Goal: Transaction & Acquisition: Book appointment/travel/reservation

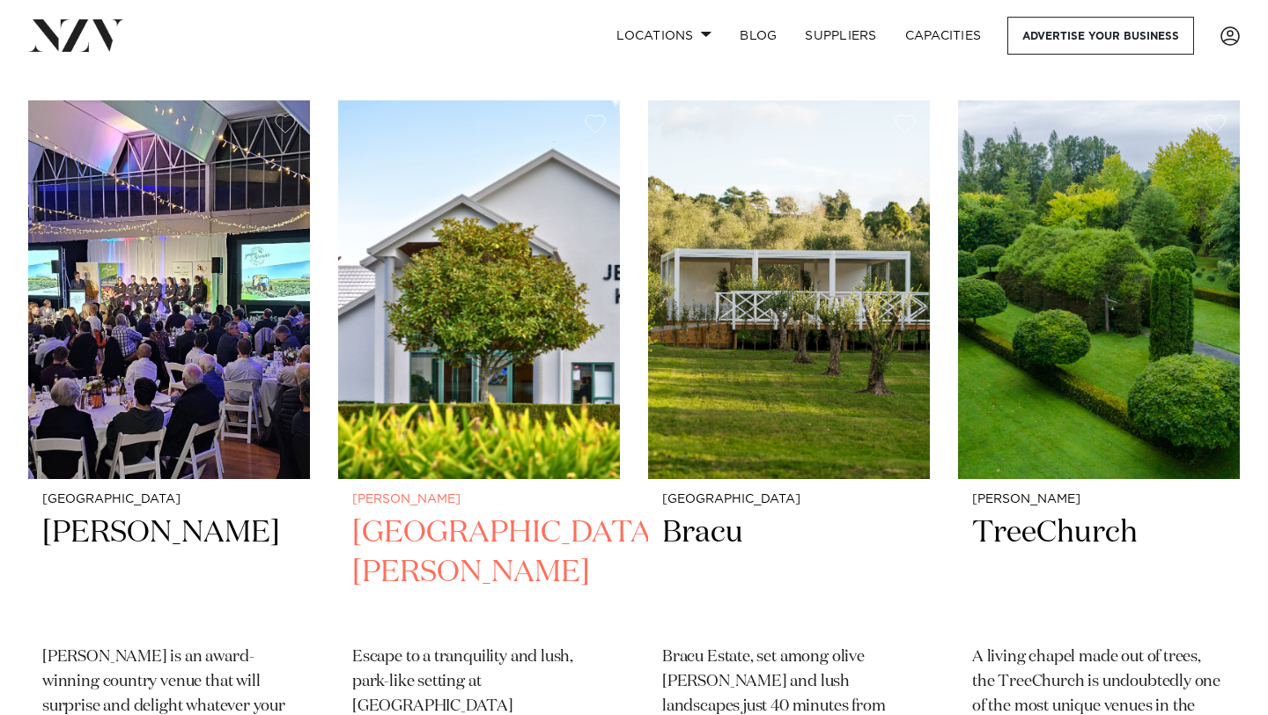
scroll to position [656, 0]
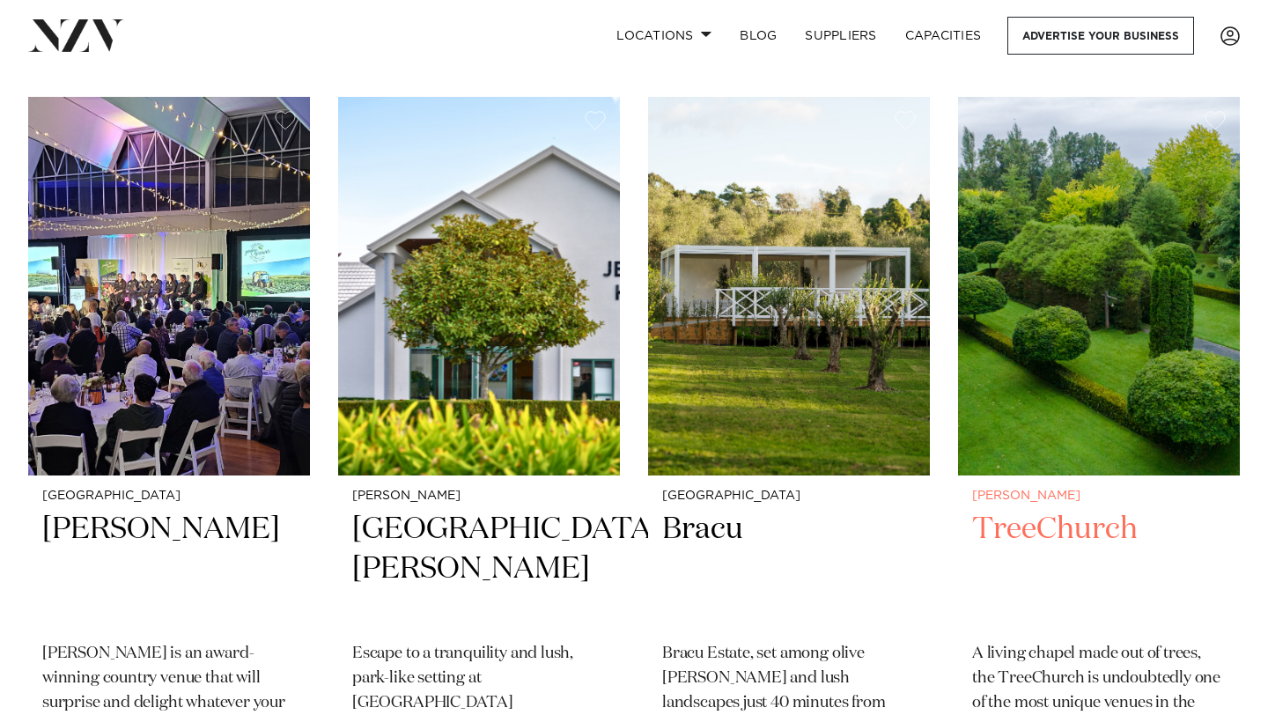
click at [1113, 328] on img at bounding box center [1099, 286] width 282 height 378
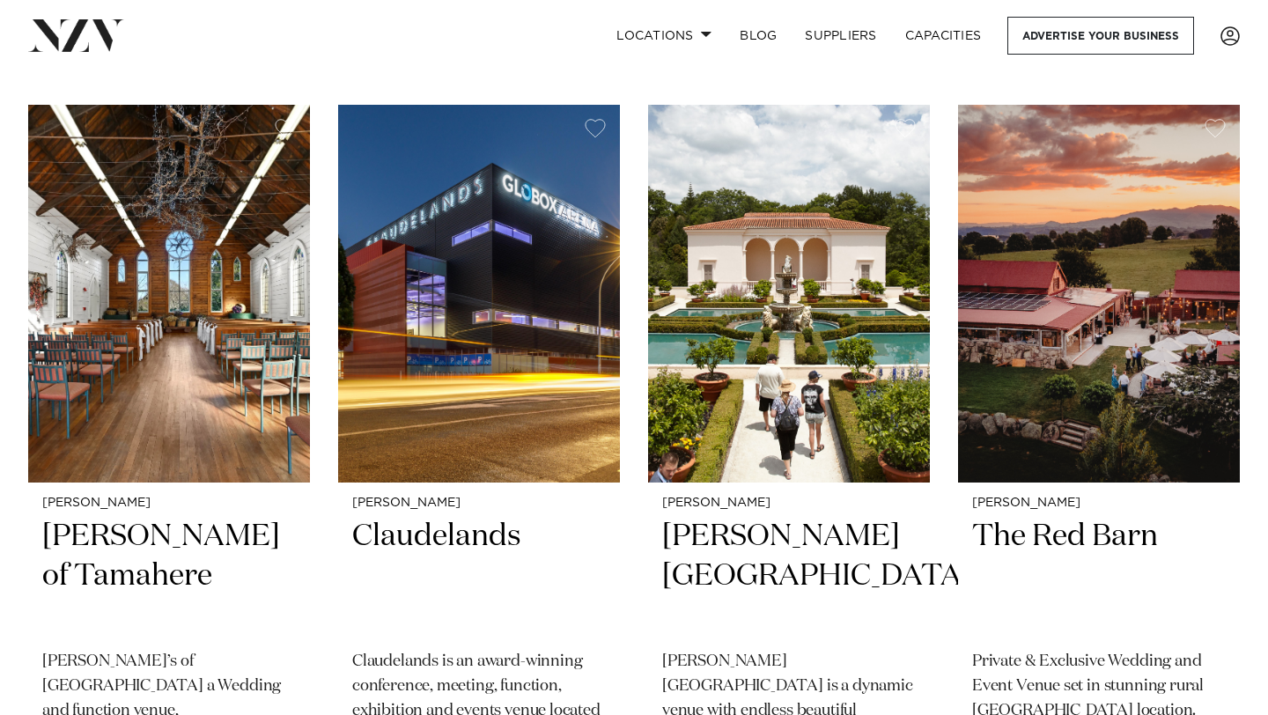
scroll to position [1410, 0]
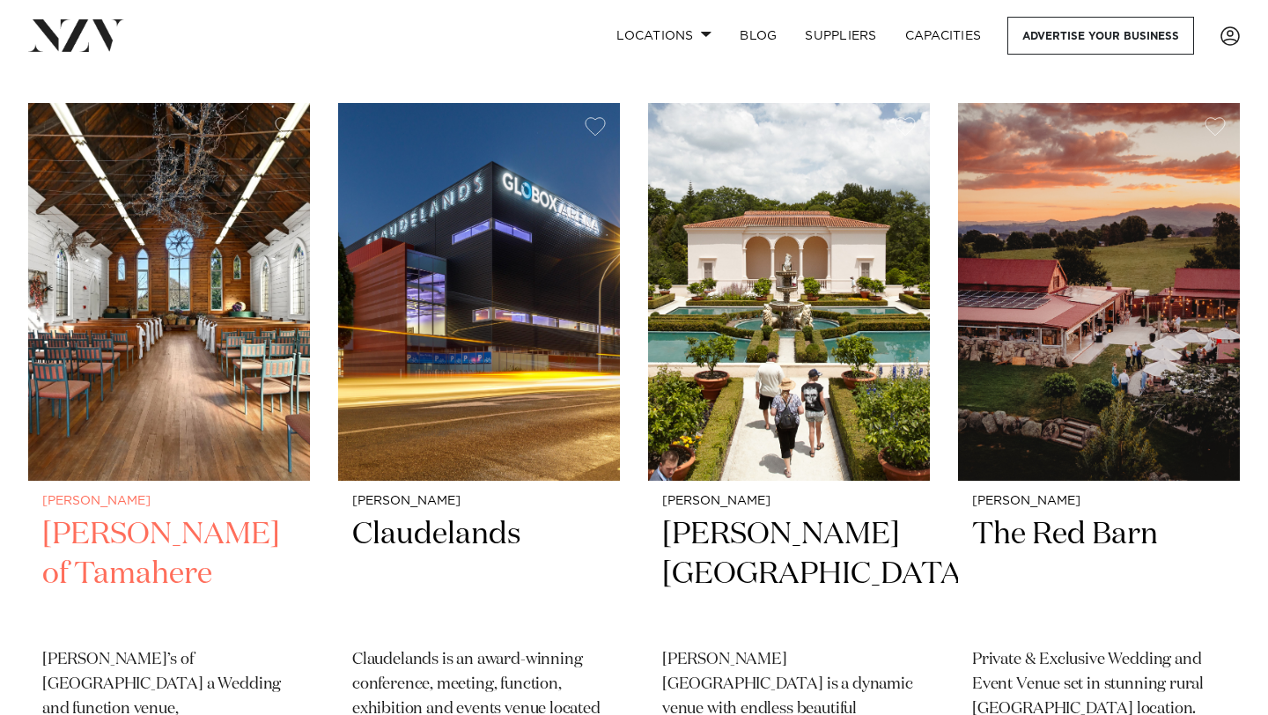
click at [209, 352] on img at bounding box center [169, 292] width 282 height 378
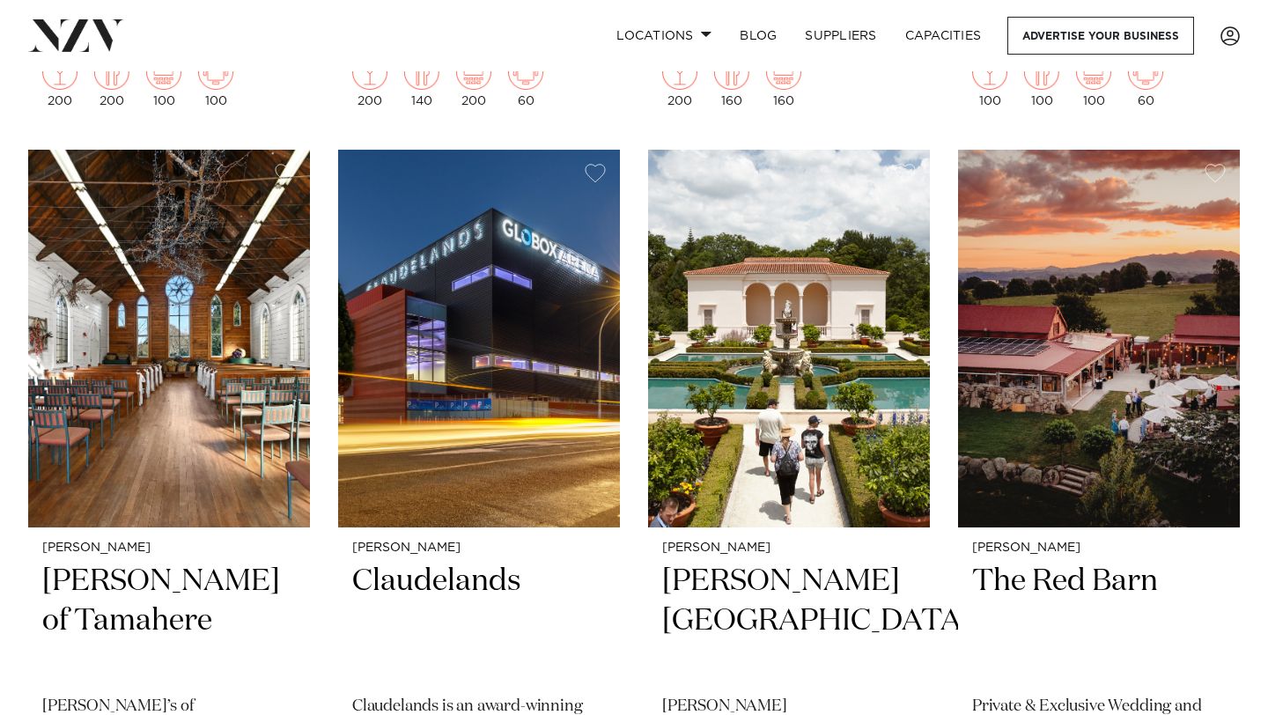
scroll to position [1360, 0]
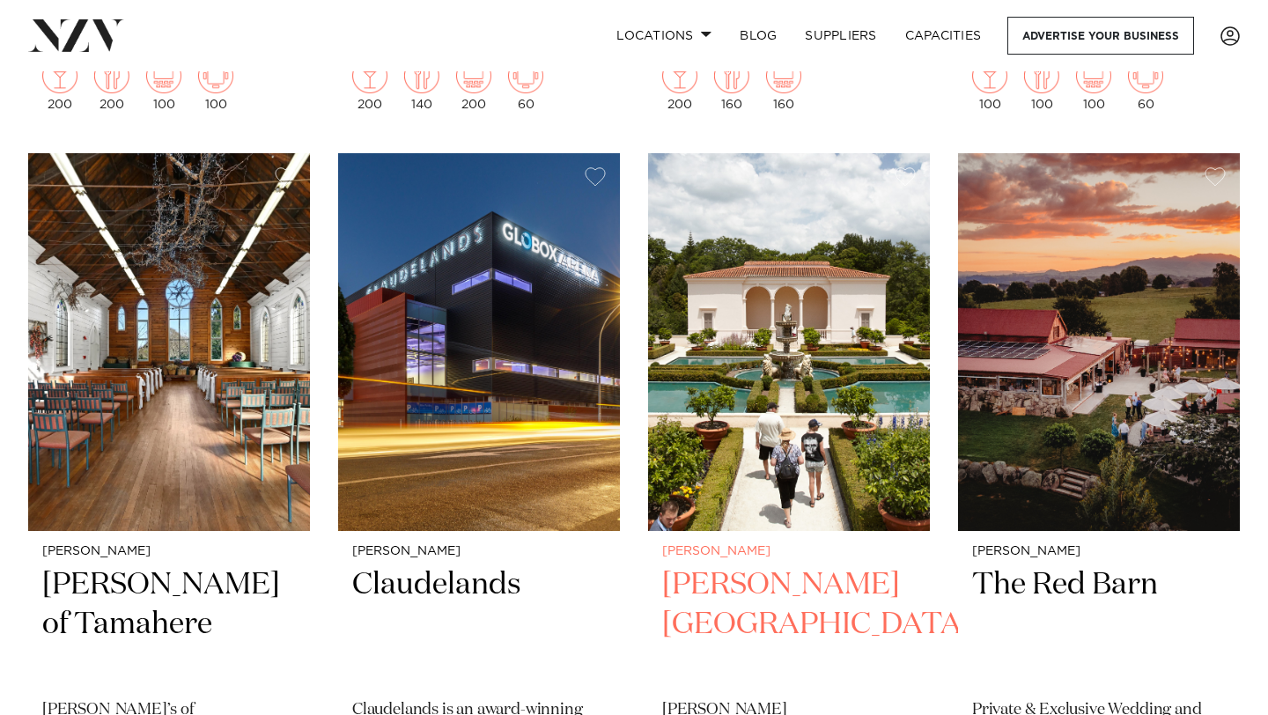
click at [754, 437] on img at bounding box center [789, 342] width 282 height 378
click at [744, 404] on img at bounding box center [789, 342] width 282 height 378
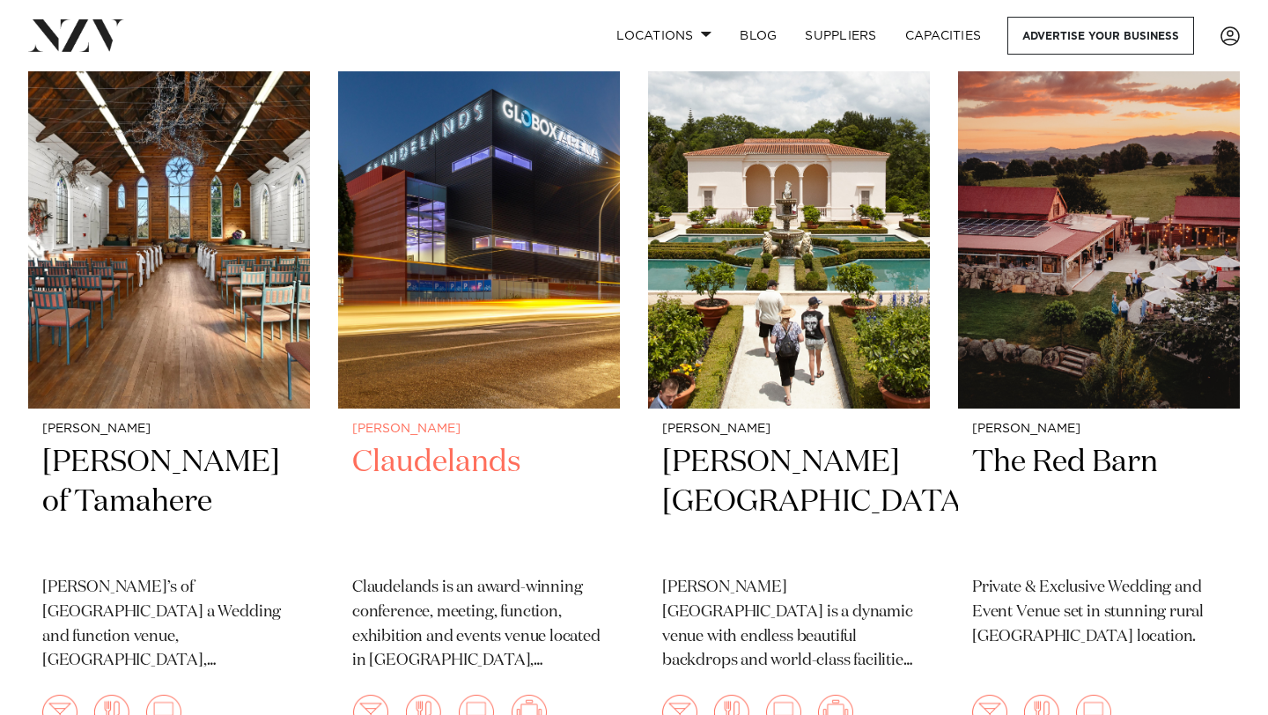
scroll to position [1481, 0]
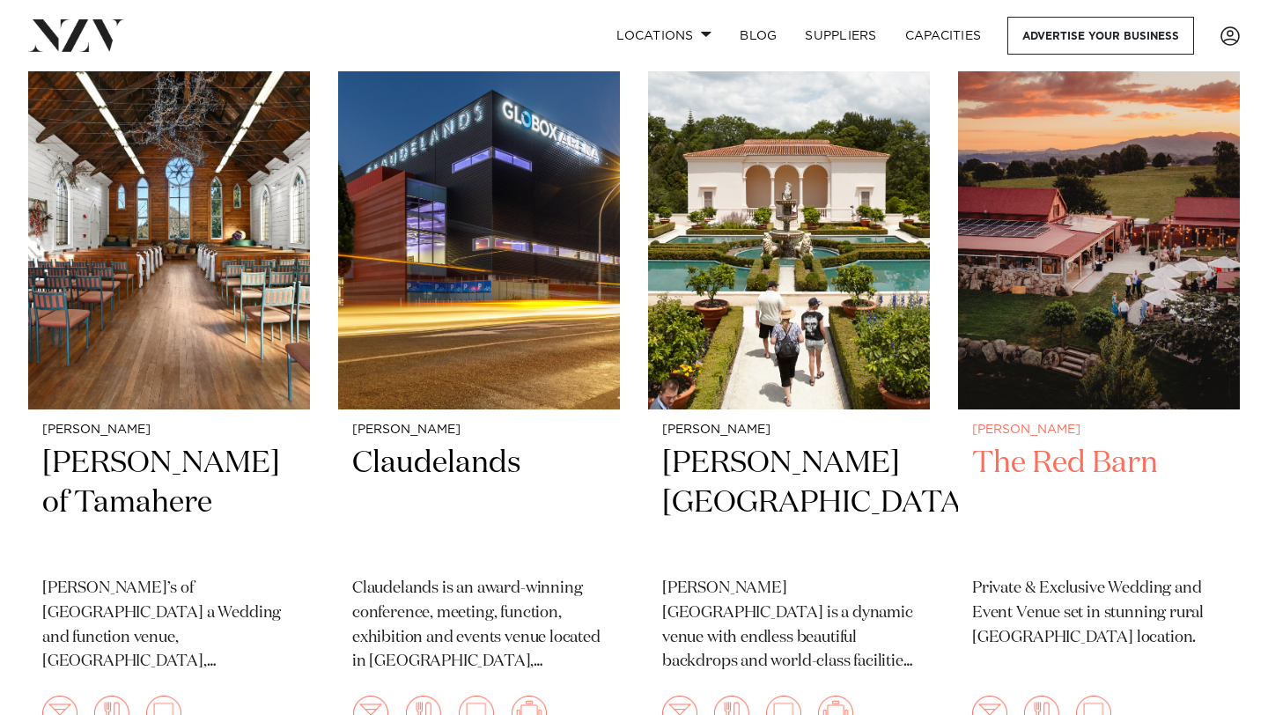
click at [1076, 293] on img at bounding box center [1099, 221] width 282 height 378
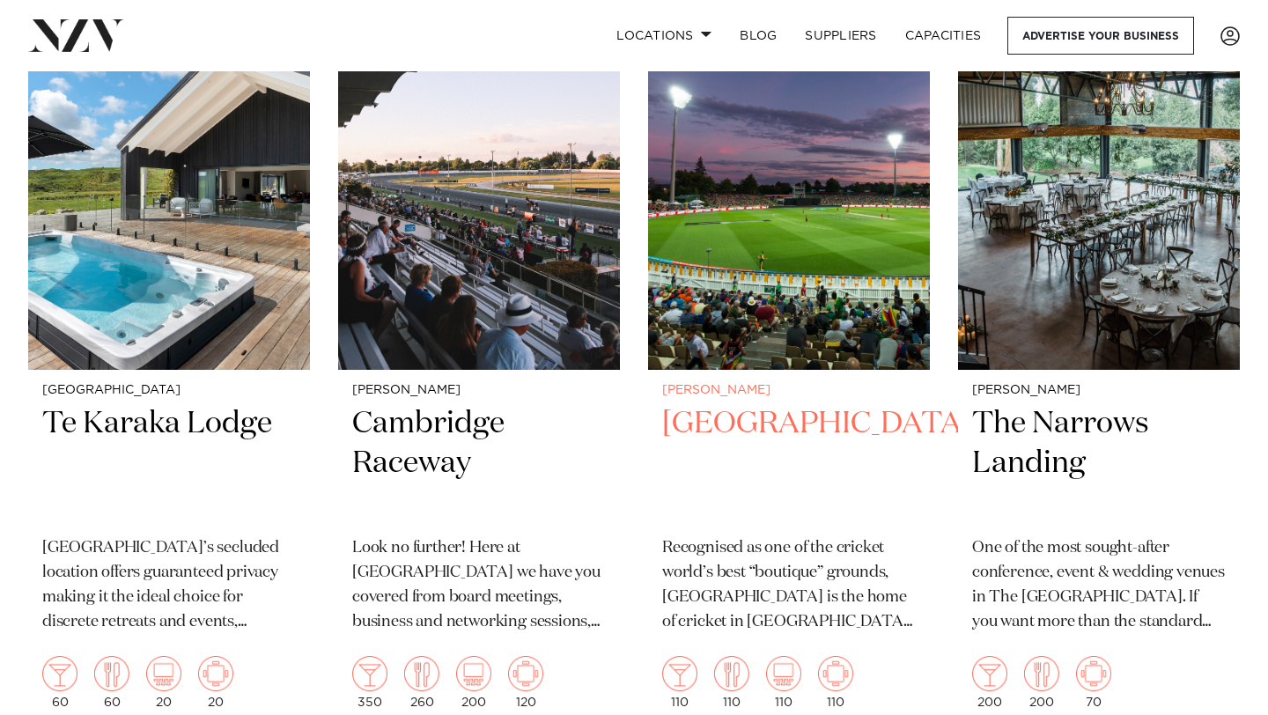
scroll to position [2277, 0]
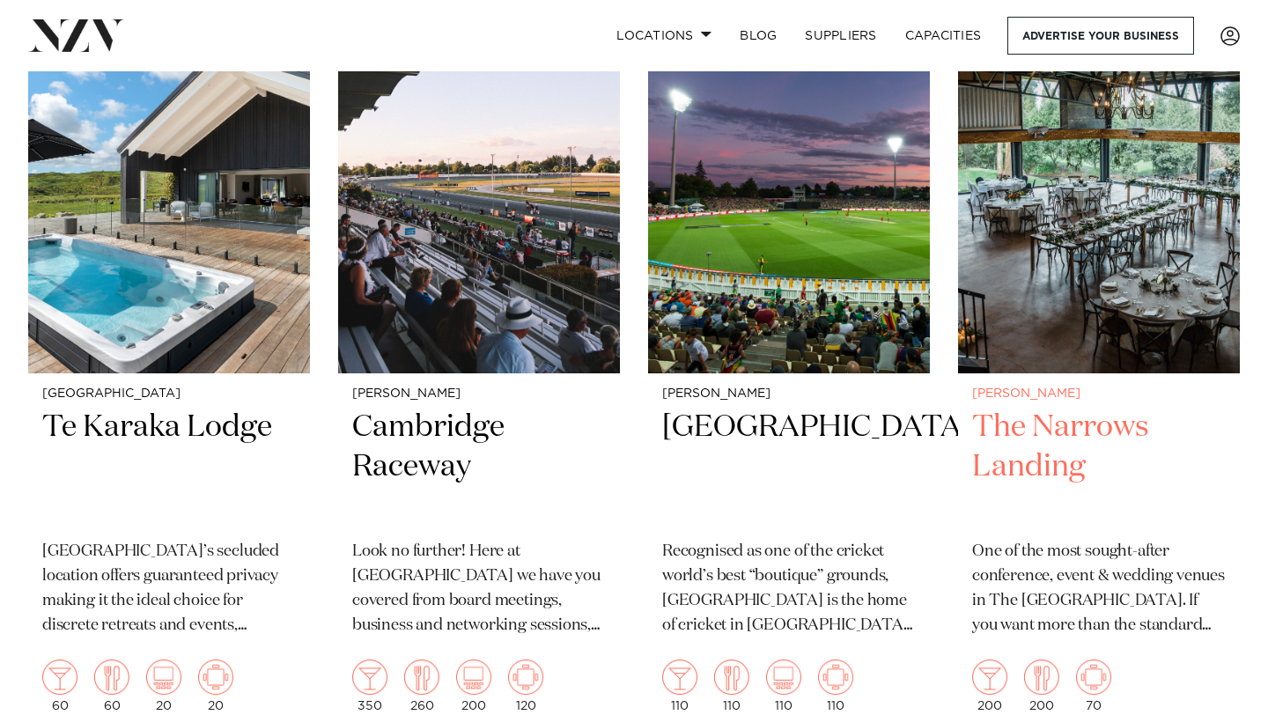
click at [1078, 269] on img at bounding box center [1099, 184] width 282 height 378
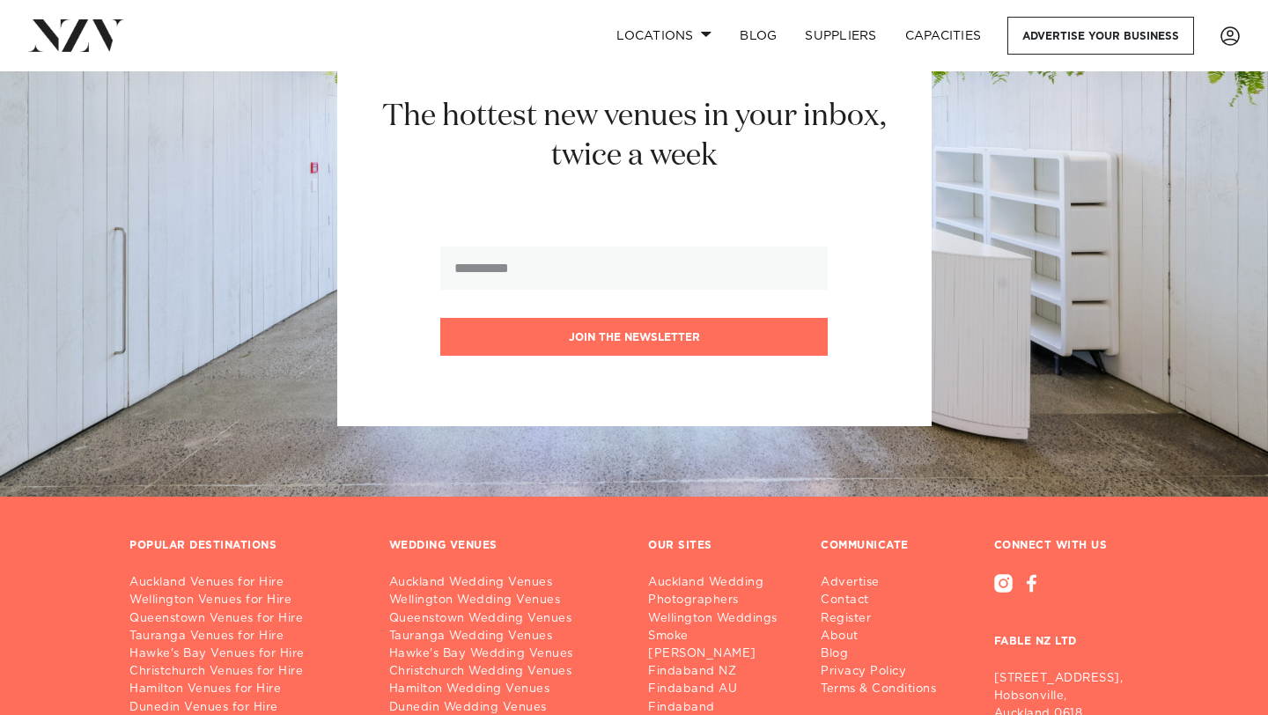
scroll to position [4151, 0]
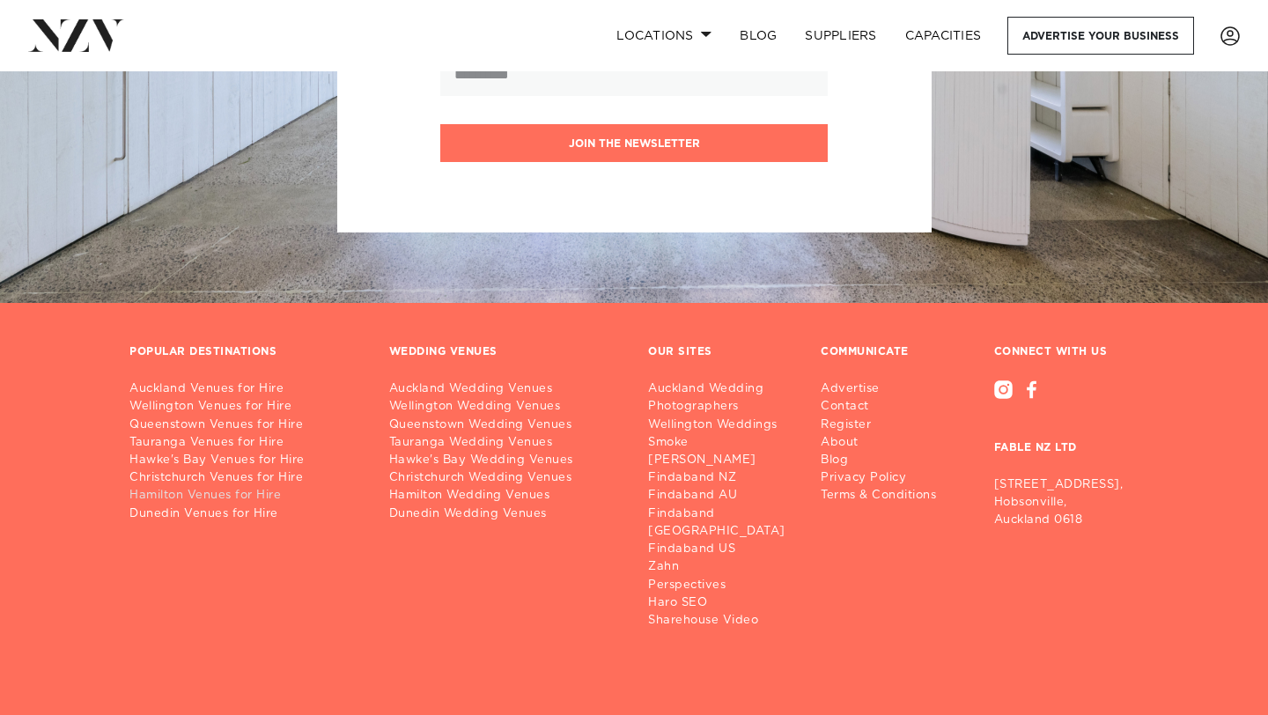
click at [195, 487] on link "Hamilton Venues for Hire" at bounding box center [245, 496] width 232 height 18
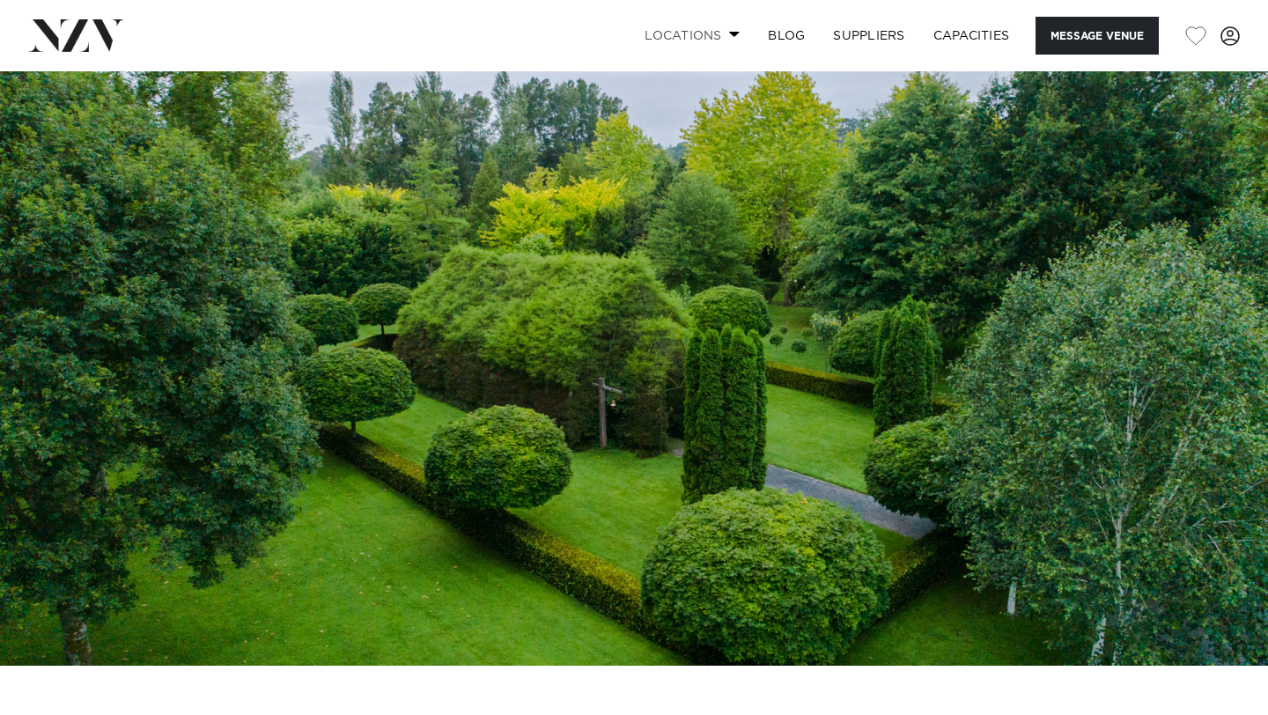
click at [725, 38] on link "Locations" at bounding box center [692, 36] width 123 height 38
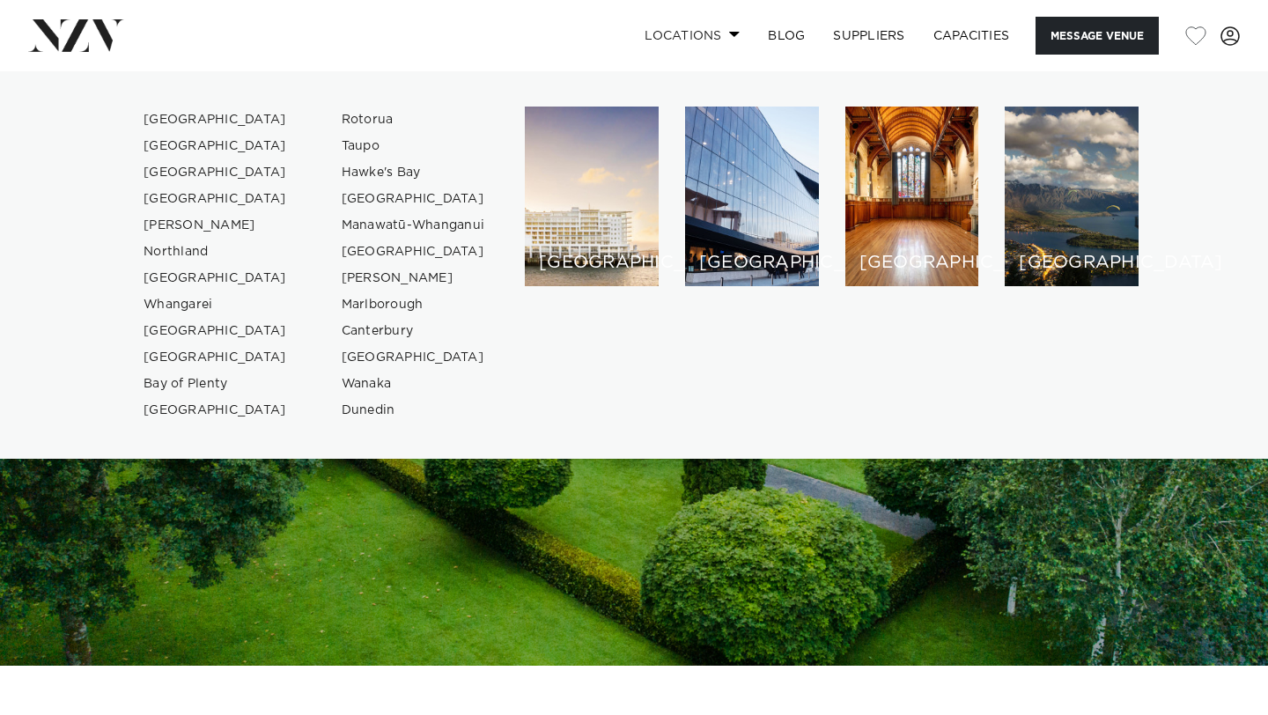
click at [725, 38] on link "Locations" at bounding box center [692, 36] width 123 height 38
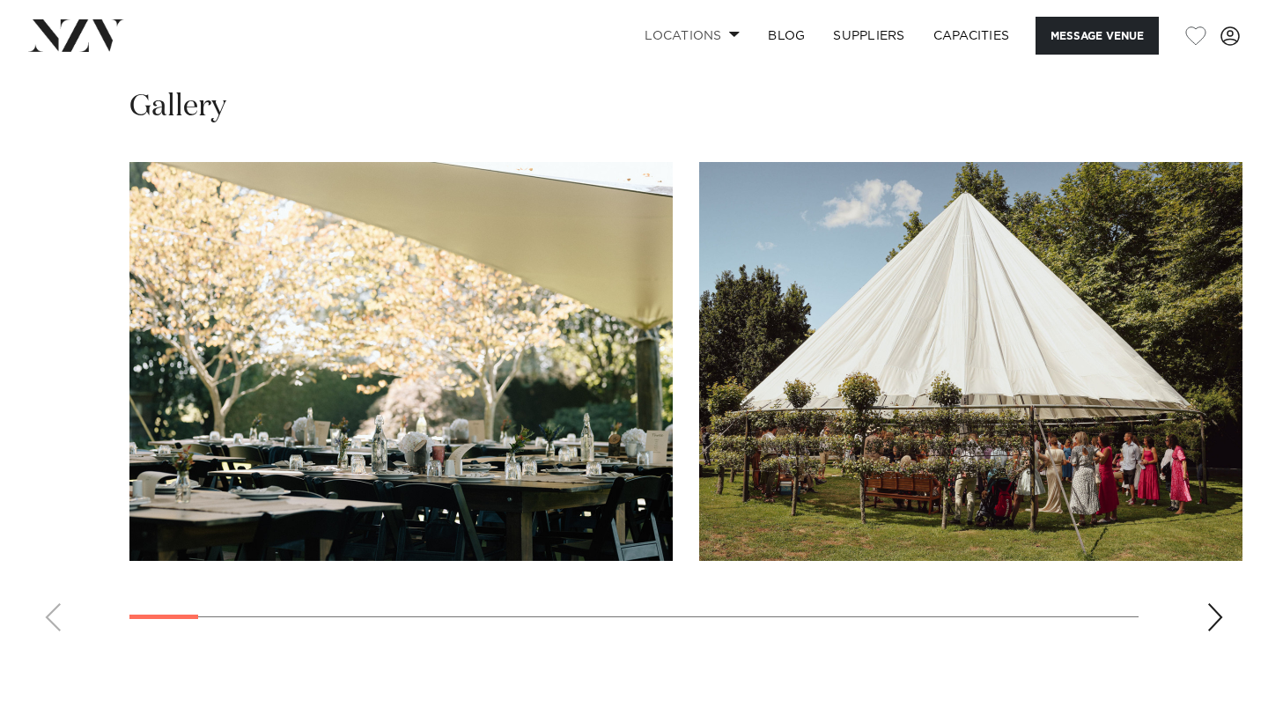
scroll to position [1698, 0]
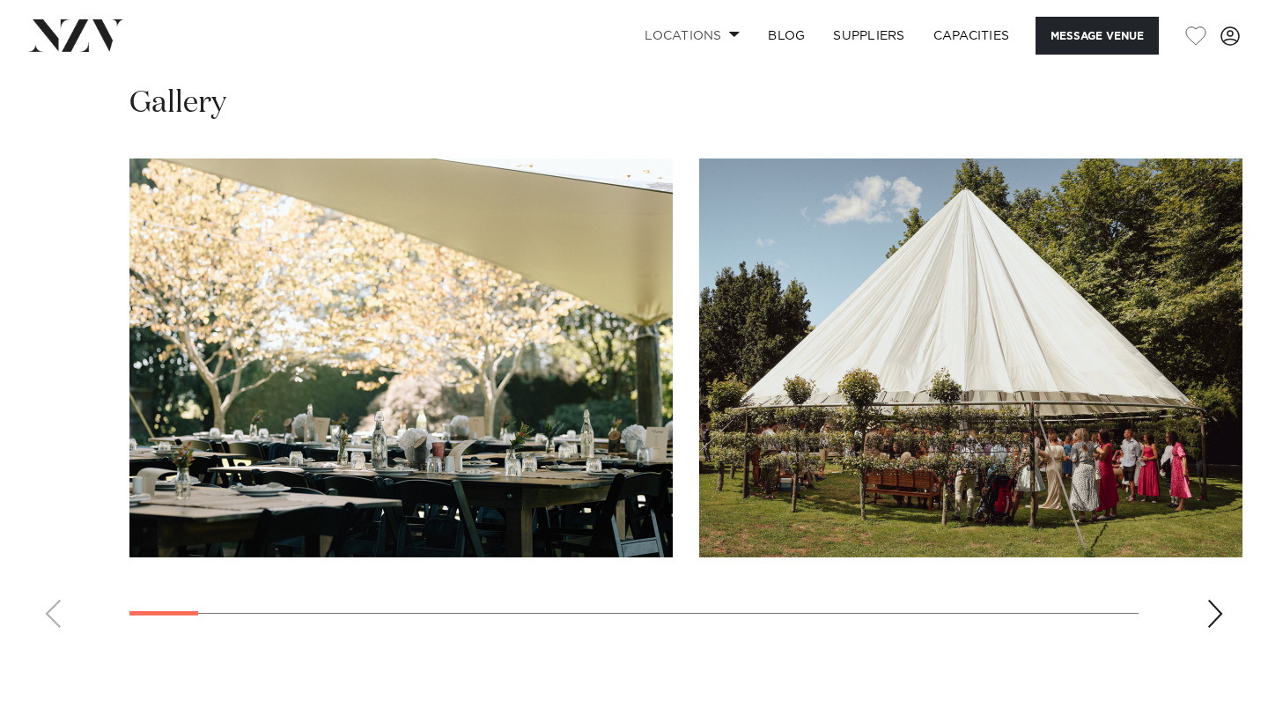
click at [1222, 628] on div "Next slide" at bounding box center [1216, 614] width 18 height 28
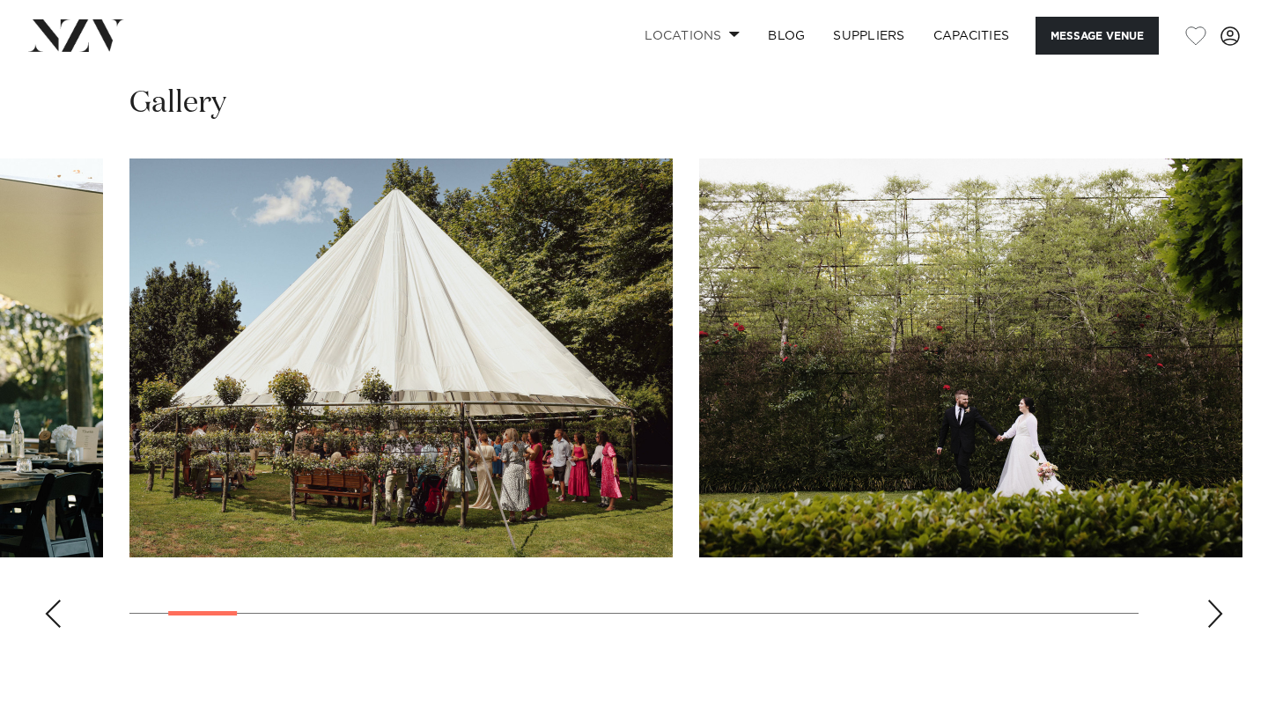
click at [1222, 628] on div "Next slide" at bounding box center [1216, 614] width 18 height 28
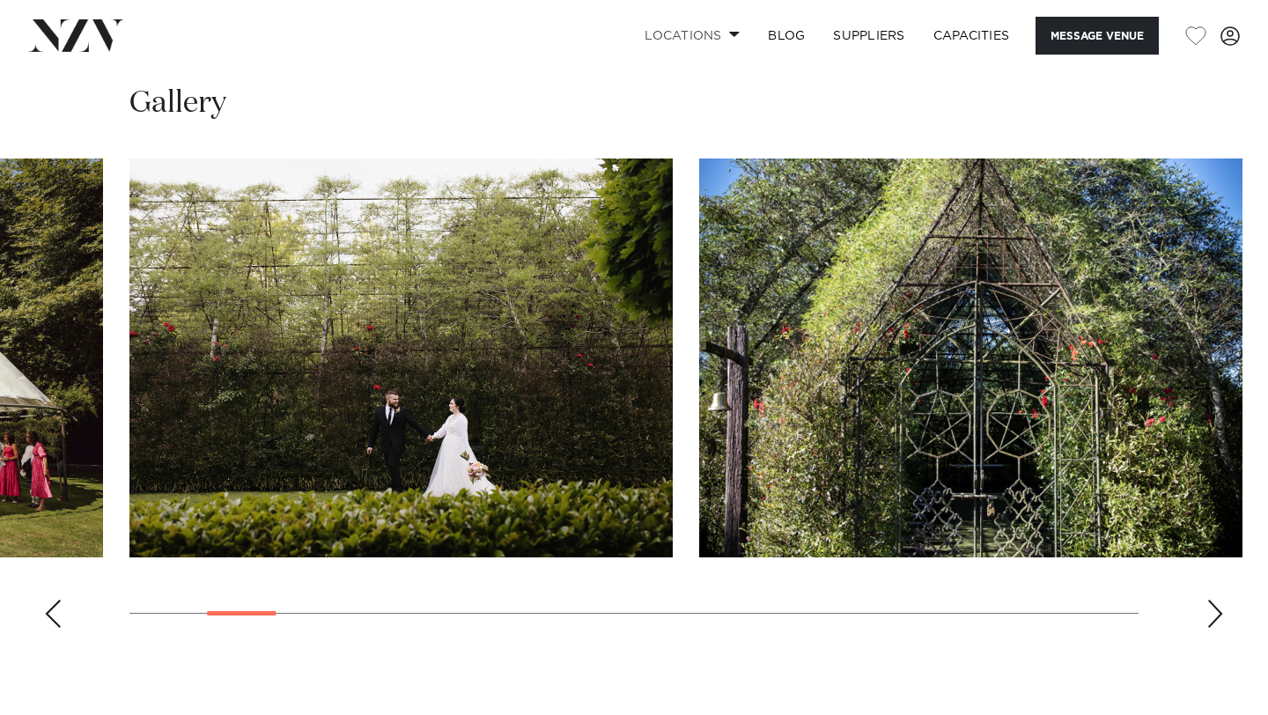
click at [1222, 628] on div "Next slide" at bounding box center [1216, 614] width 18 height 28
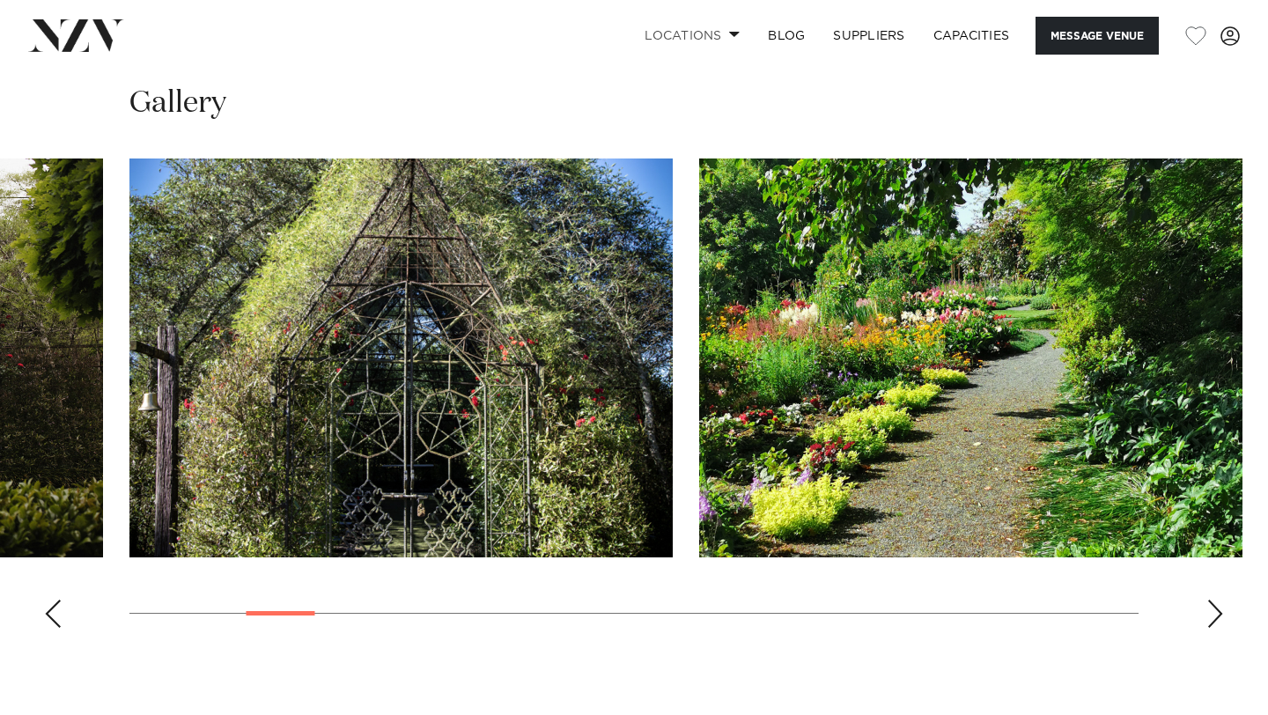
click at [1222, 628] on div "Next slide" at bounding box center [1216, 614] width 18 height 28
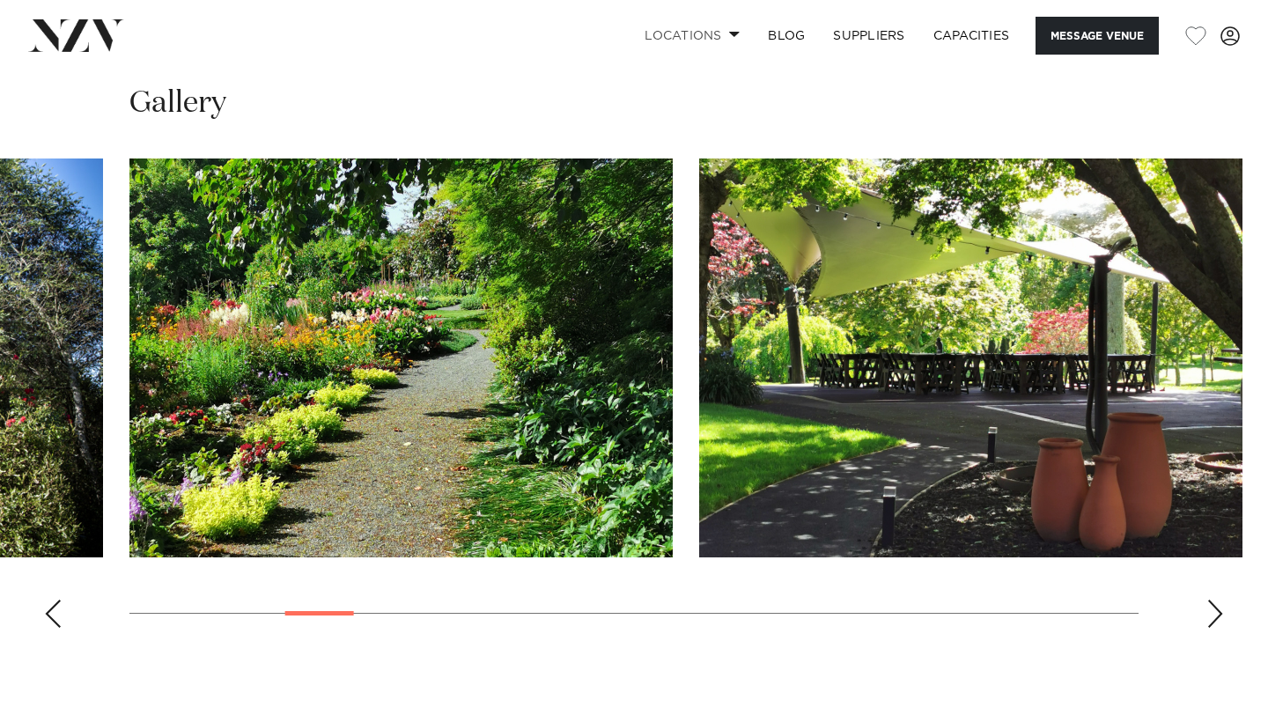
click at [1222, 628] on div "Next slide" at bounding box center [1216, 614] width 18 height 28
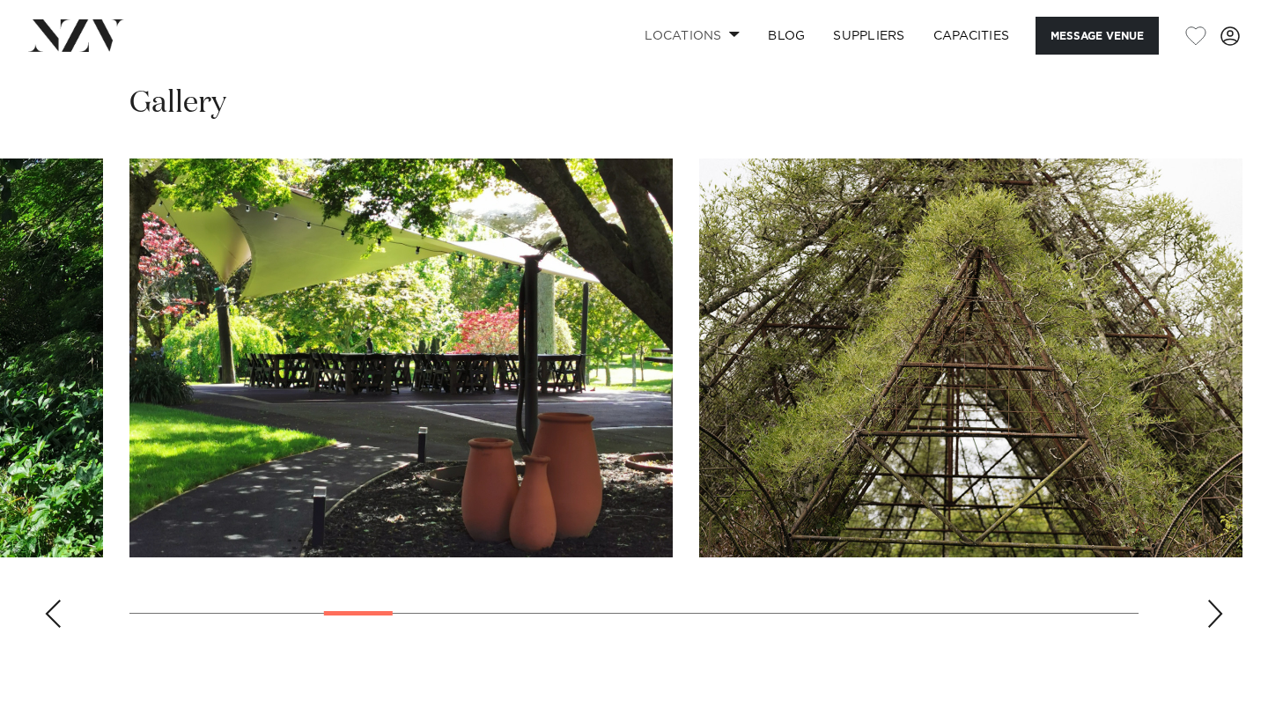
click at [1222, 628] on div "Next slide" at bounding box center [1216, 614] width 18 height 28
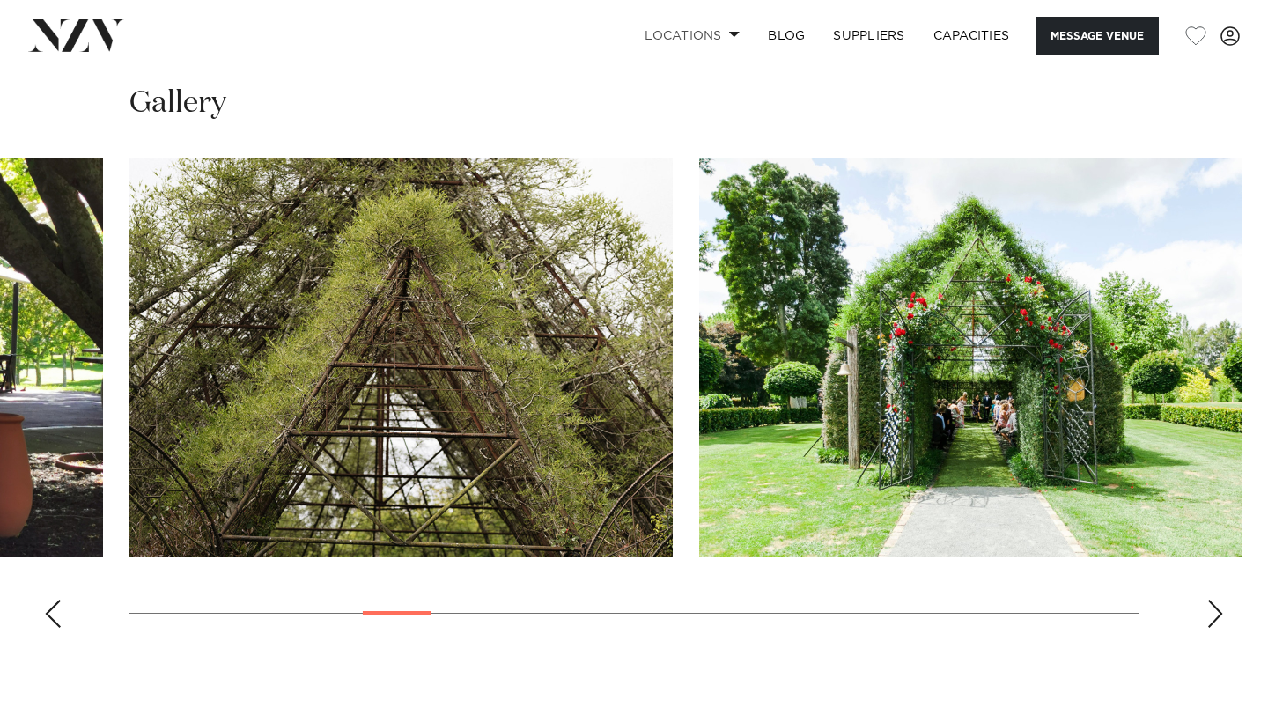
click at [1222, 628] on div "Next slide" at bounding box center [1216, 614] width 18 height 28
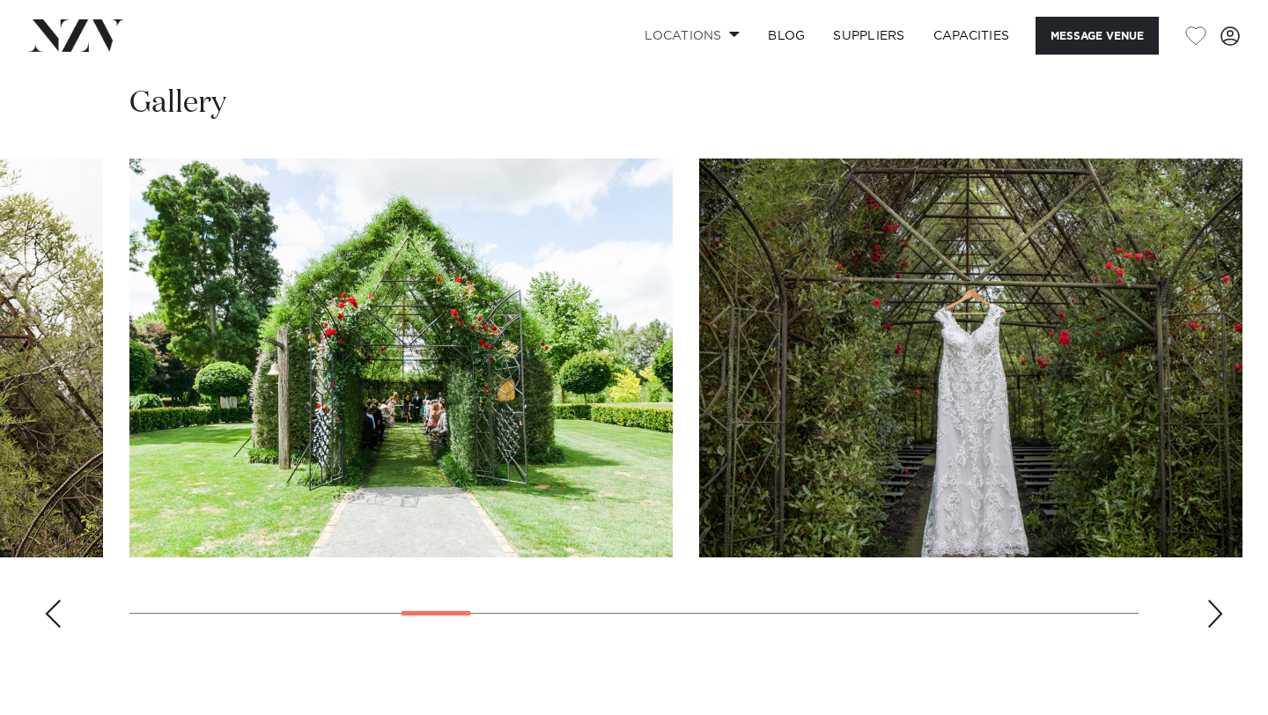
click at [1222, 628] on div "Next slide" at bounding box center [1216, 614] width 18 height 28
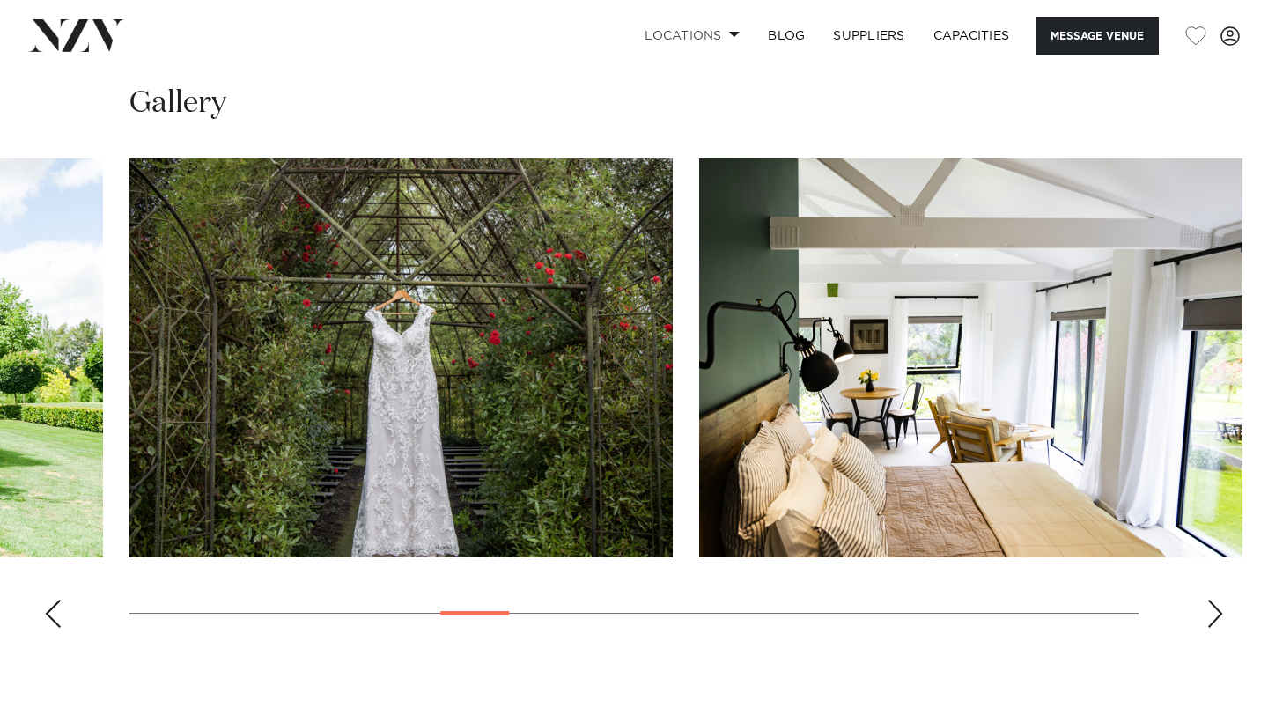
click at [1222, 628] on div "Next slide" at bounding box center [1216, 614] width 18 height 28
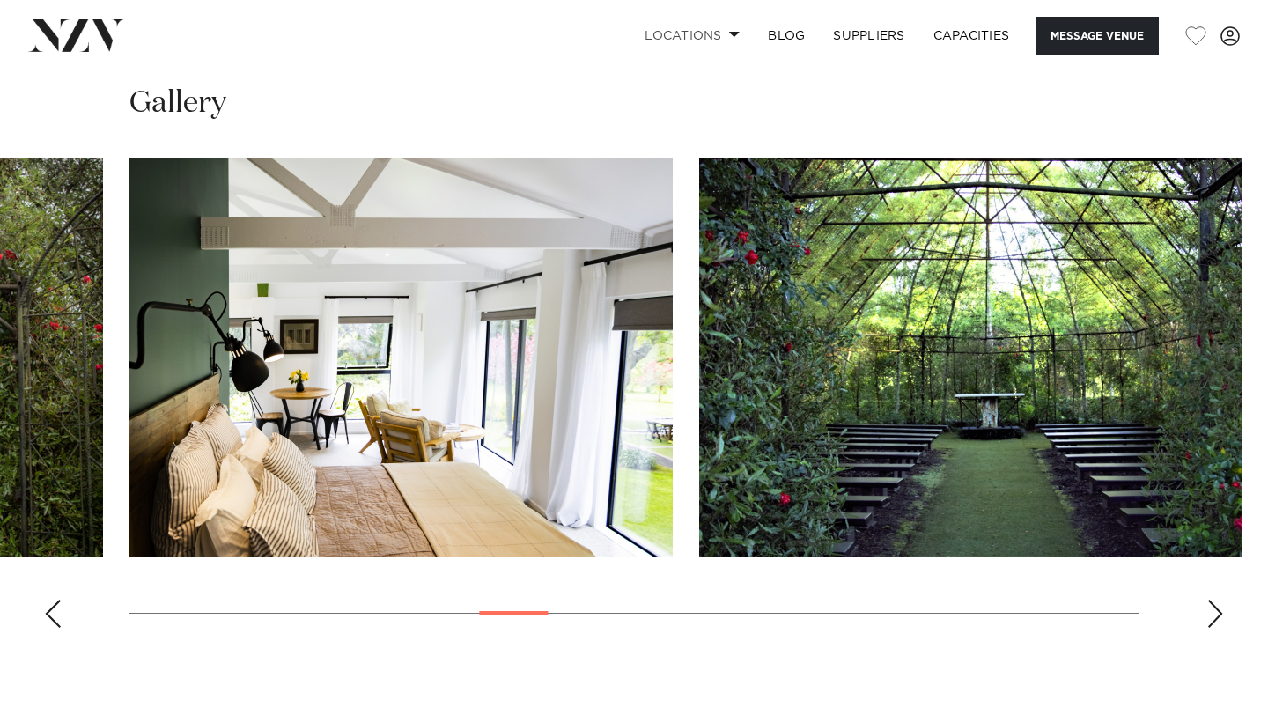
click at [1222, 628] on div "Next slide" at bounding box center [1216, 614] width 18 height 28
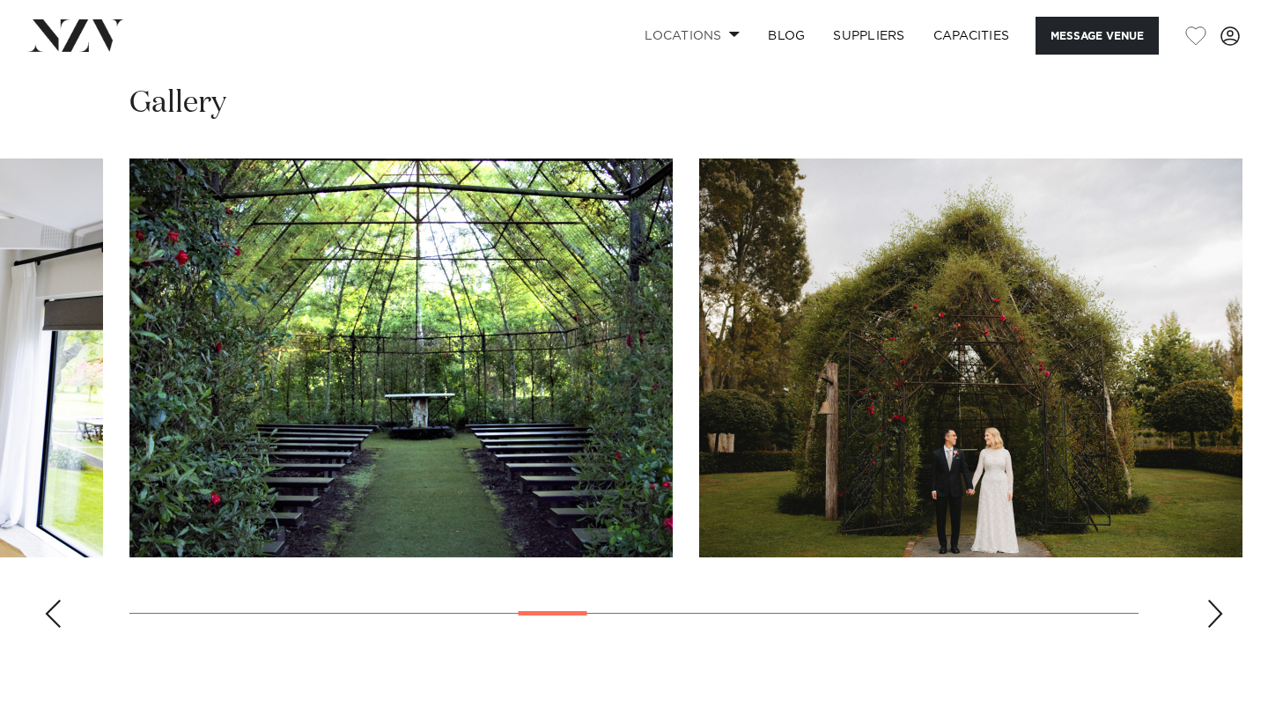
click at [1222, 628] on div "Next slide" at bounding box center [1216, 614] width 18 height 28
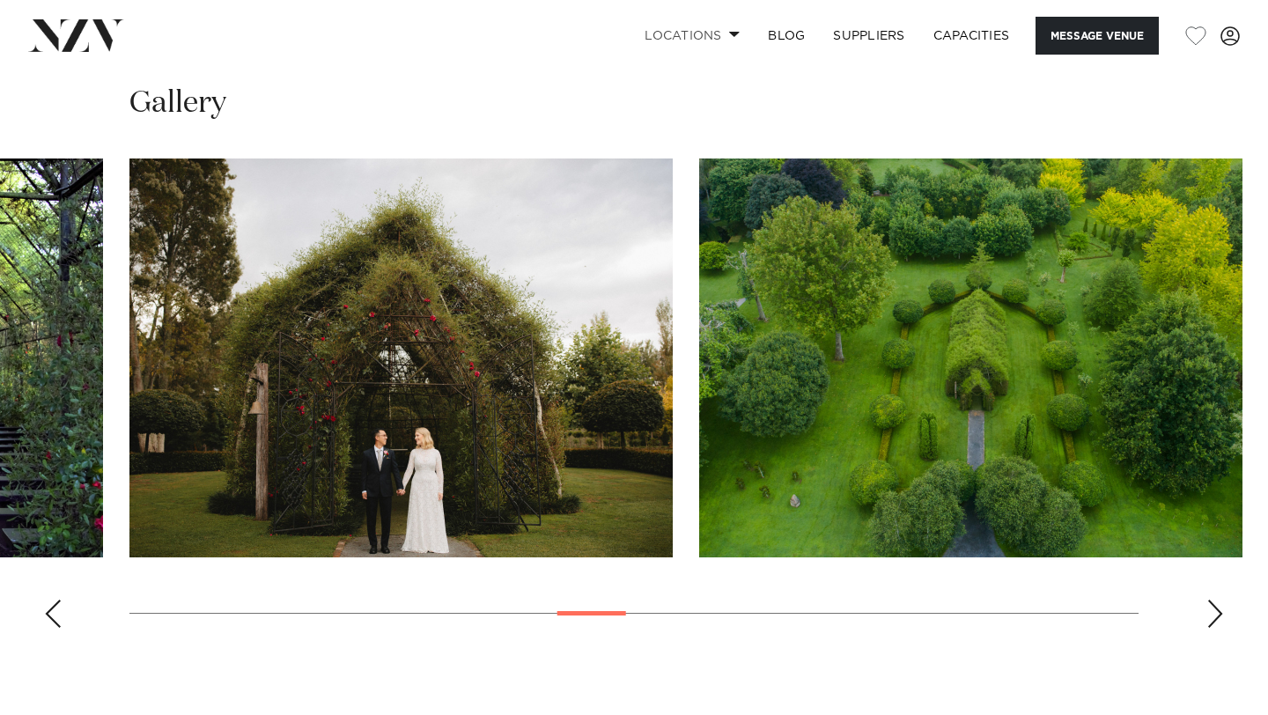
click at [1222, 628] on div "Next slide" at bounding box center [1216, 614] width 18 height 28
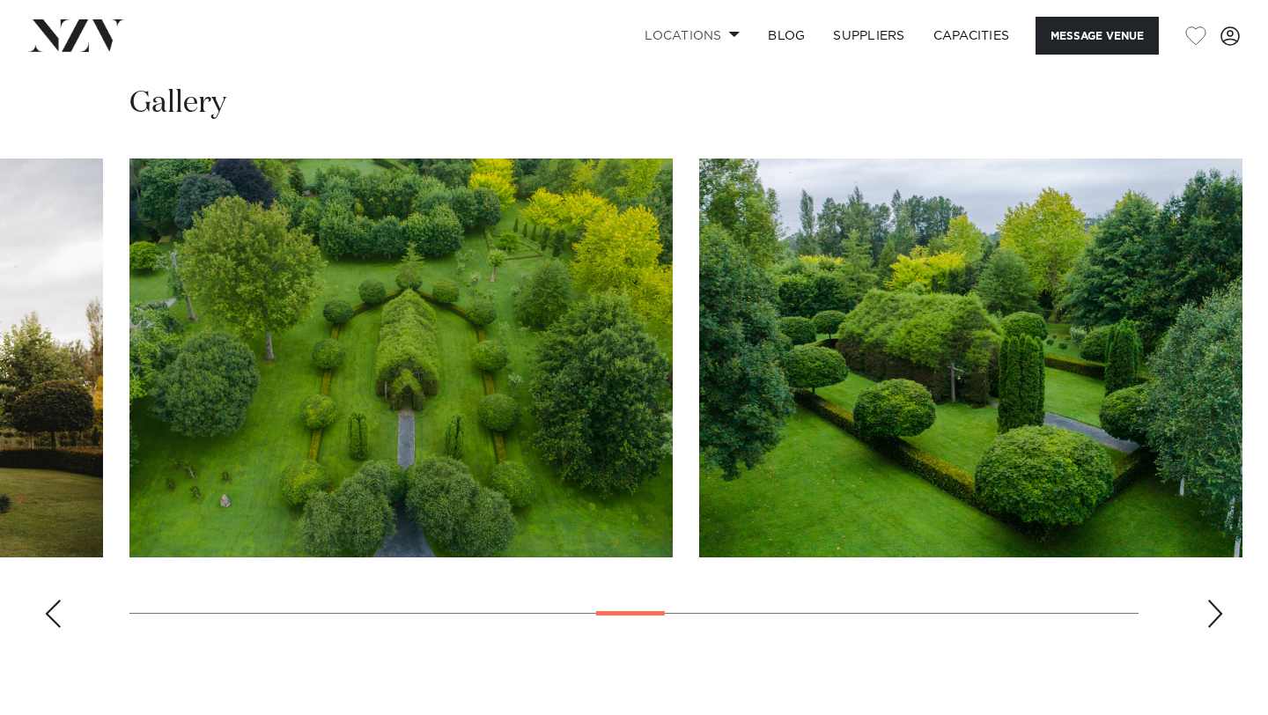
click at [1222, 628] on div "Next slide" at bounding box center [1216, 614] width 18 height 28
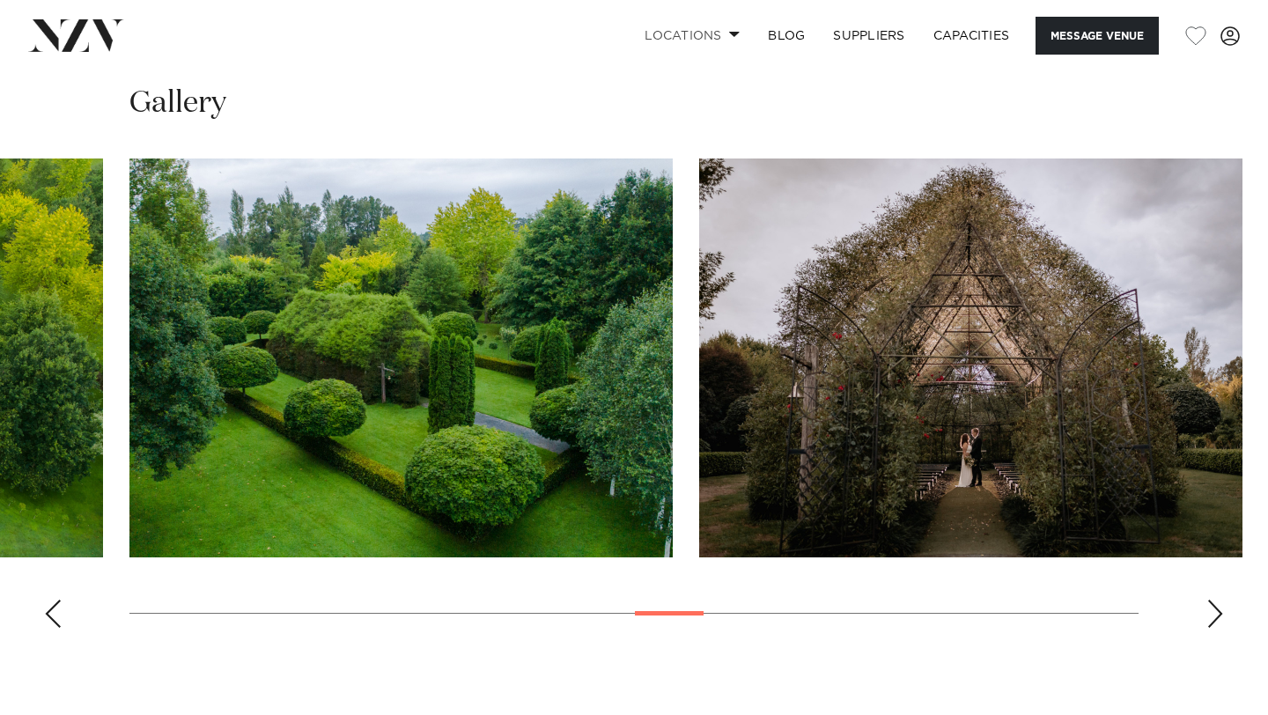
click at [1222, 628] on div "Next slide" at bounding box center [1216, 614] width 18 height 28
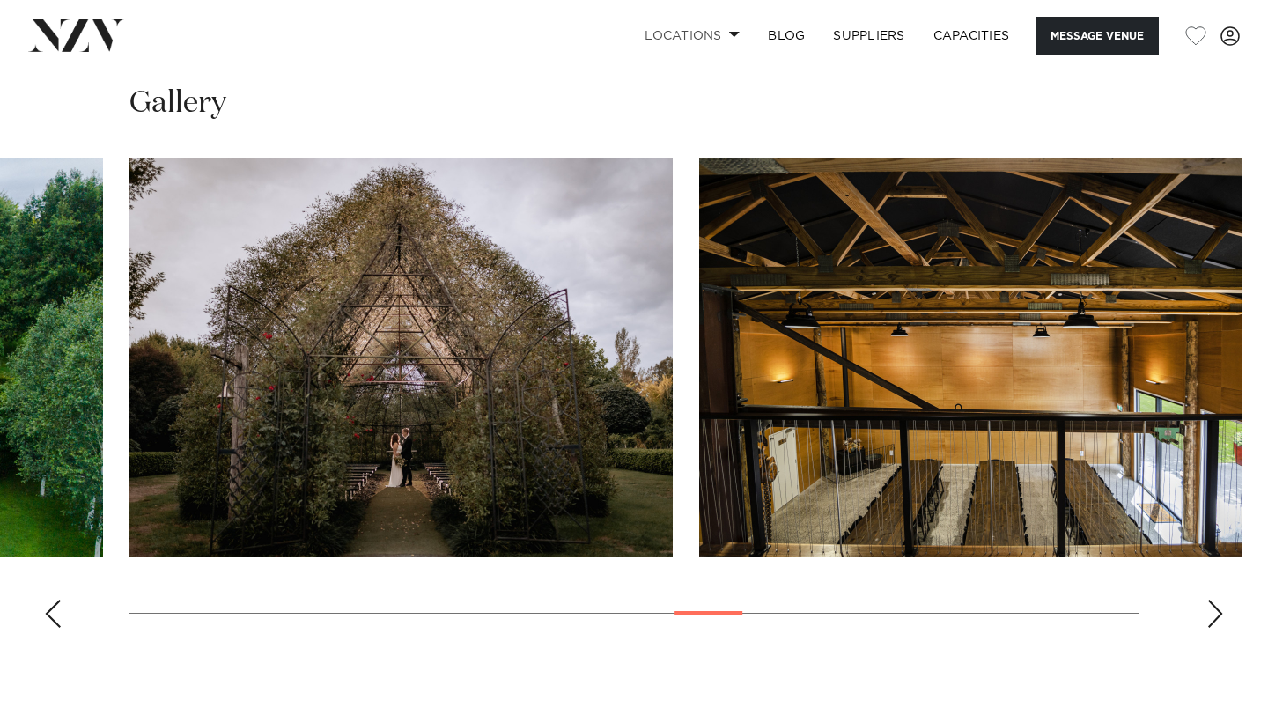
click at [1222, 628] on div "Next slide" at bounding box center [1216, 614] width 18 height 28
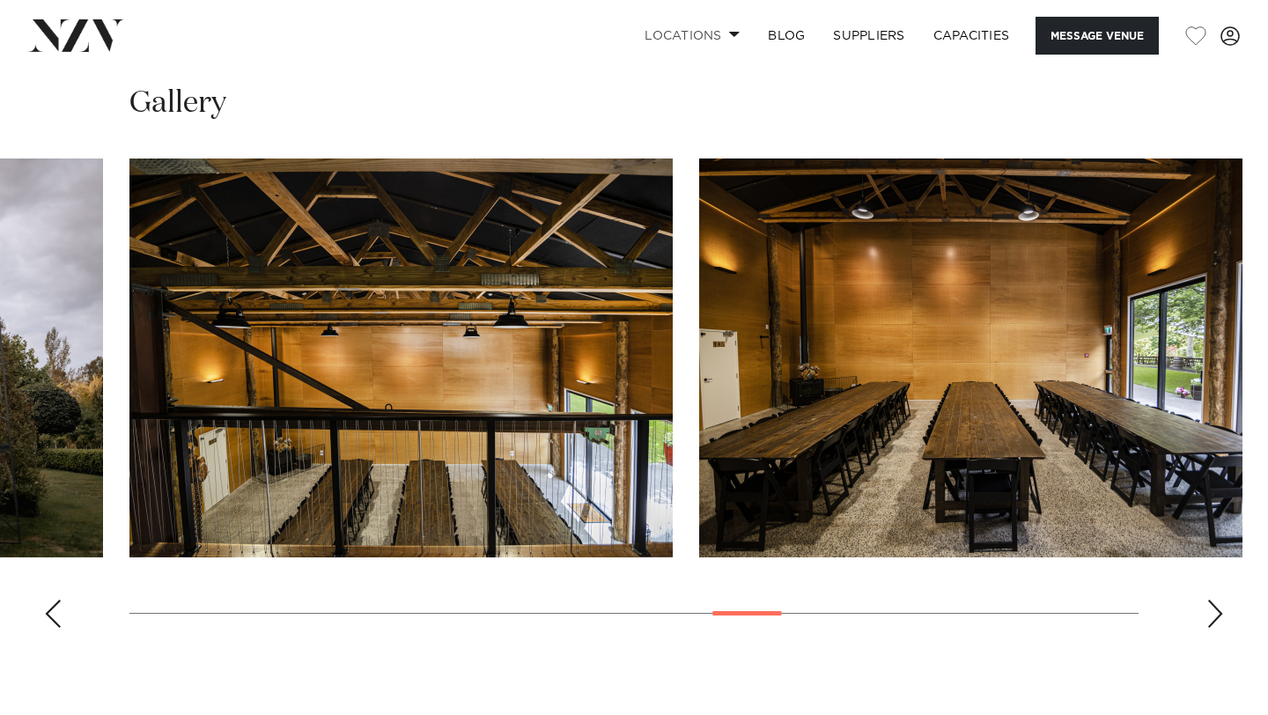
click at [1222, 628] on div "Next slide" at bounding box center [1216, 614] width 18 height 28
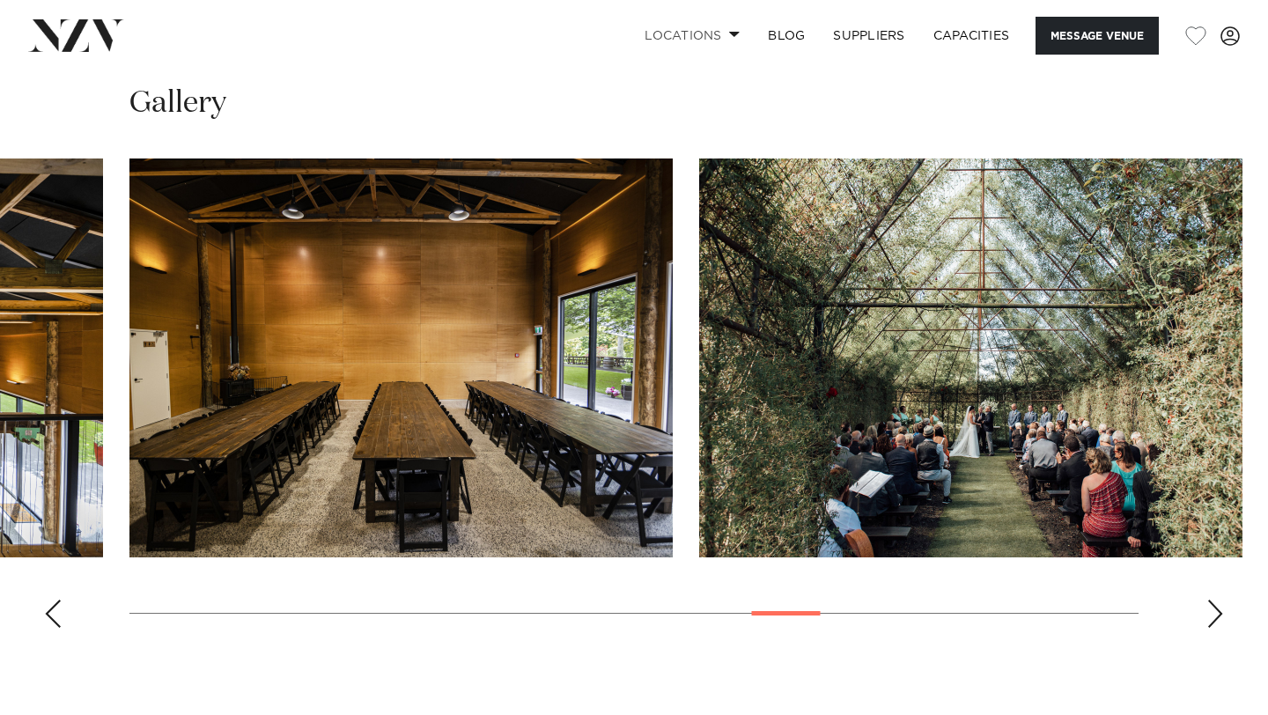
click at [1222, 628] on div "Next slide" at bounding box center [1216, 614] width 18 height 28
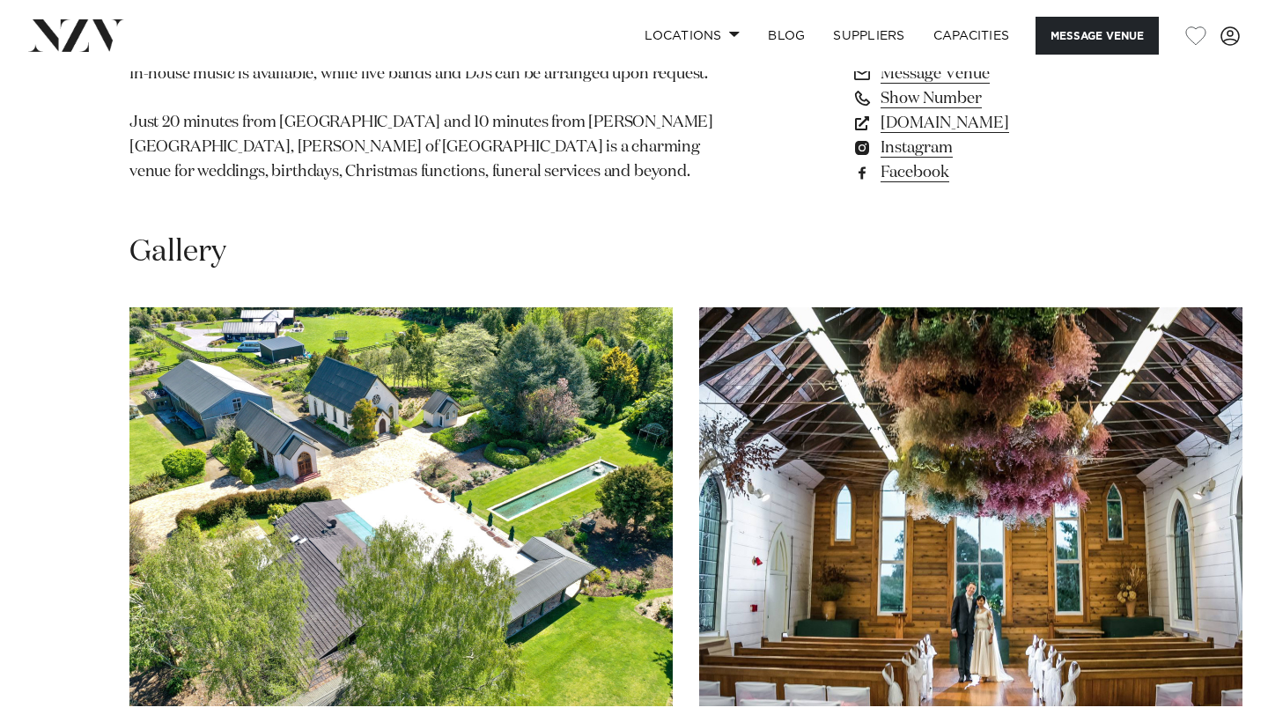
scroll to position [1498, 0]
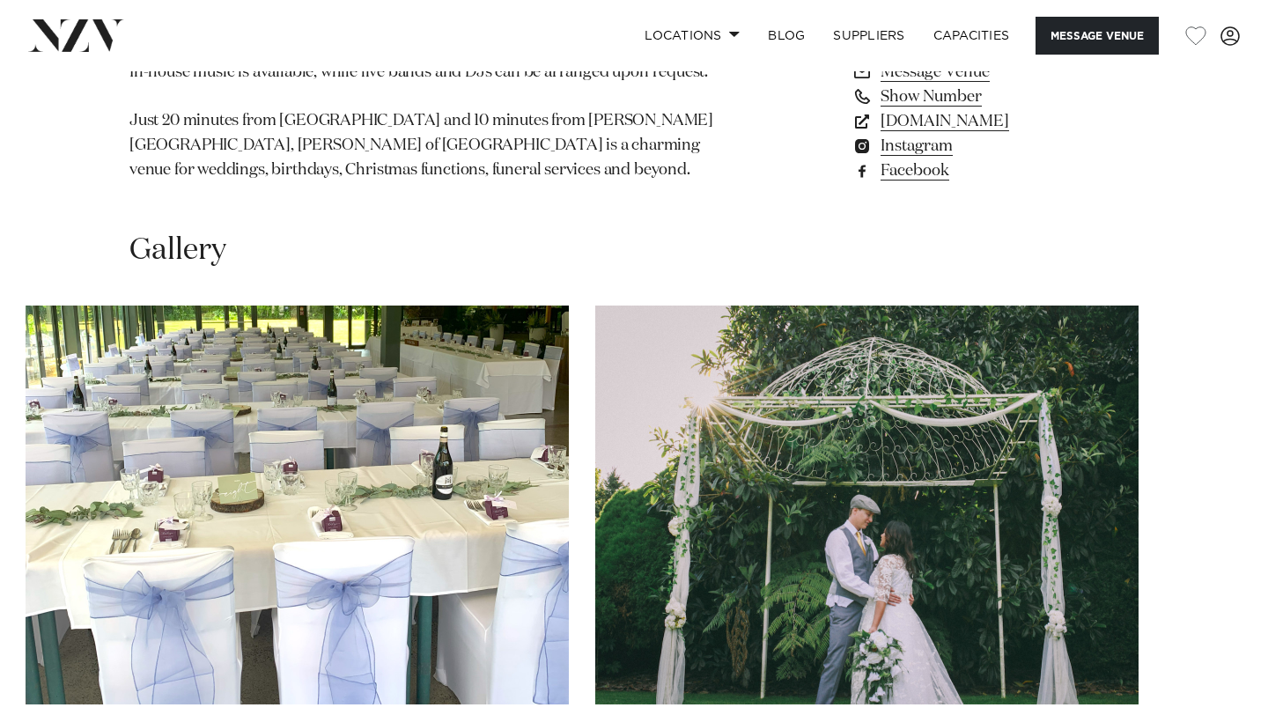
click at [1214, 638] on swiper-container at bounding box center [634, 547] width 1268 height 483
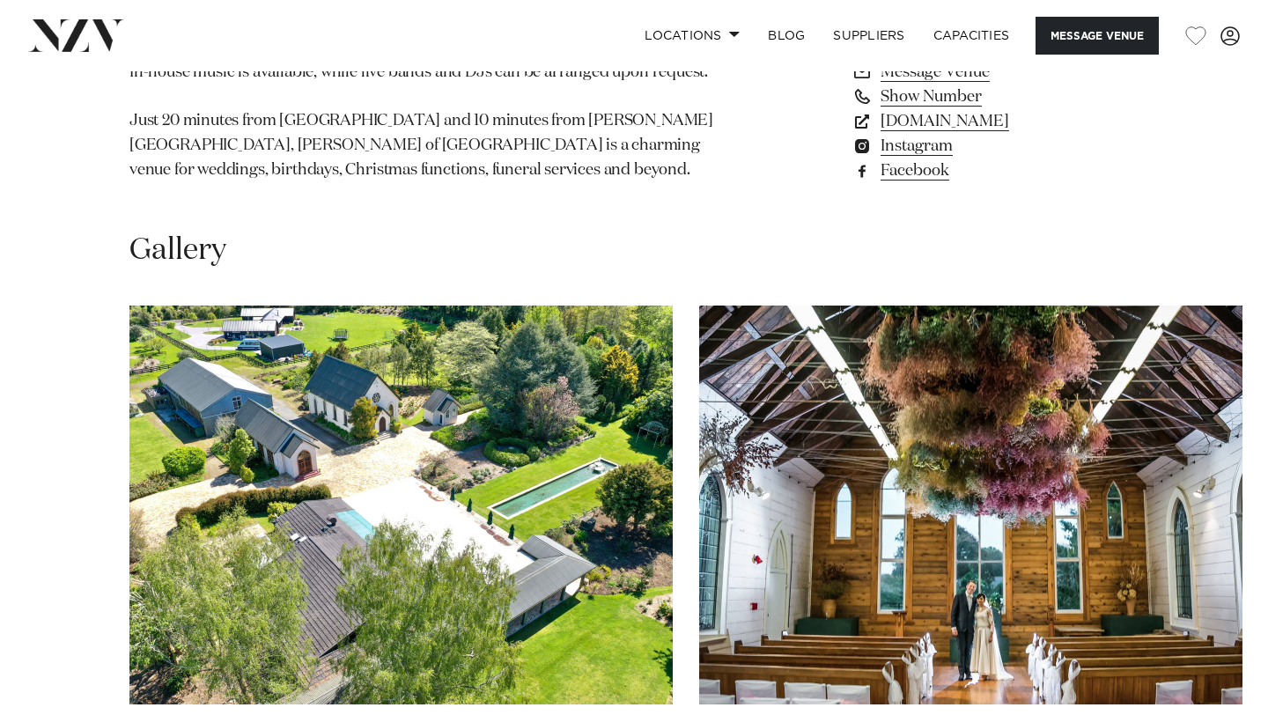
click at [51, 639] on swiper-container at bounding box center [634, 547] width 1268 height 483
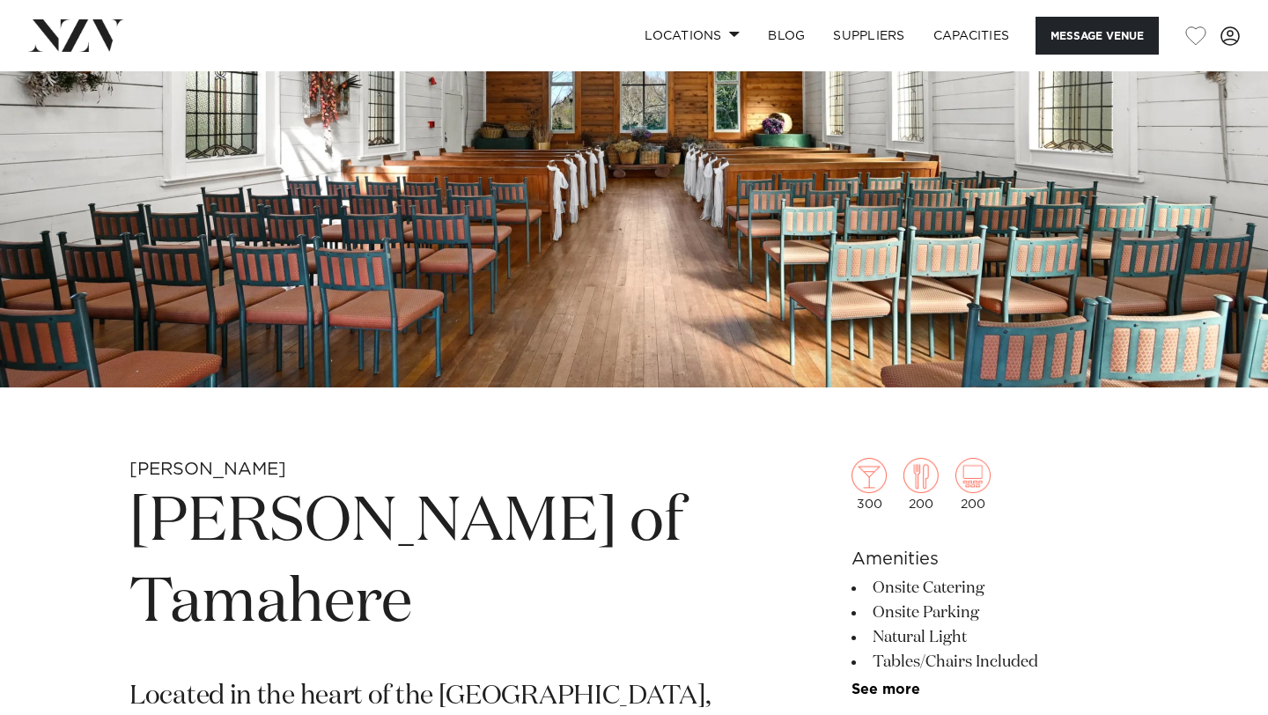
scroll to position [0, 0]
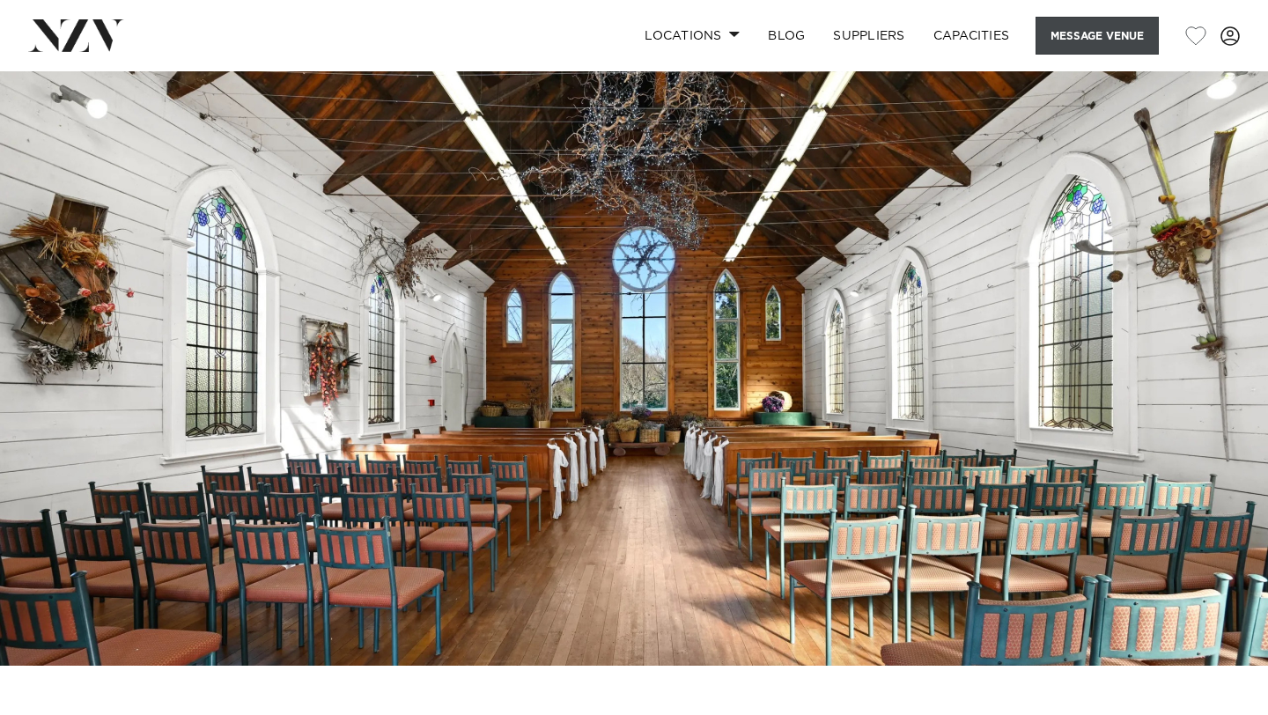
click at [1095, 27] on button "Message Venue" at bounding box center [1097, 36] width 123 height 38
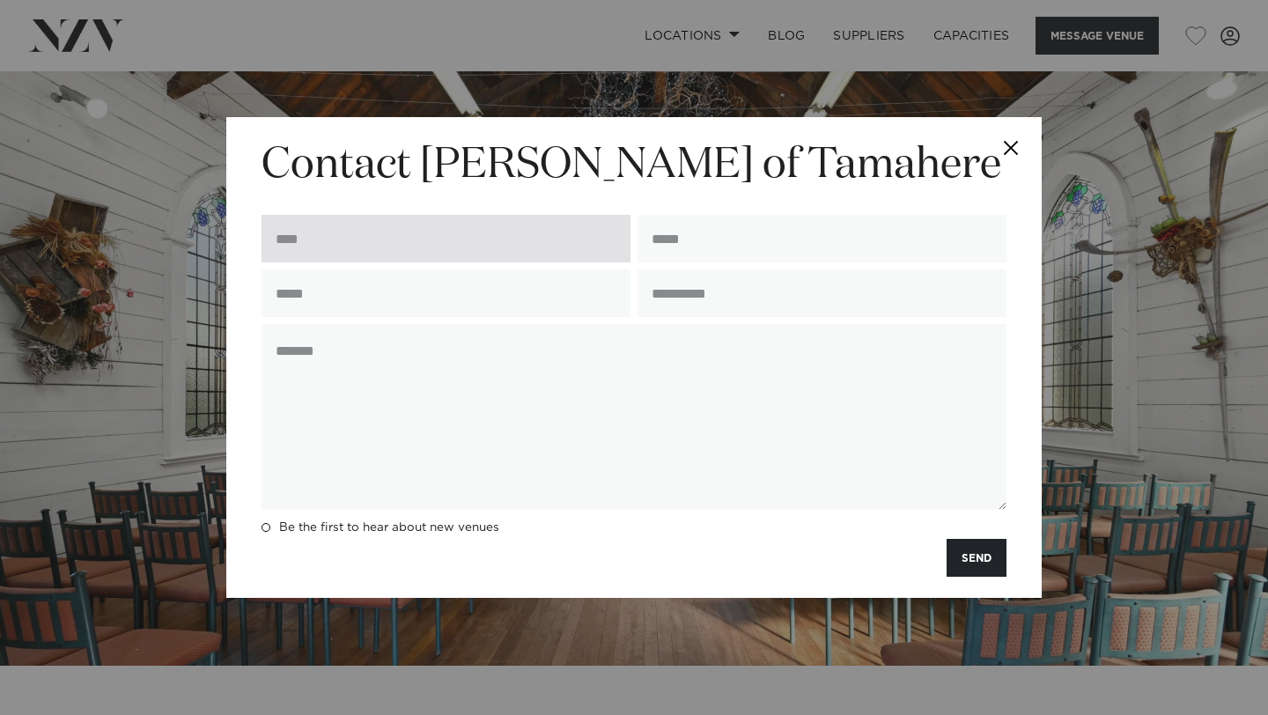
click at [390, 227] on input "text" at bounding box center [446, 239] width 369 height 48
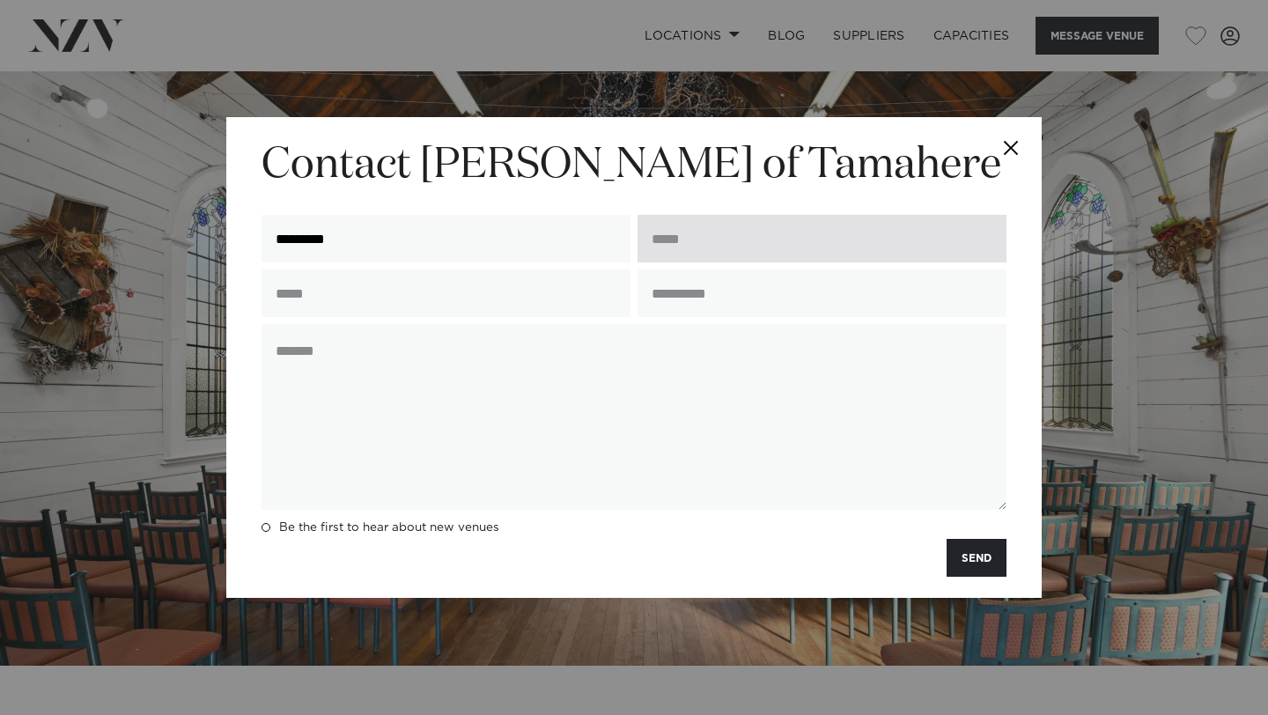
type input "********"
click at [670, 236] on input "email" at bounding box center [822, 239] width 369 height 48
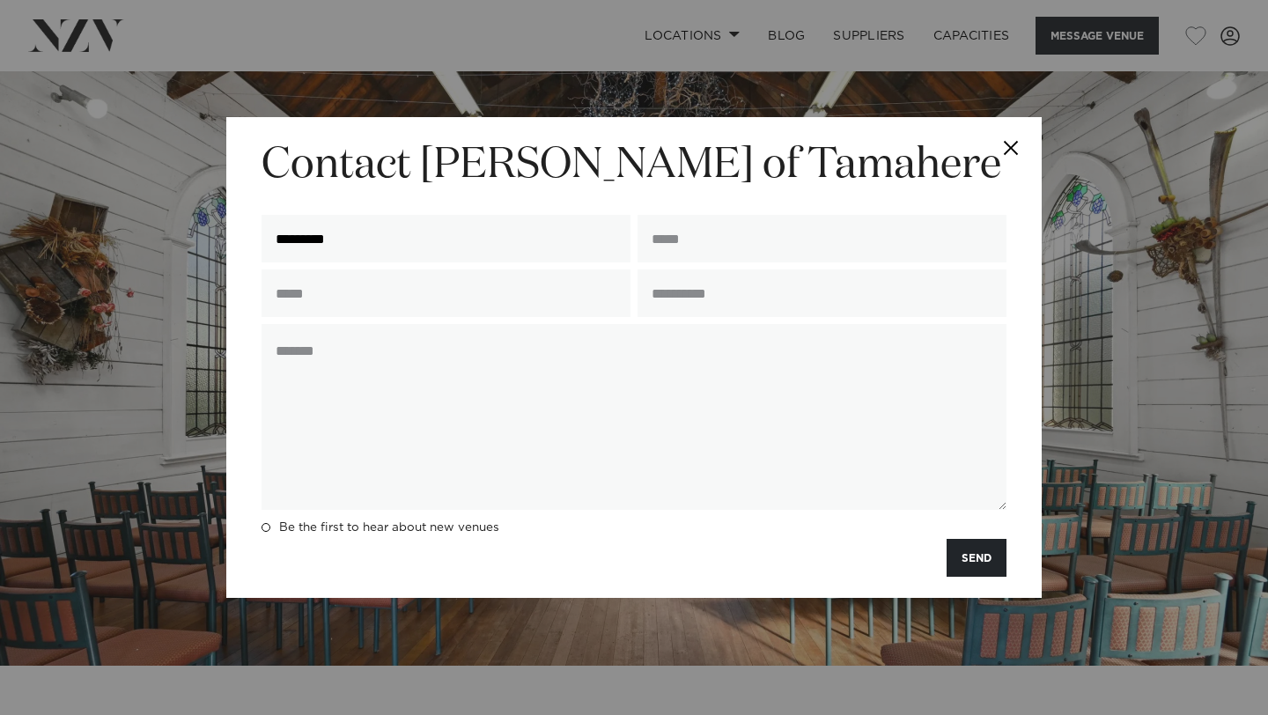
type input "**********"
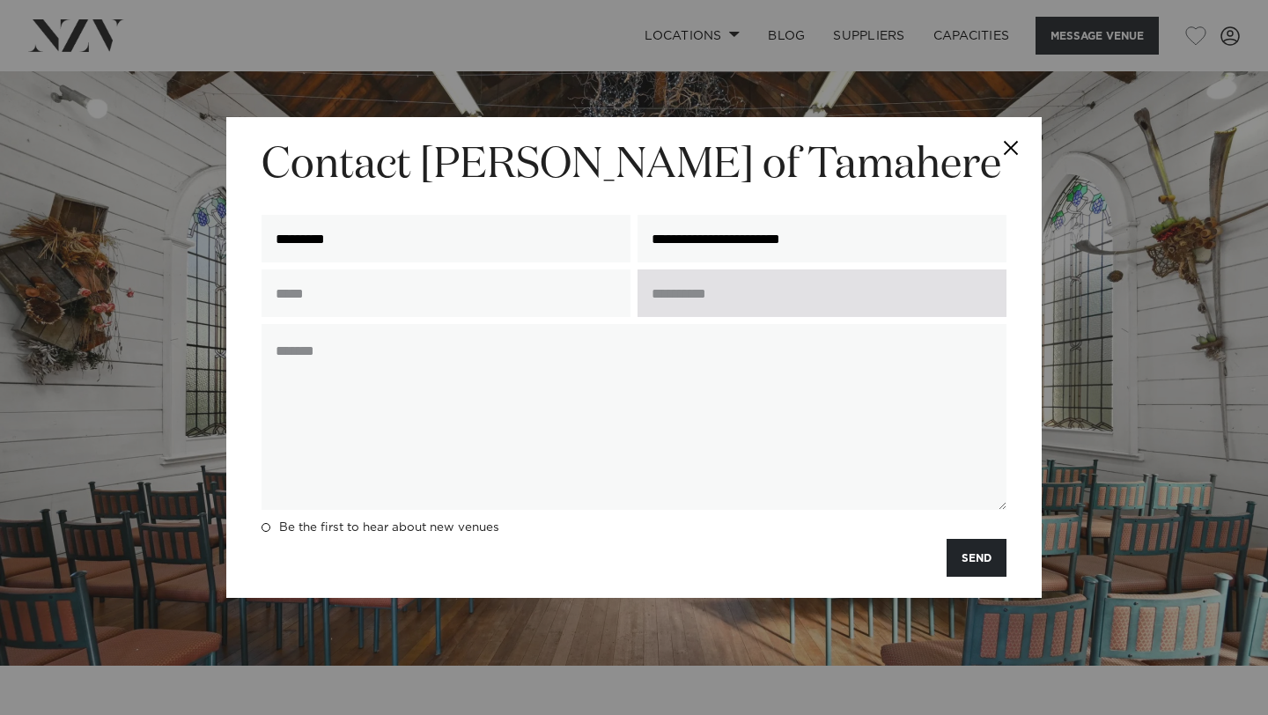
click at [765, 290] on input "text" at bounding box center [822, 293] width 369 height 48
click at [691, 295] on input "text" at bounding box center [822, 293] width 369 height 48
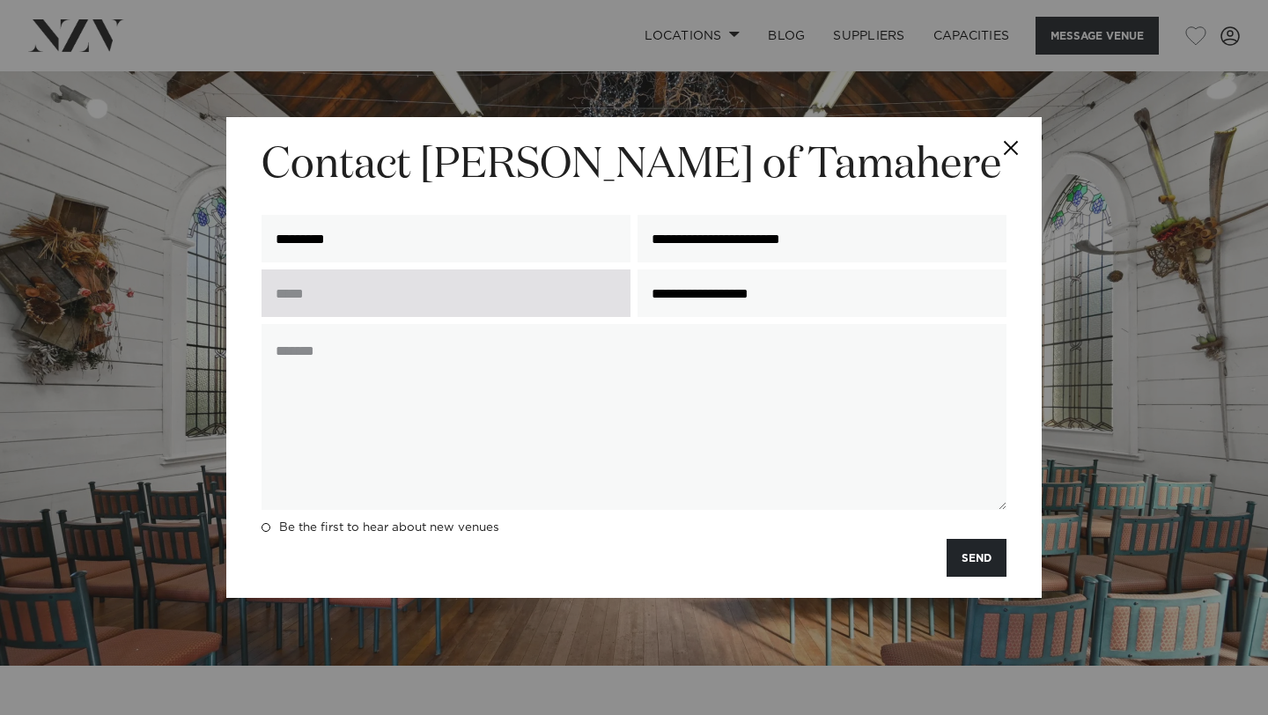
type input "**********"
click at [467, 285] on input "text" at bounding box center [446, 293] width 369 height 48
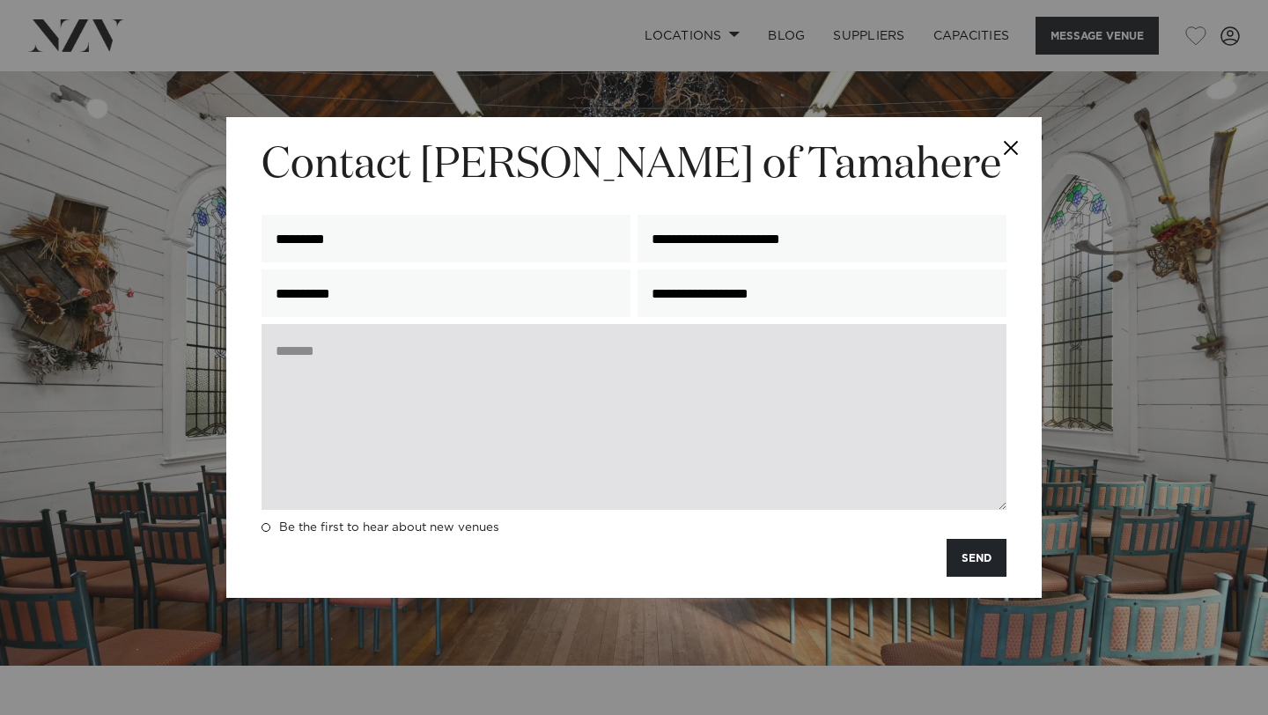
type input "**********"
click at [469, 387] on textarea at bounding box center [634, 417] width 745 height 186
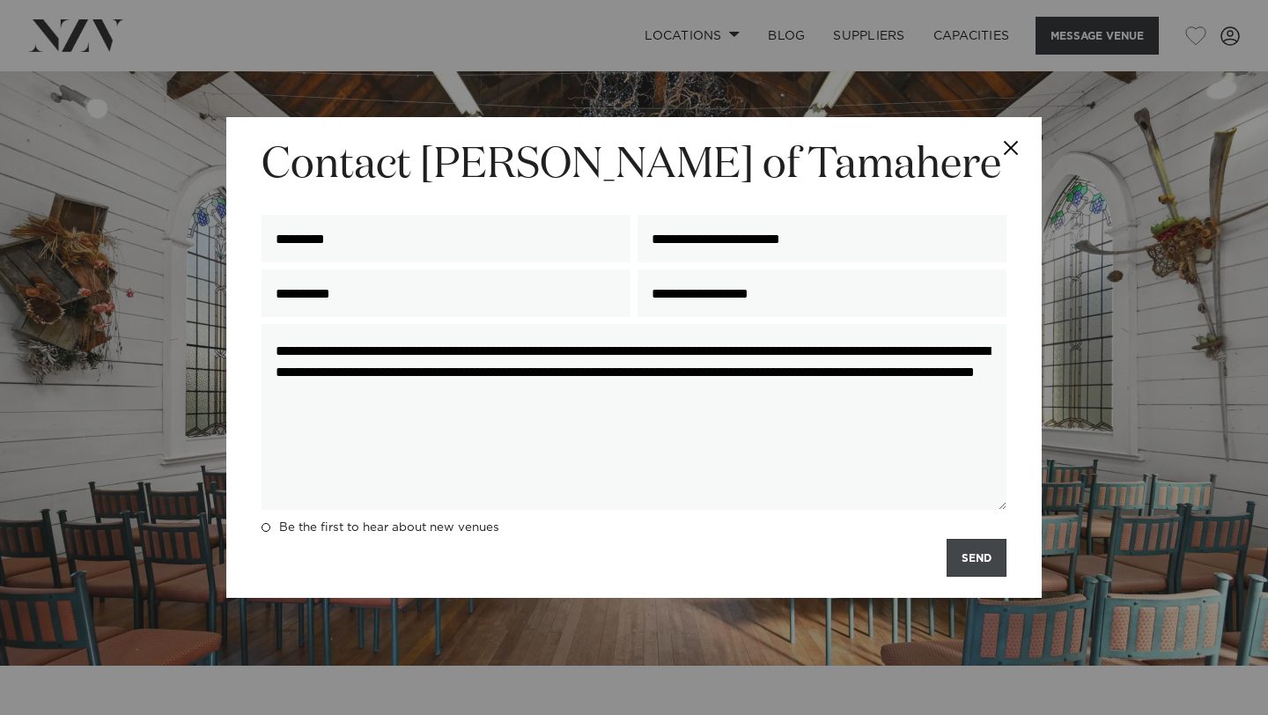
type textarea "**********"
click at [967, 557] on button "SEND" at bounding box center [977, 558] width 60 height 38
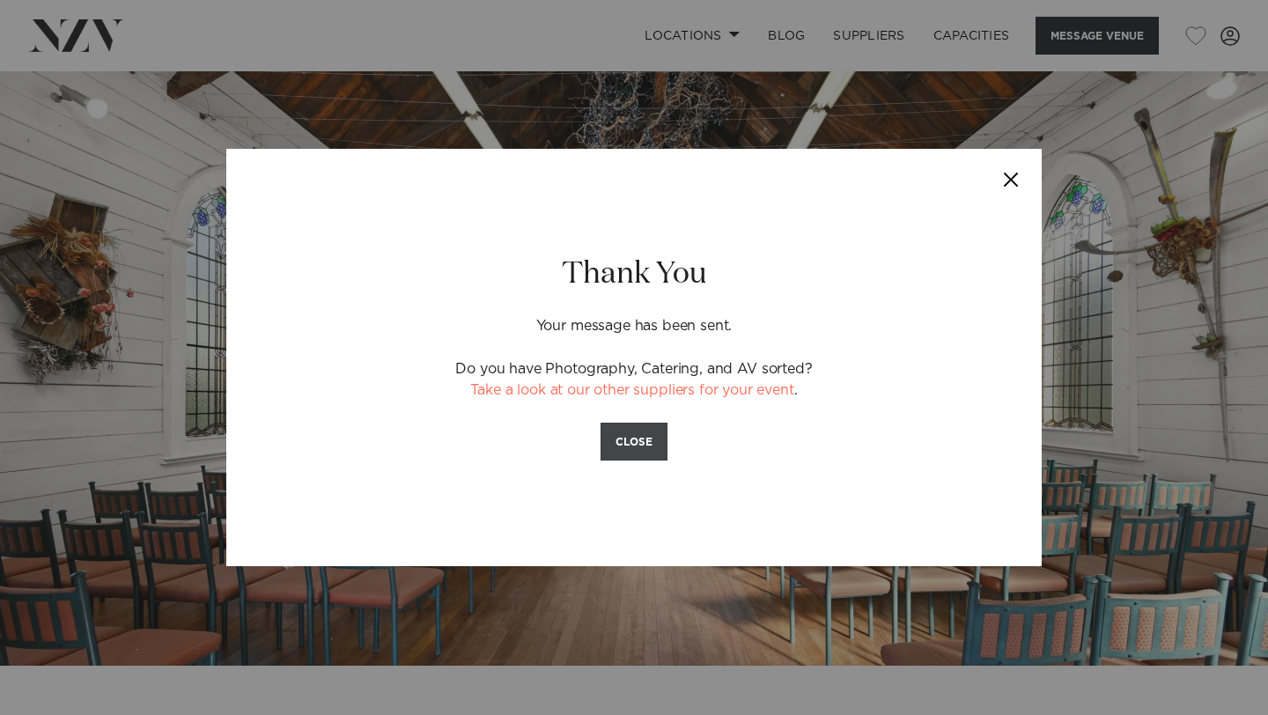
click at [646, 442] on button "CLOSE" at bounding box center [634, 442] width 67 height 38
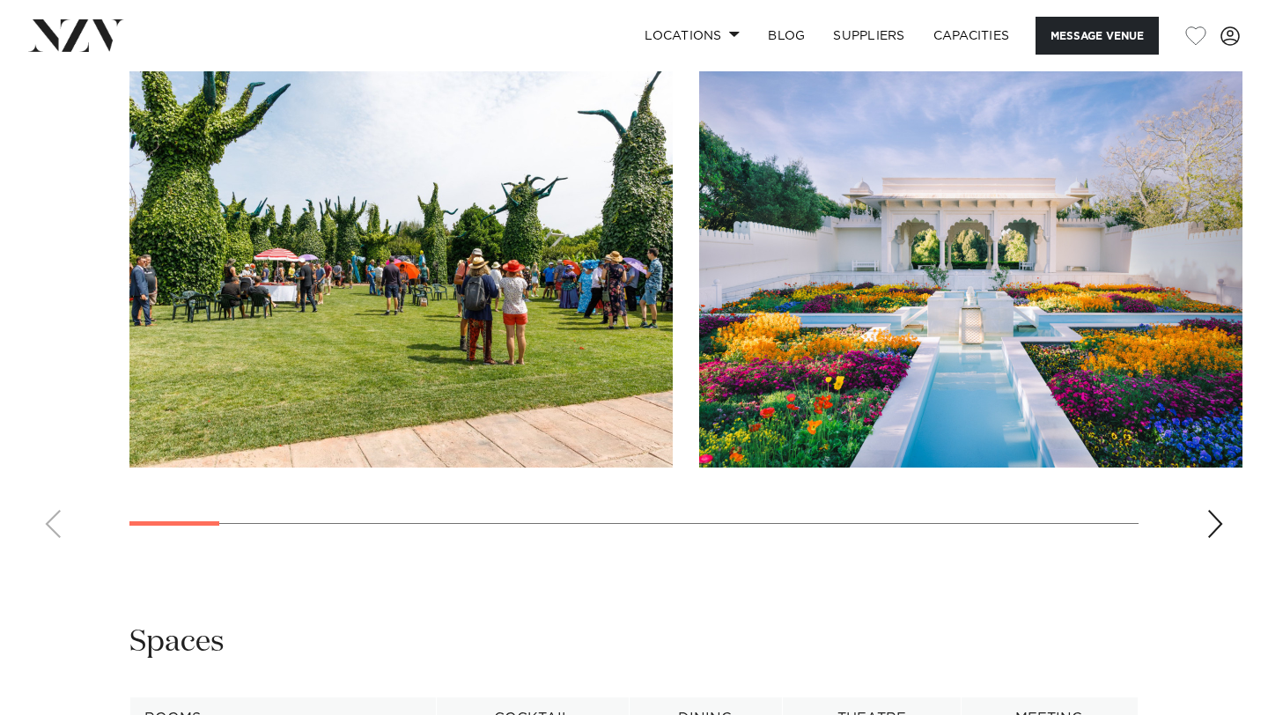
scroll to position [1712, 0]
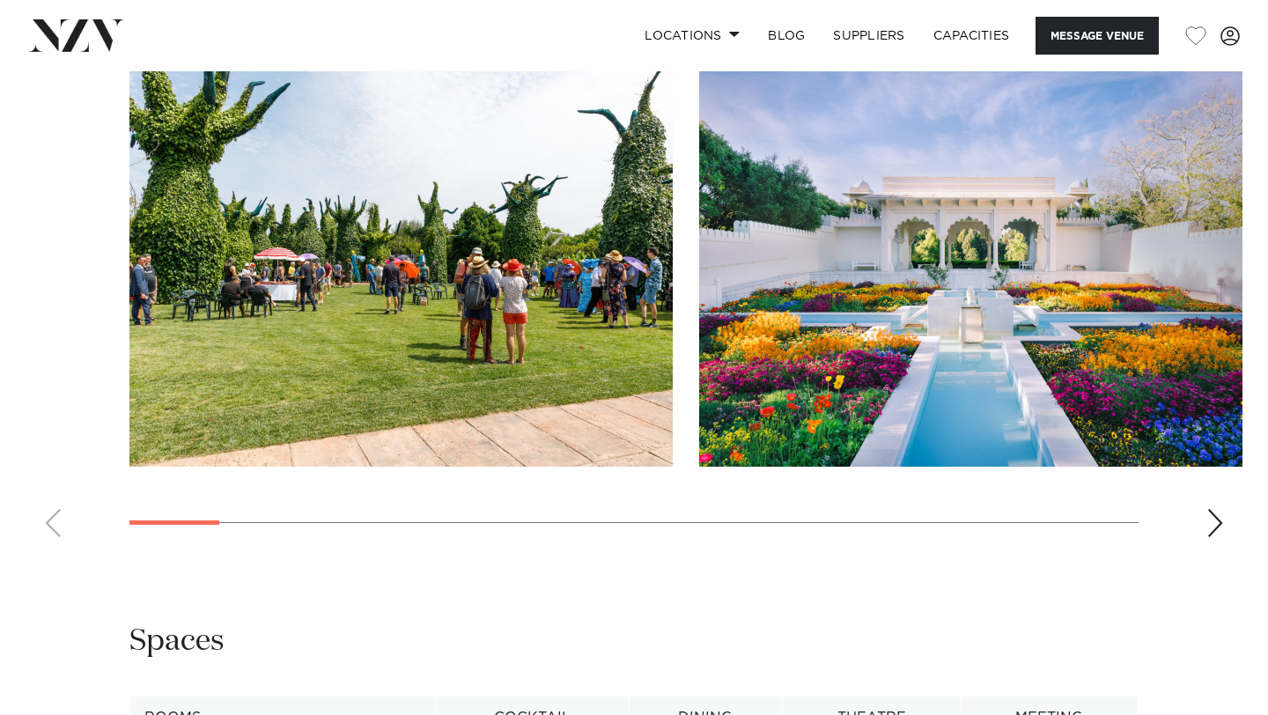
click at [1214, 509] on div "Next slide" at bounding box center [1216, 523] width 18 height 28
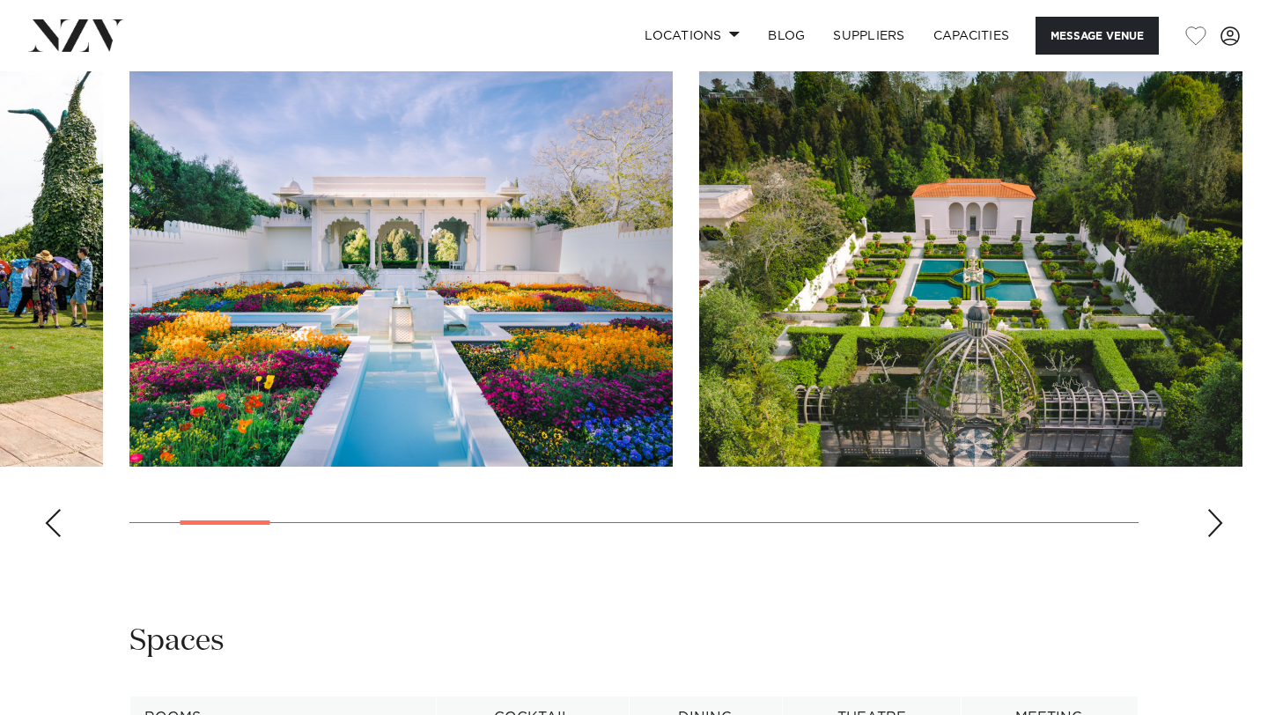
click at [1214, 509] on div "Next slide" at bounding box center [1216, 523] width 18 height 28
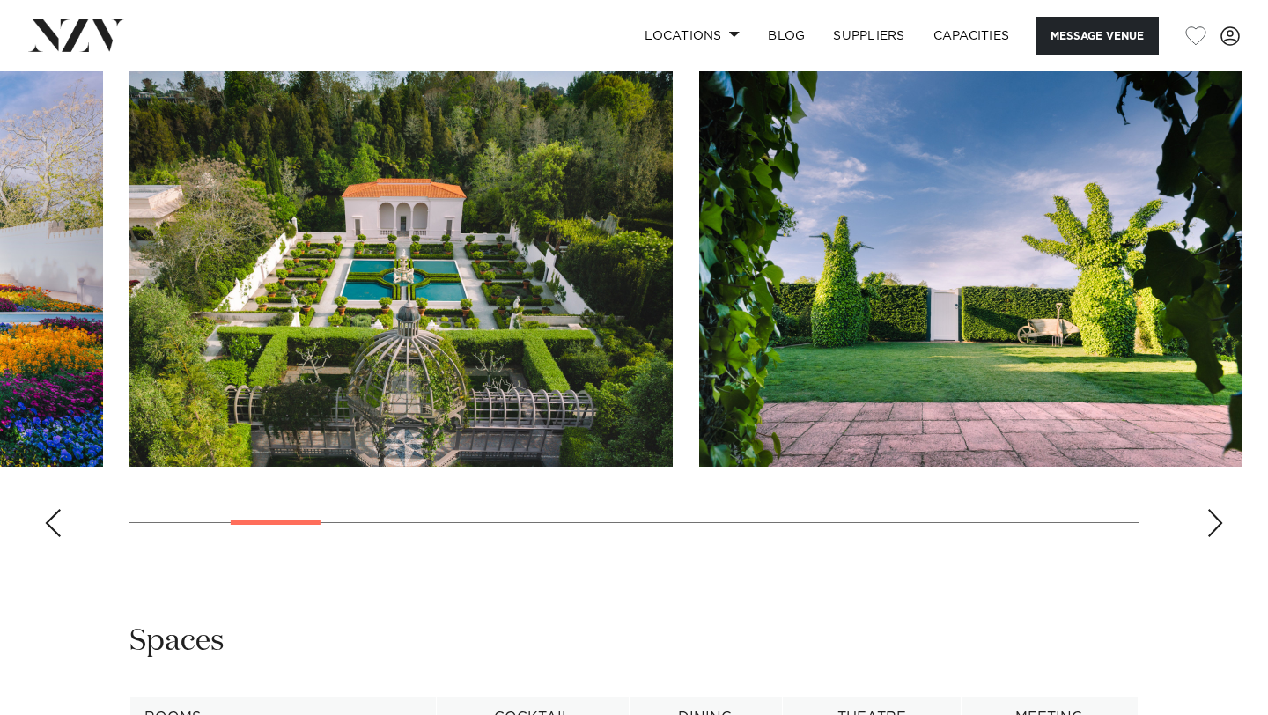
click at [1214, 509] on div "Next slide" at bounding box center [1216, 523] width 18 height 28
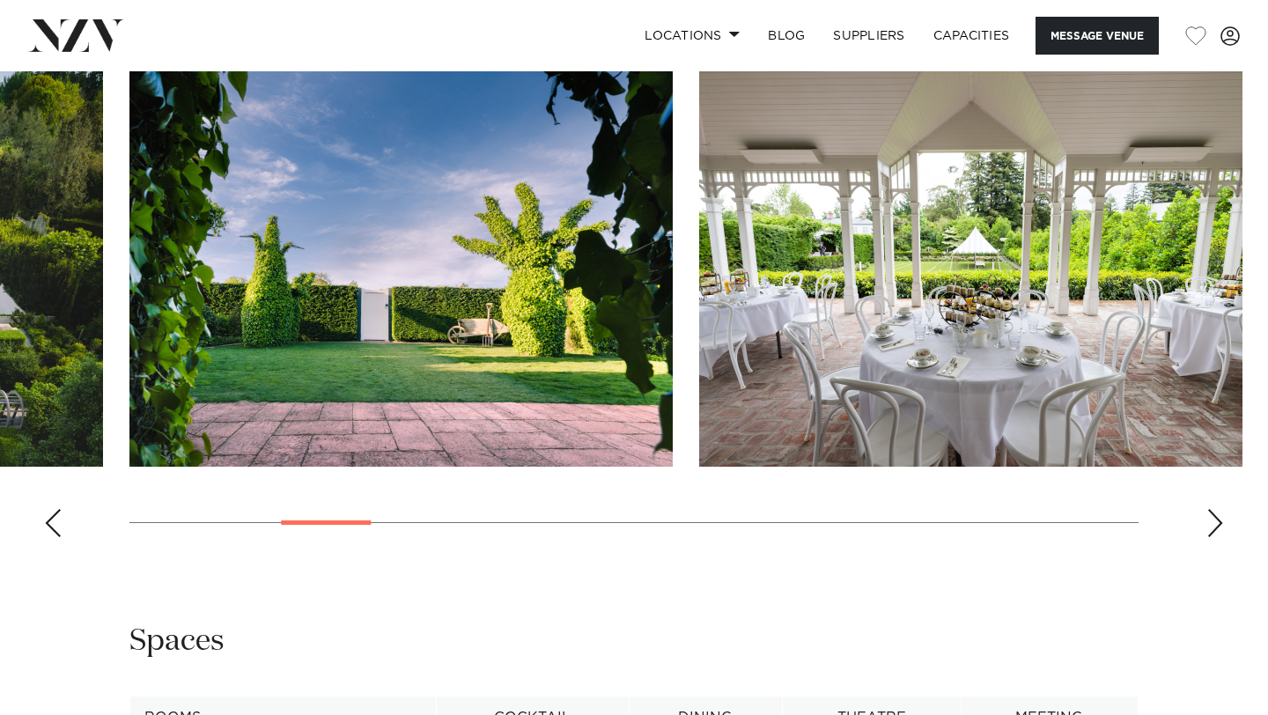
click at [1214, 509] on div "Next slide" at bounding box center [1216, 523] width 18 height 28
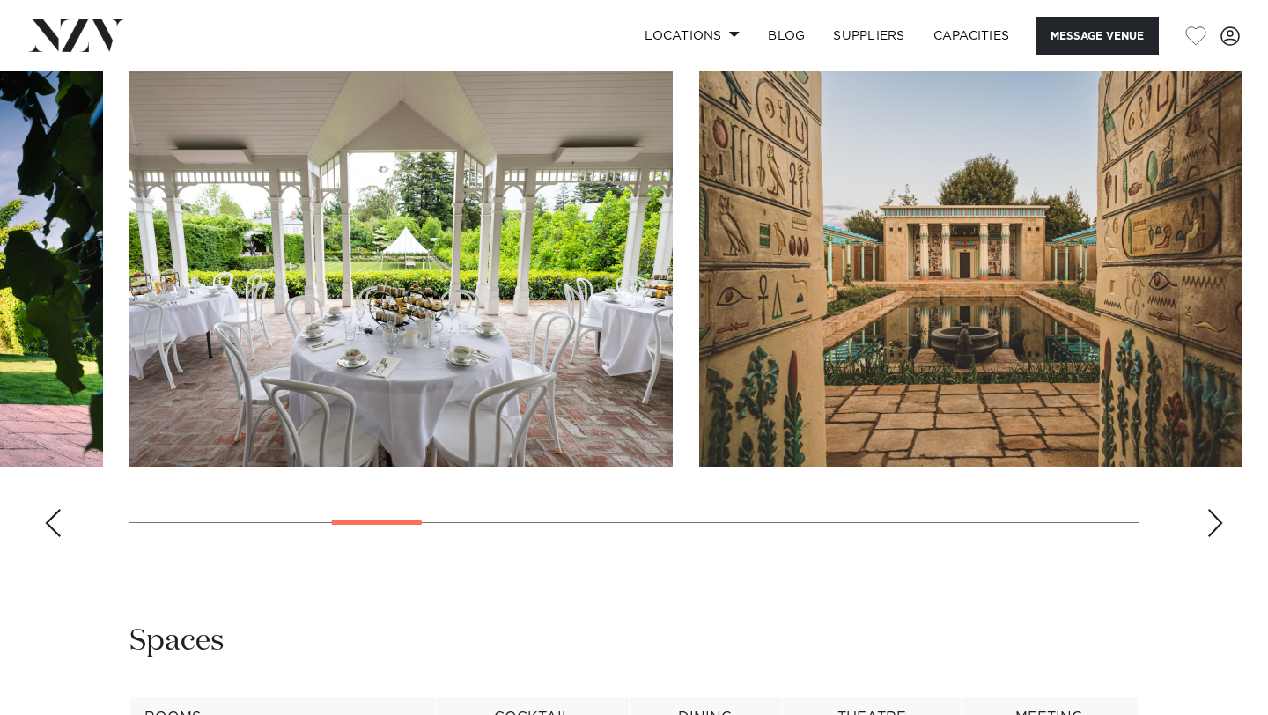
click at [1214, 509] on div "Next slide" at bounding box center [1216, 523] width 18 height 28
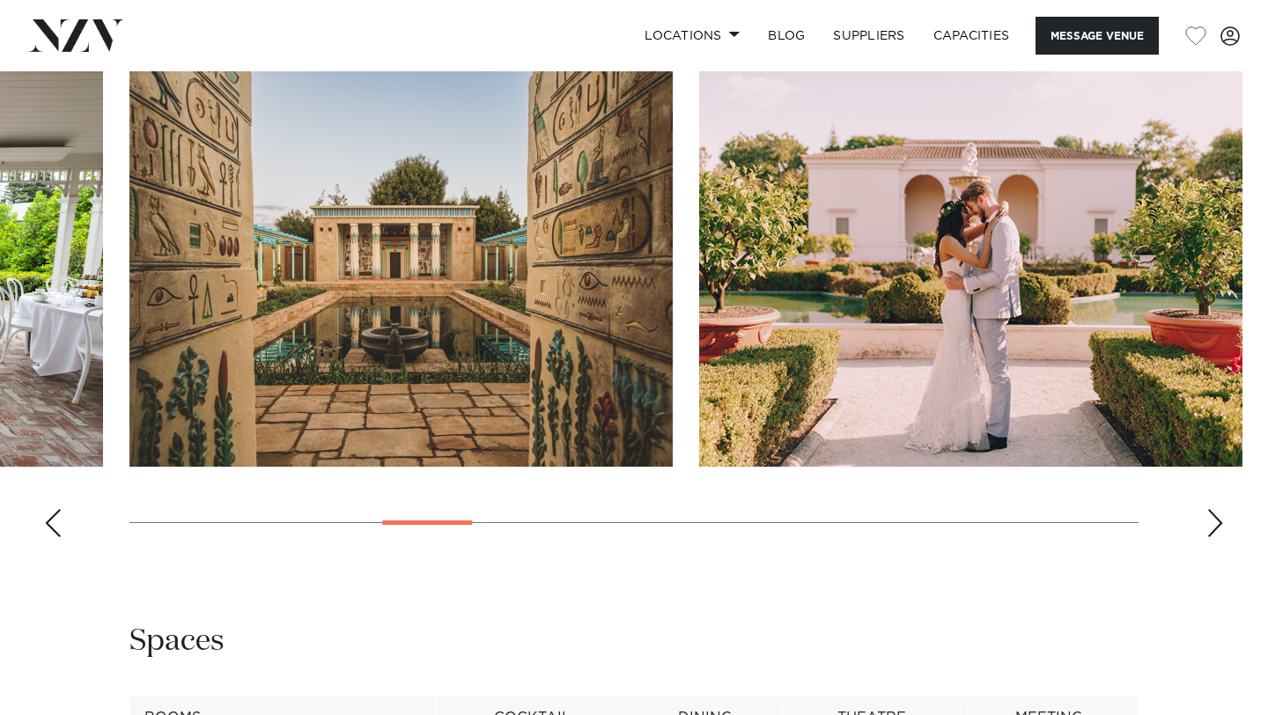
click at [1214, 509] on div "Next slide" at bounding box center [1216, 523] width 18 height 28
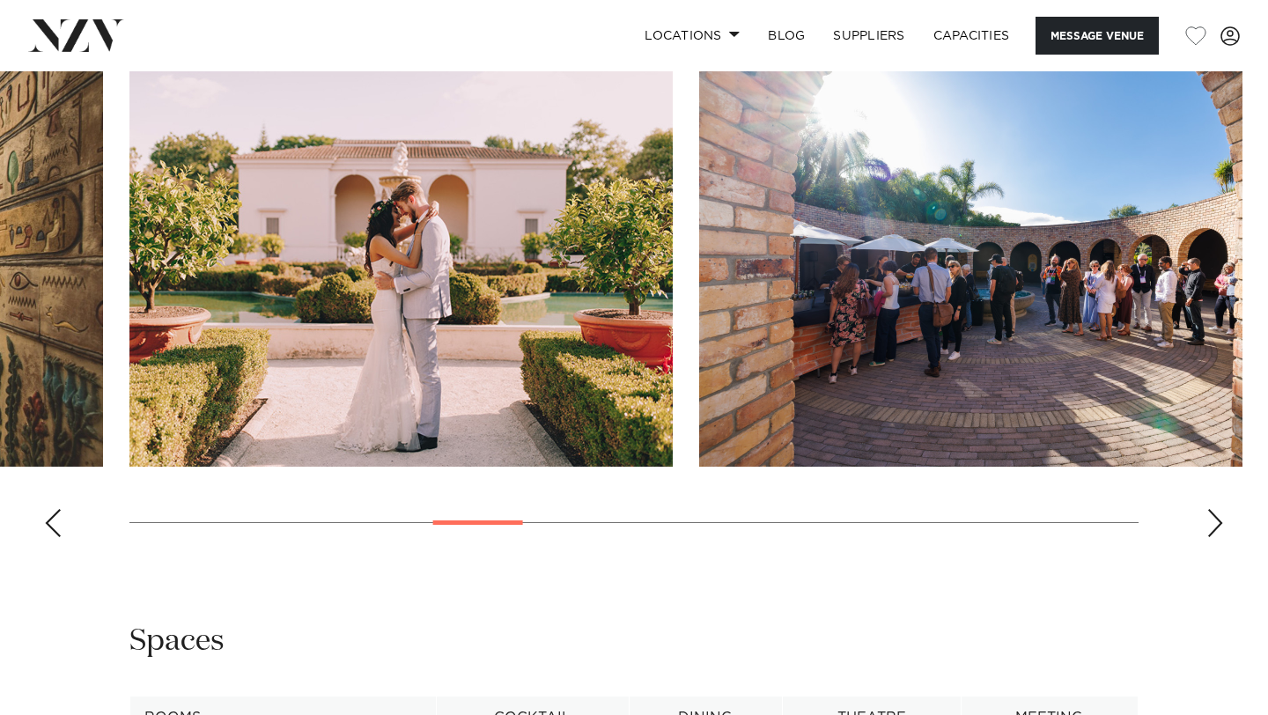
click at [1214, 509] on div "Next slide" at bounding box center [1216, 523] width 18 height 28
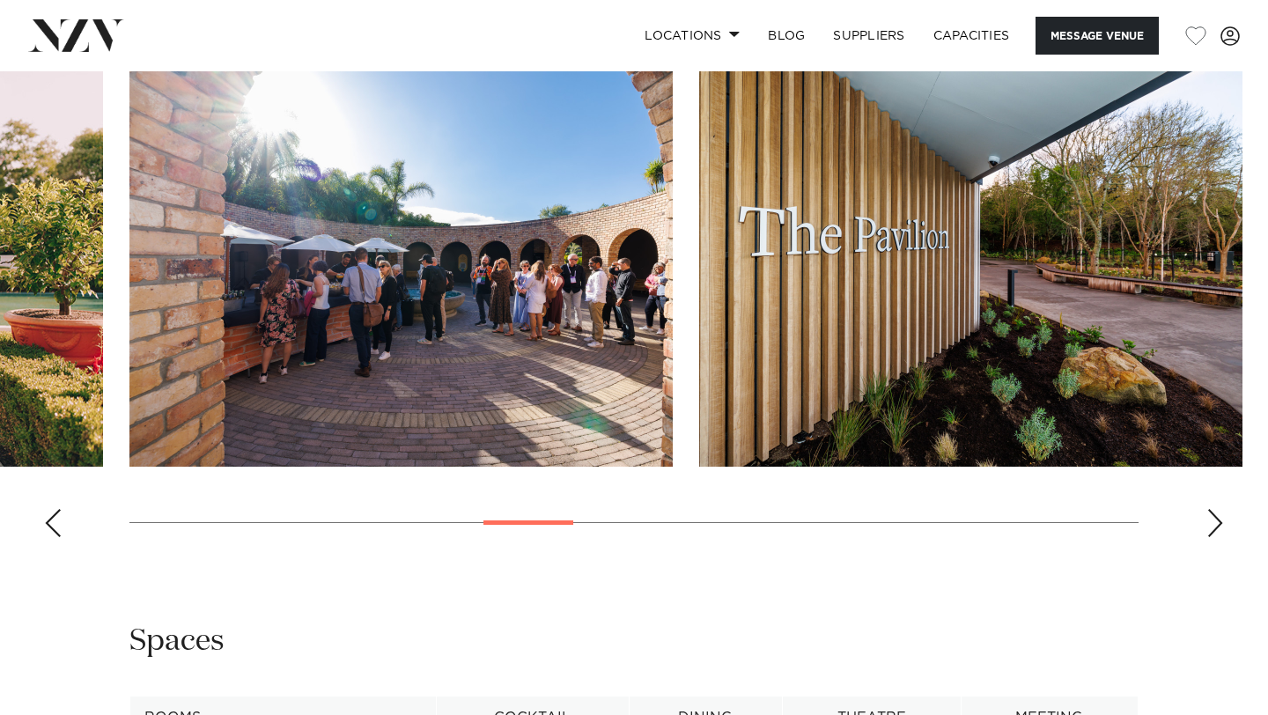
click at [1214, 509] on div "Next slide" at bounding box center [1216, 523] width 18 height 28
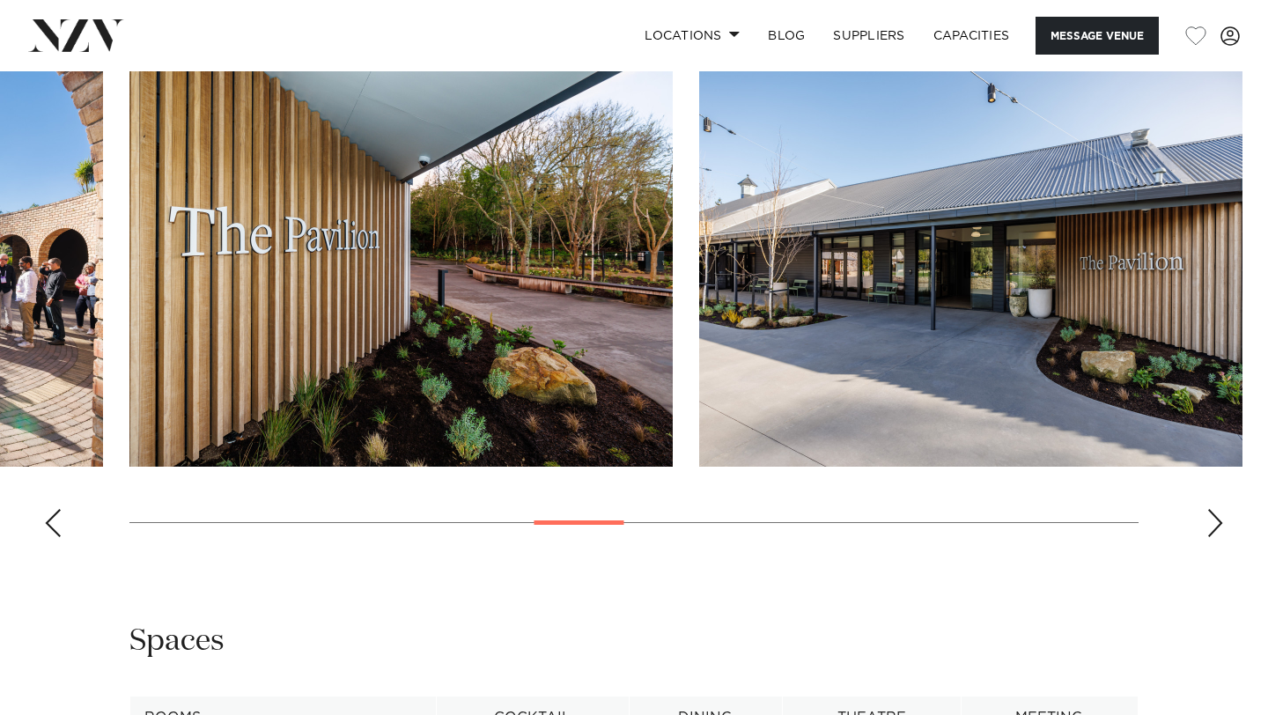
click at [1214, 509] on div "Next slide" at bounding box center [1216, 523] width 18 height 28
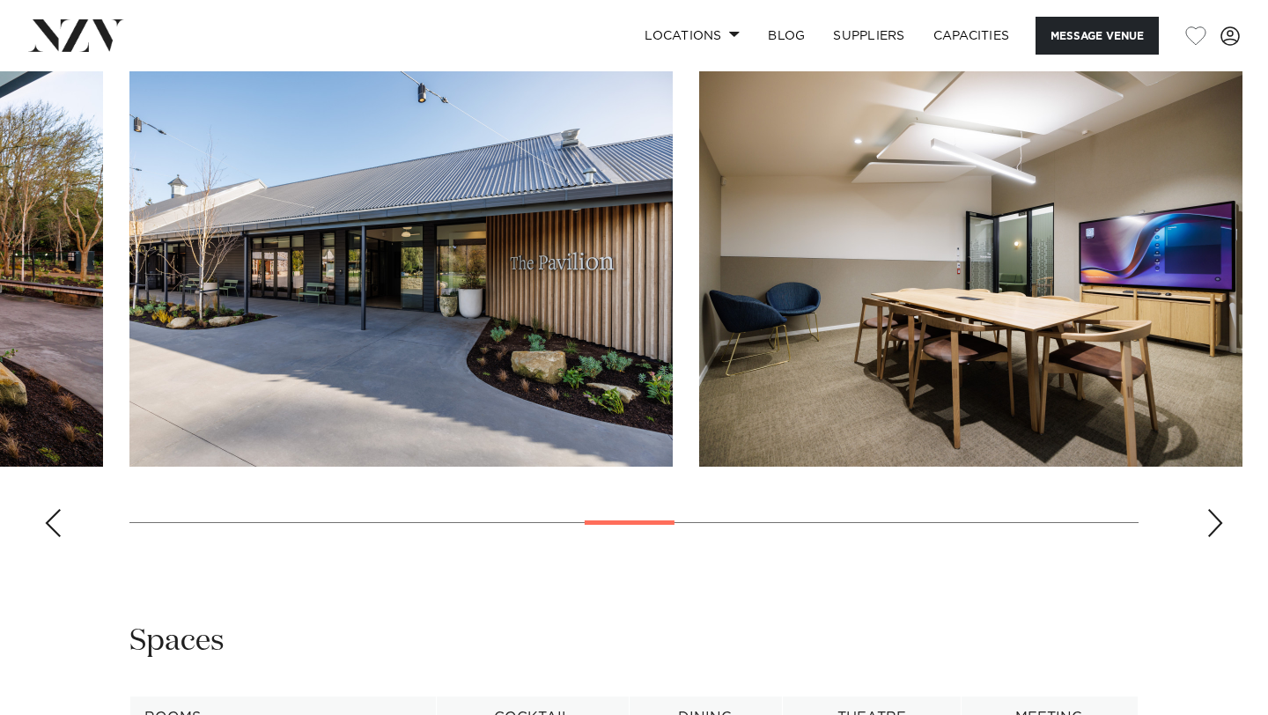
click at [1214, 509] on div "Next slide" at bounding box center [1216, 523] width 18 height 28
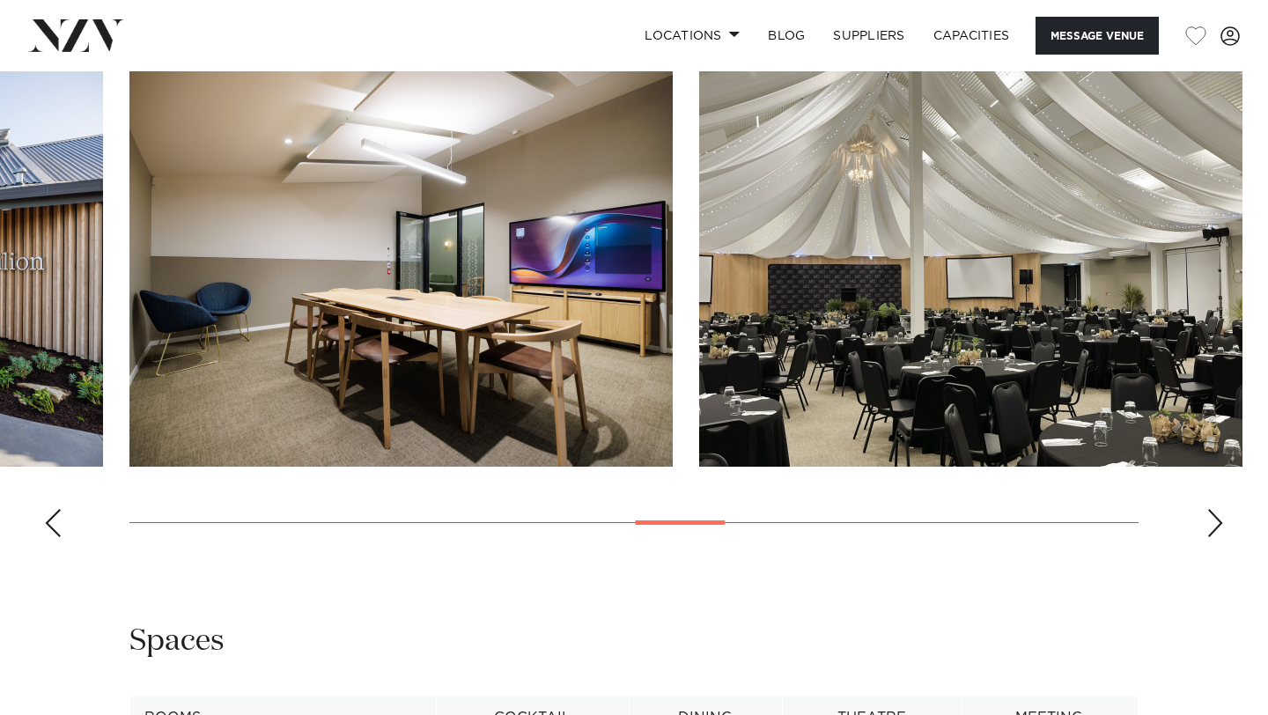
click at [1214, 509] on div "Next slide" at bounding box center [1216, 523] width 18 height 28
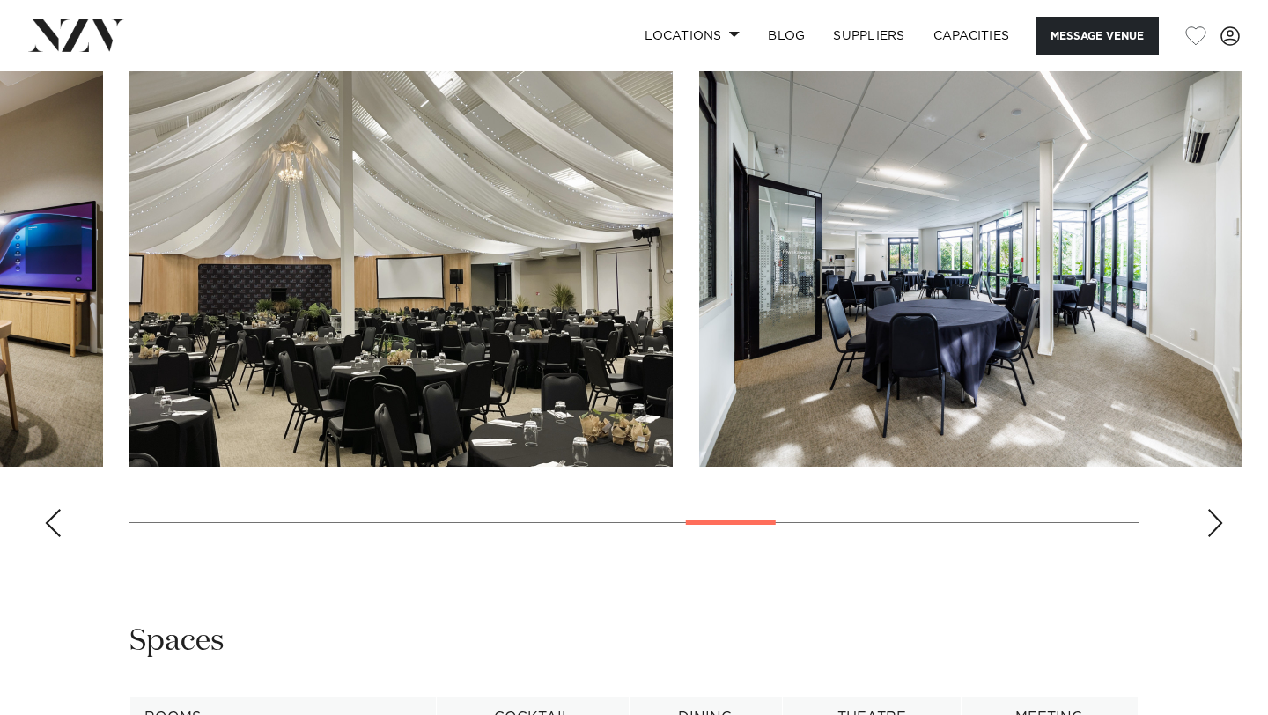
click at [1214, 509] on div "Next slide" at bounding box center [1216, 523] width 18 height 28
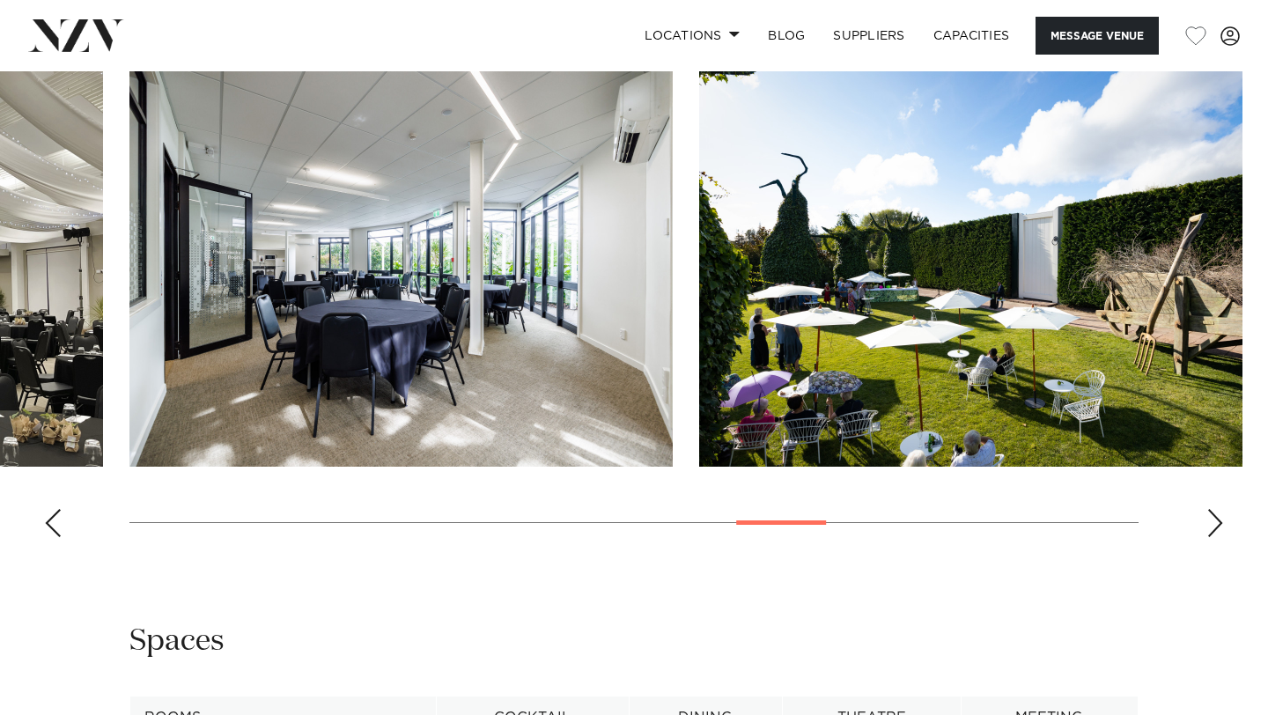
click at [1214, 509] on div "Next slide" at bounding box center [1216, 523] width 18 height 28
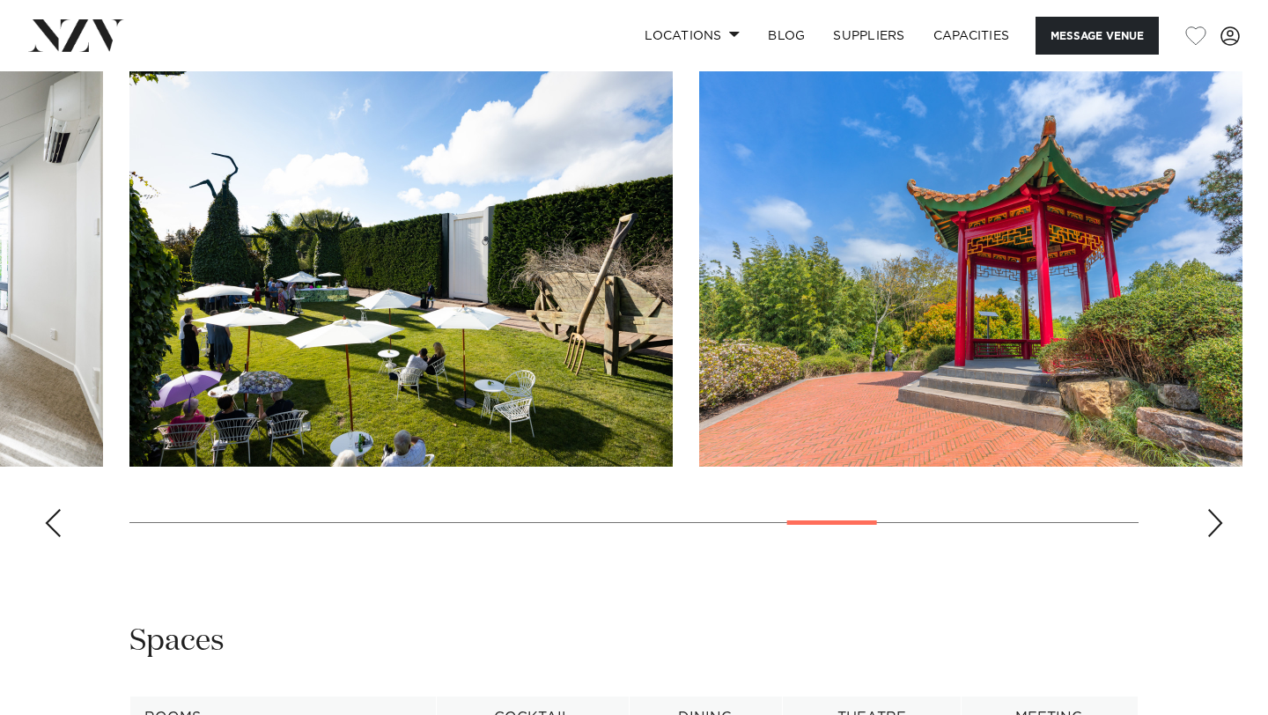
click at [1214, 509] on div "Next slide" at bounding box center [1216, 523] width 18 height 28
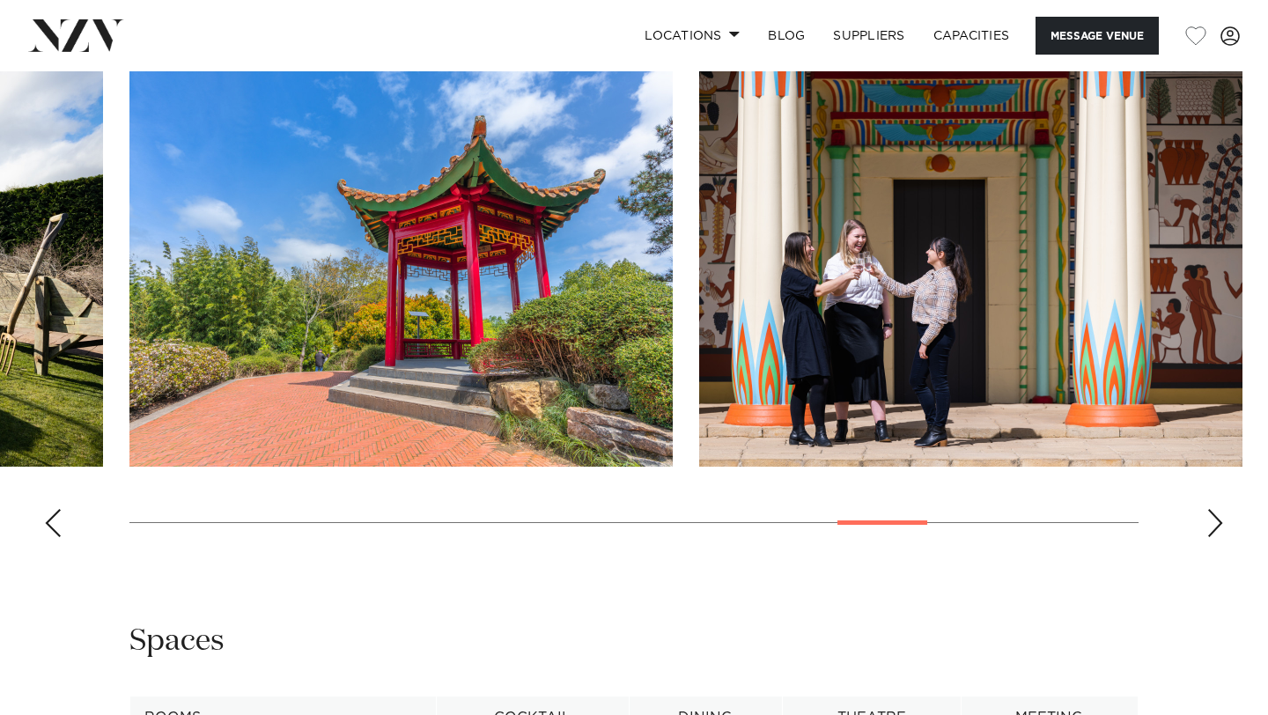
click at [1214, 509] on div "Next slide" at bounding box center [1216, 523] width 18 height 28
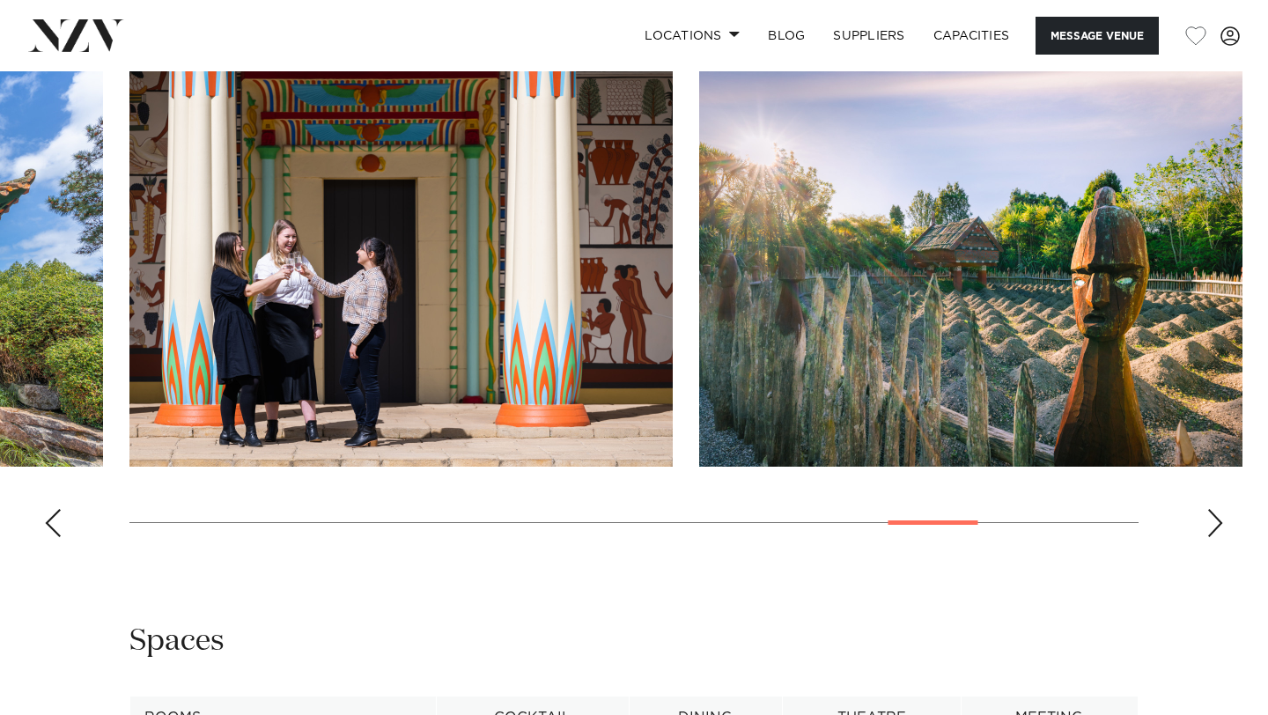
click at [1214, 509] on div "Next slide" at bounding box center [1216, 523] width 18 height 28
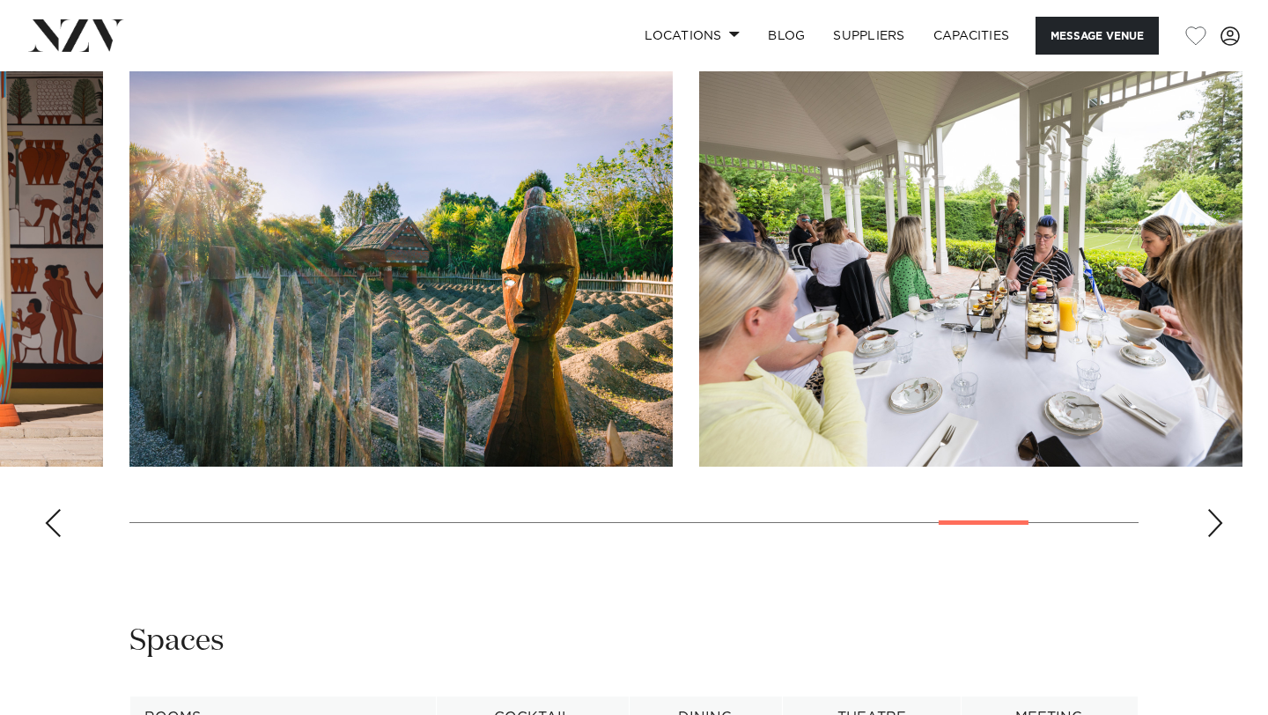
click at [1214, 509] on div "Next slide" at bounding box center [1216, 523] width 18 height 28
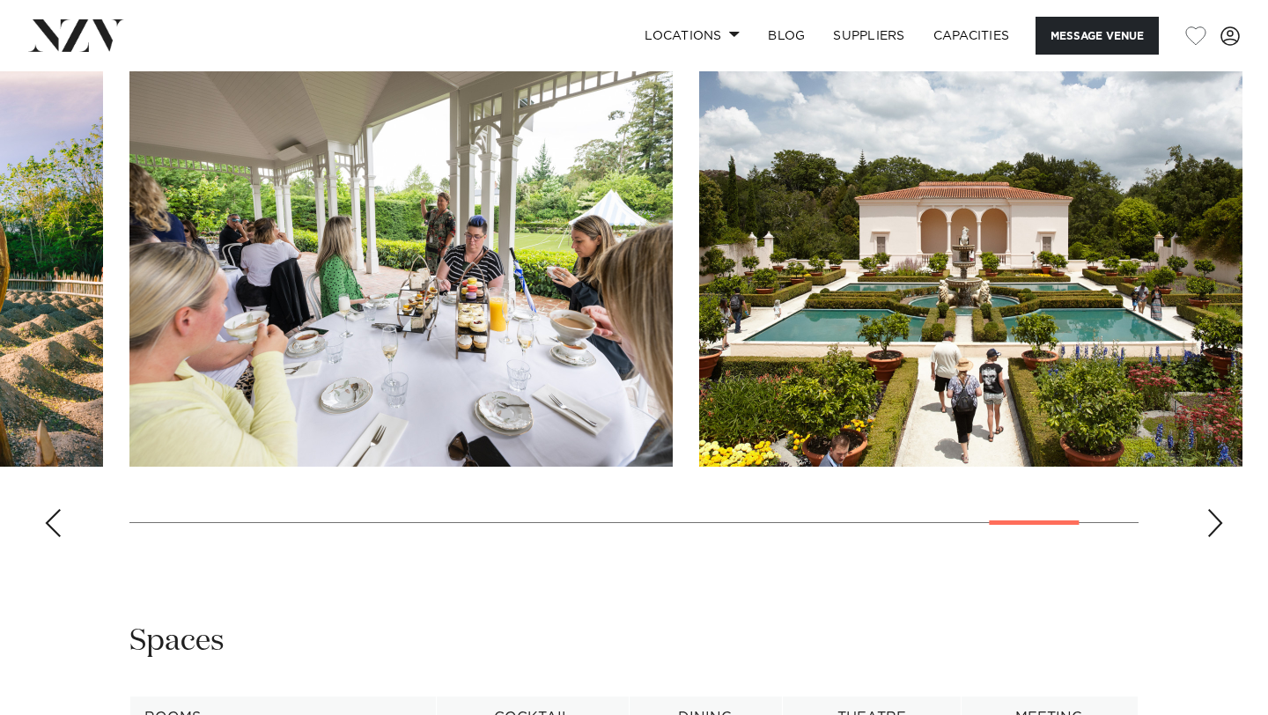
click at [1214, 509] on div "Next slide" at bounding box center [1216, 523] width 18 height 28
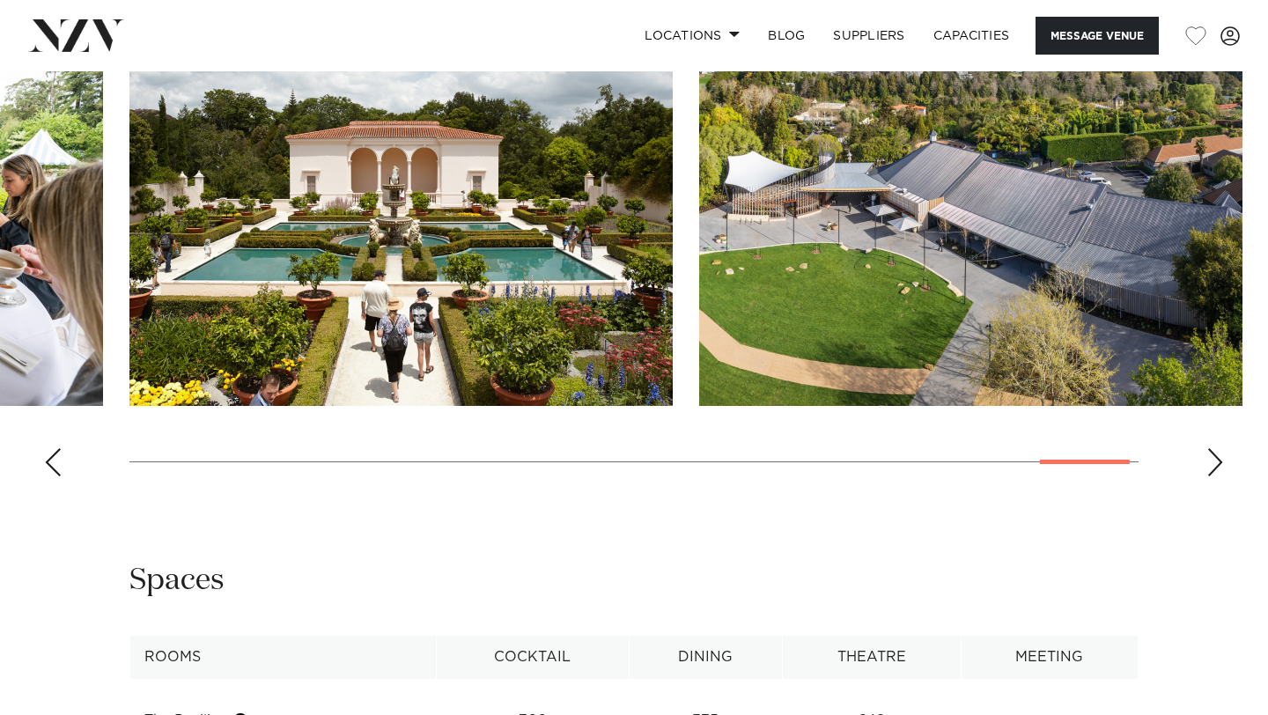
scroll to position [1754, 0]
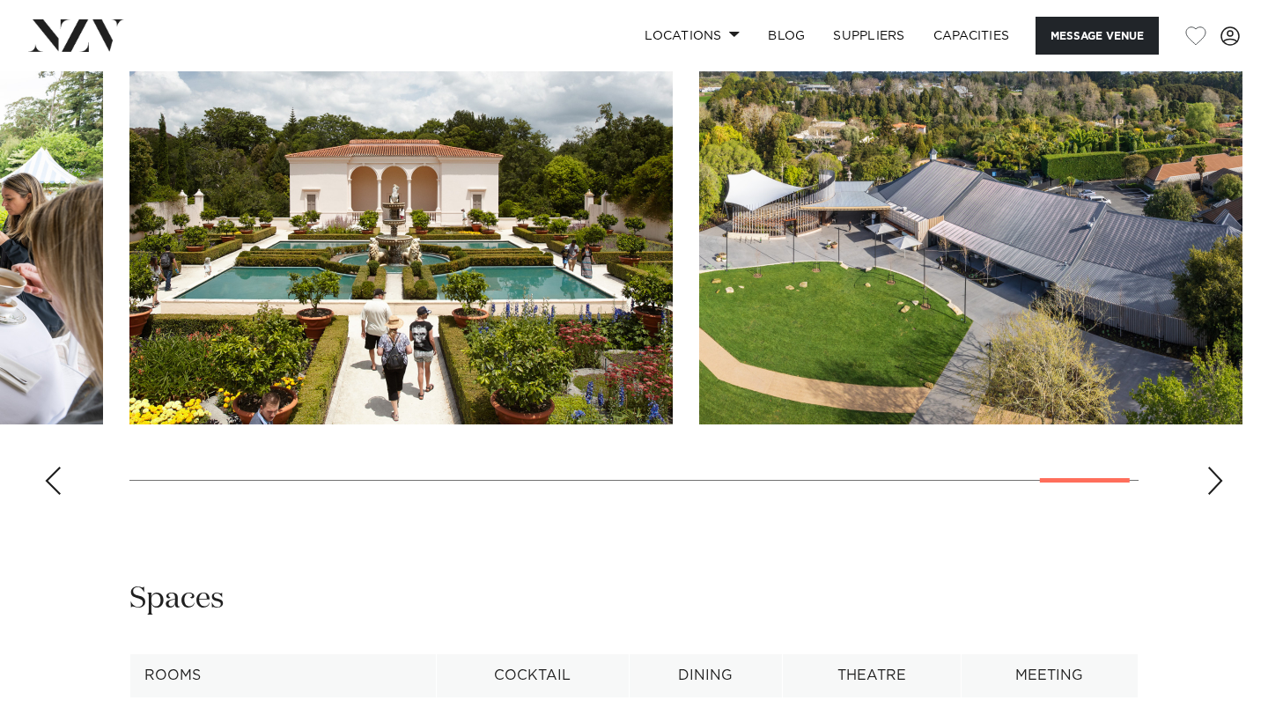
click at [1212, 467] on div "Next slide" at bounding box center [1216, 481] width 18 height 28
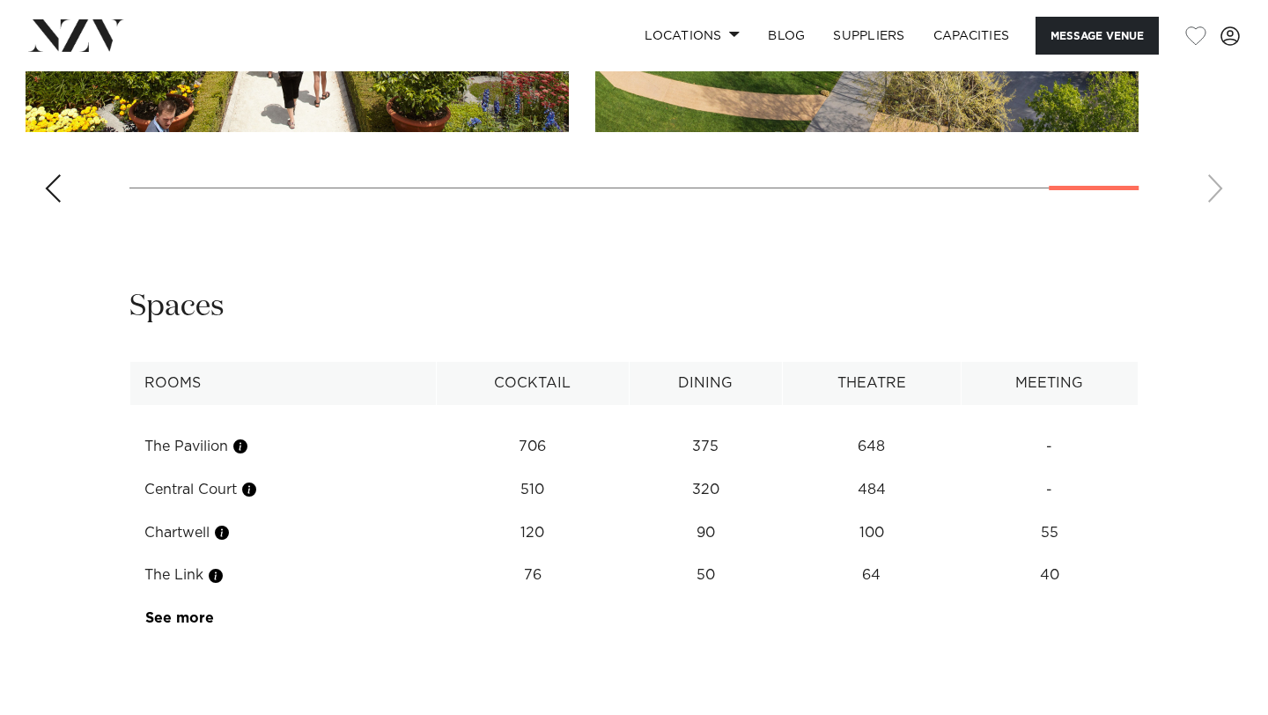
scroll to position [2051, 0]
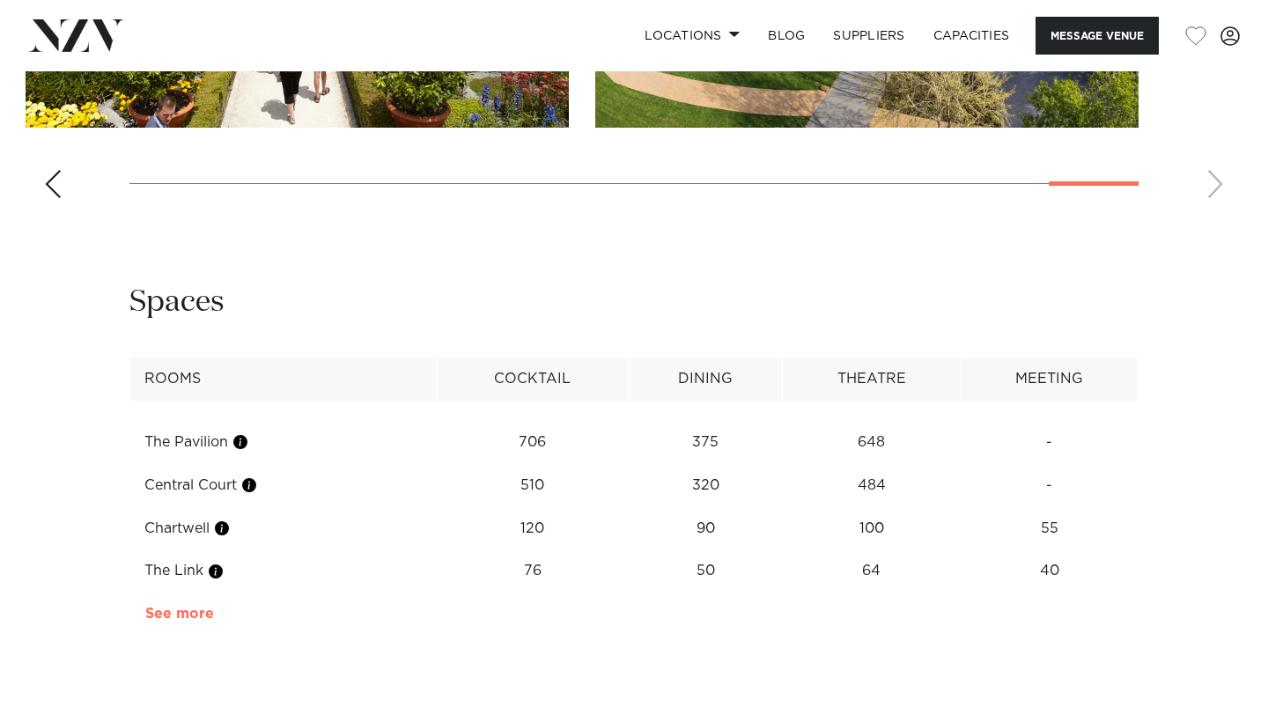
click at [189, 607] on link "See more" at bounding box center [213, 614] width 137 height 14
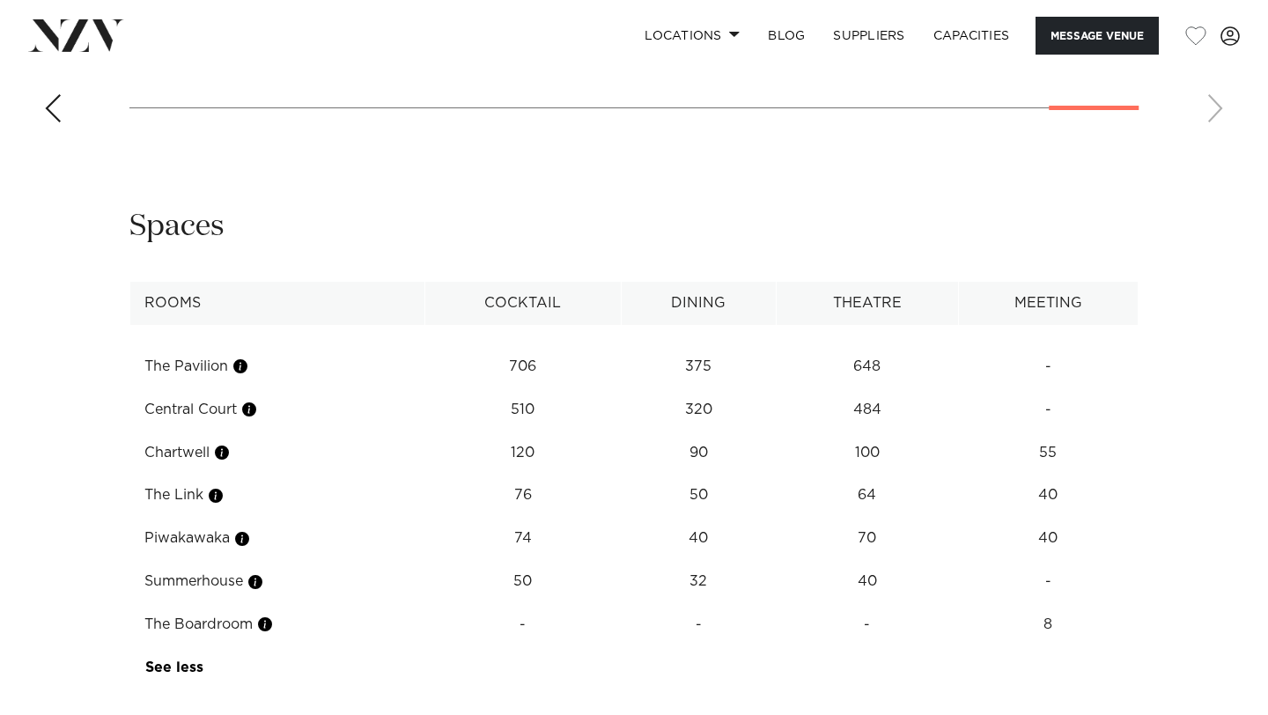
scroll to position [2141, 0]
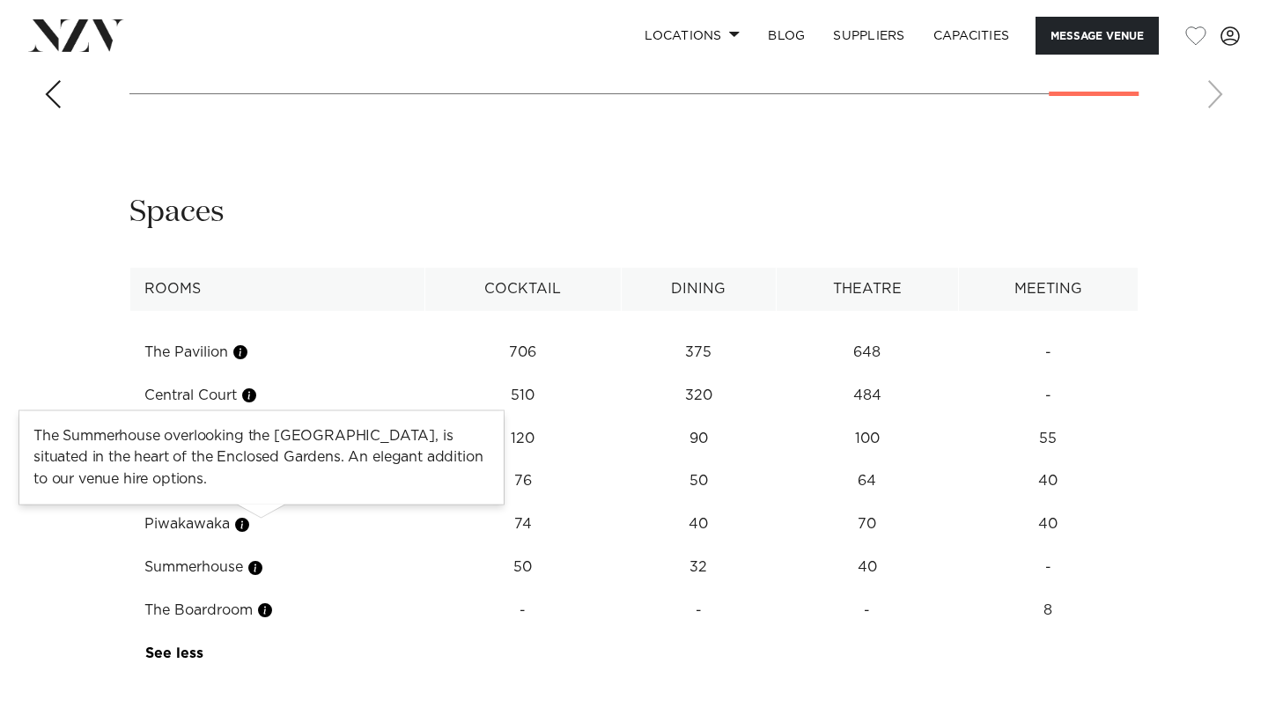
click at [262, 559] on button "button" at bounding box center [256, 568] width 18 height 18
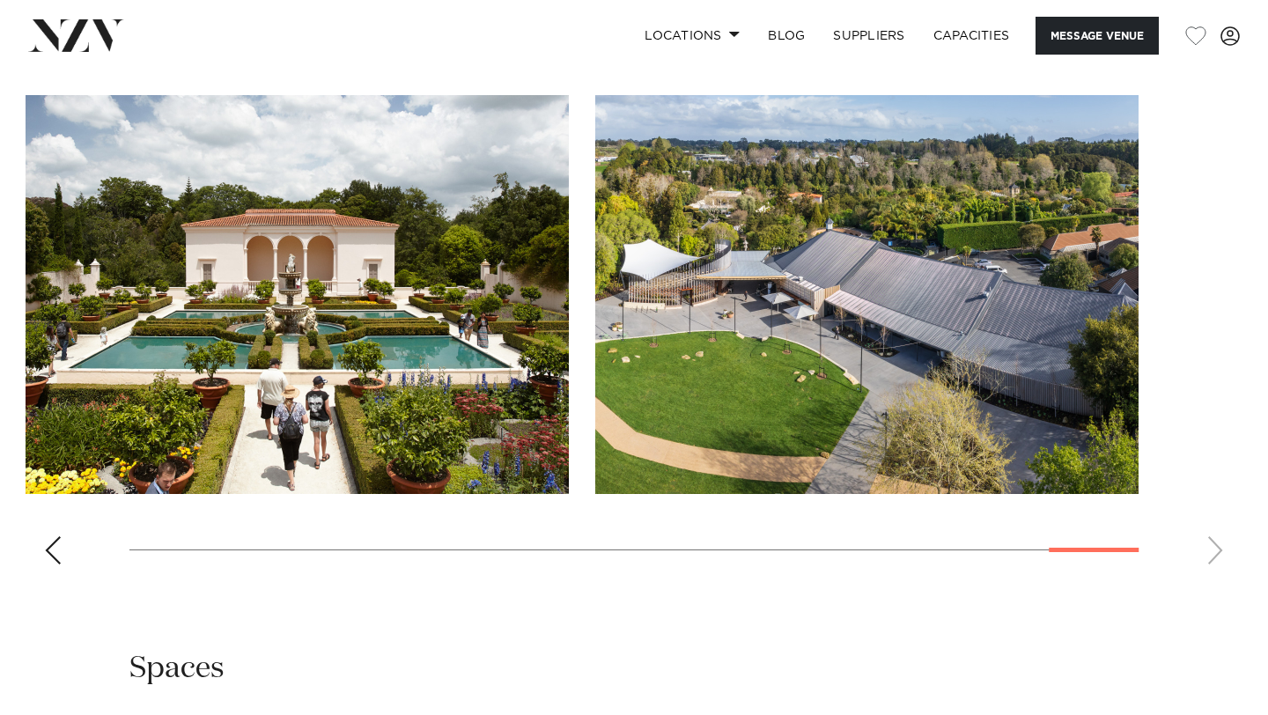
scroll to position [1678, 0]
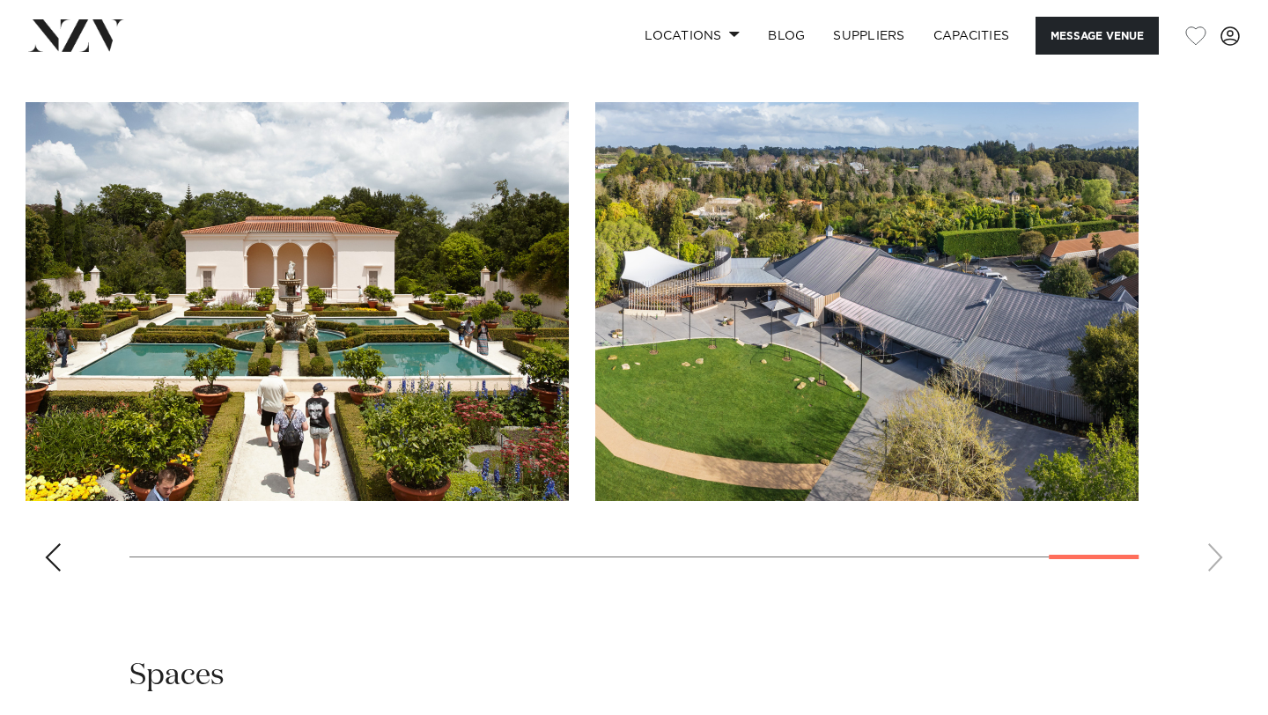
click at [690, 305] on img "20 / 20" at bounding box center [866, 301] width 543 height 399
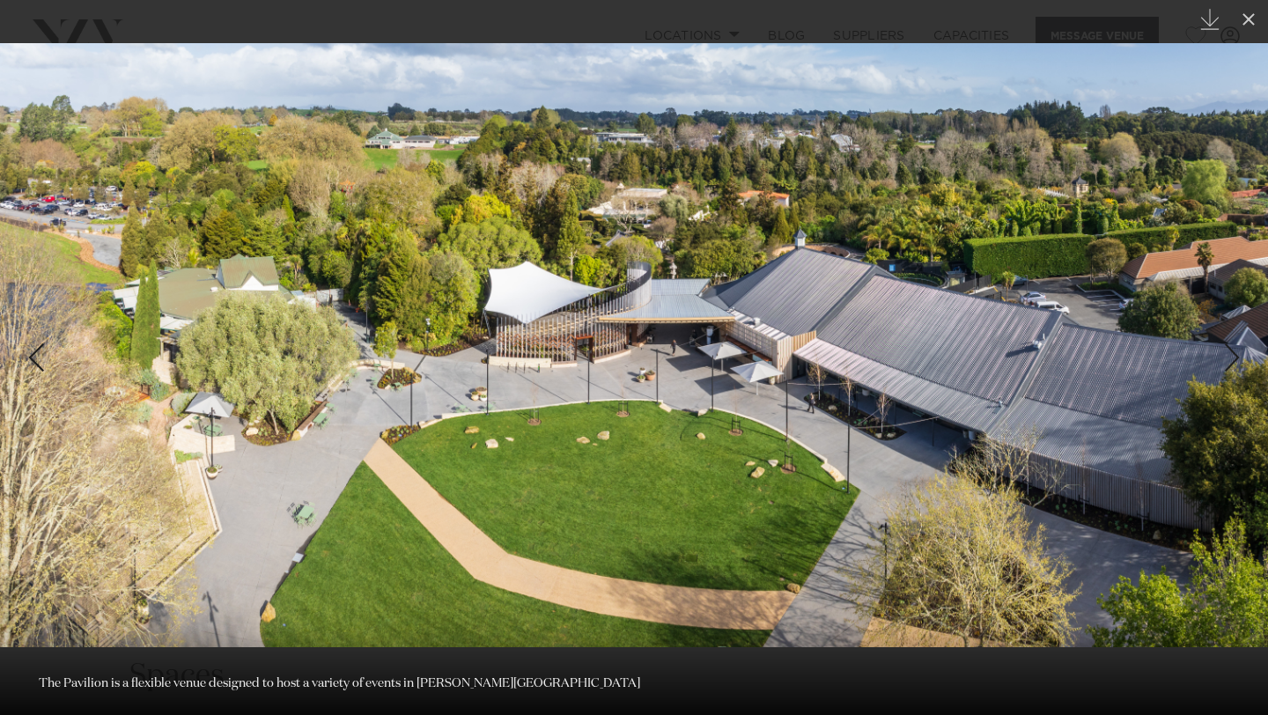
click at [43, 365] on div "Previous slide" at bounding box center [36, 357] width 24 height 33
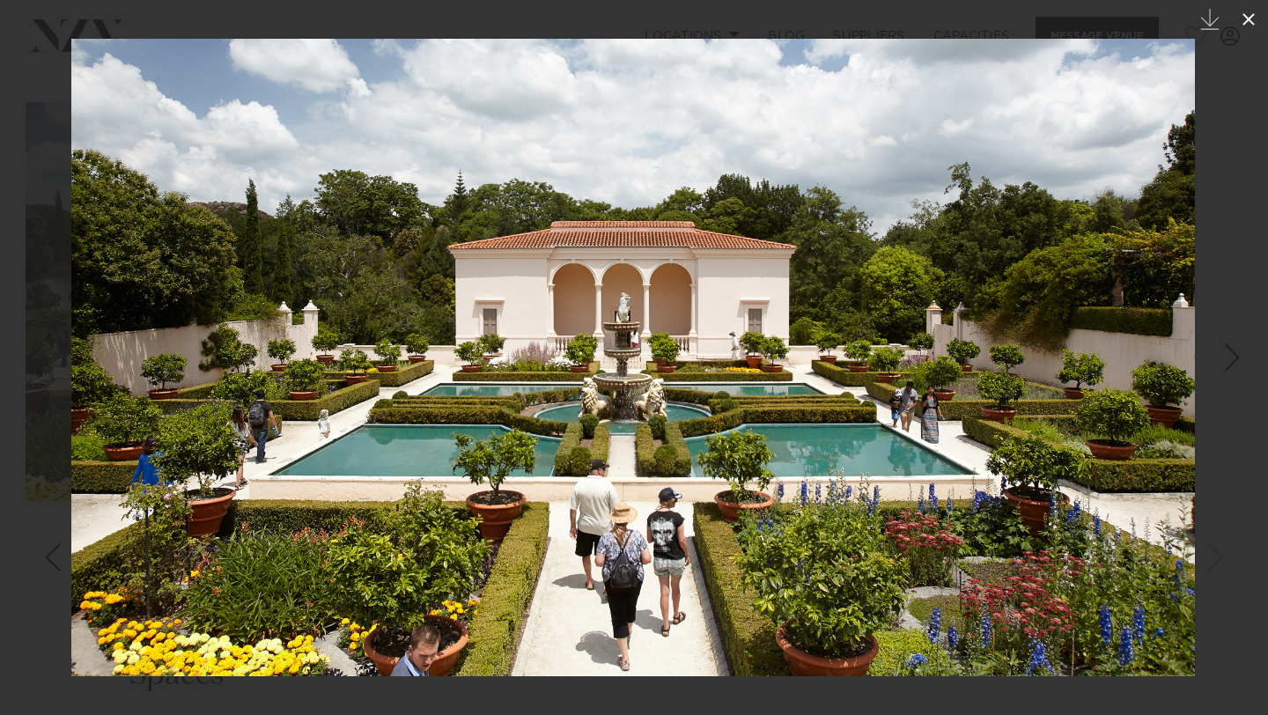
click at [1251, 25] on icon at bounding box center [1248, 19] width 21 height 21
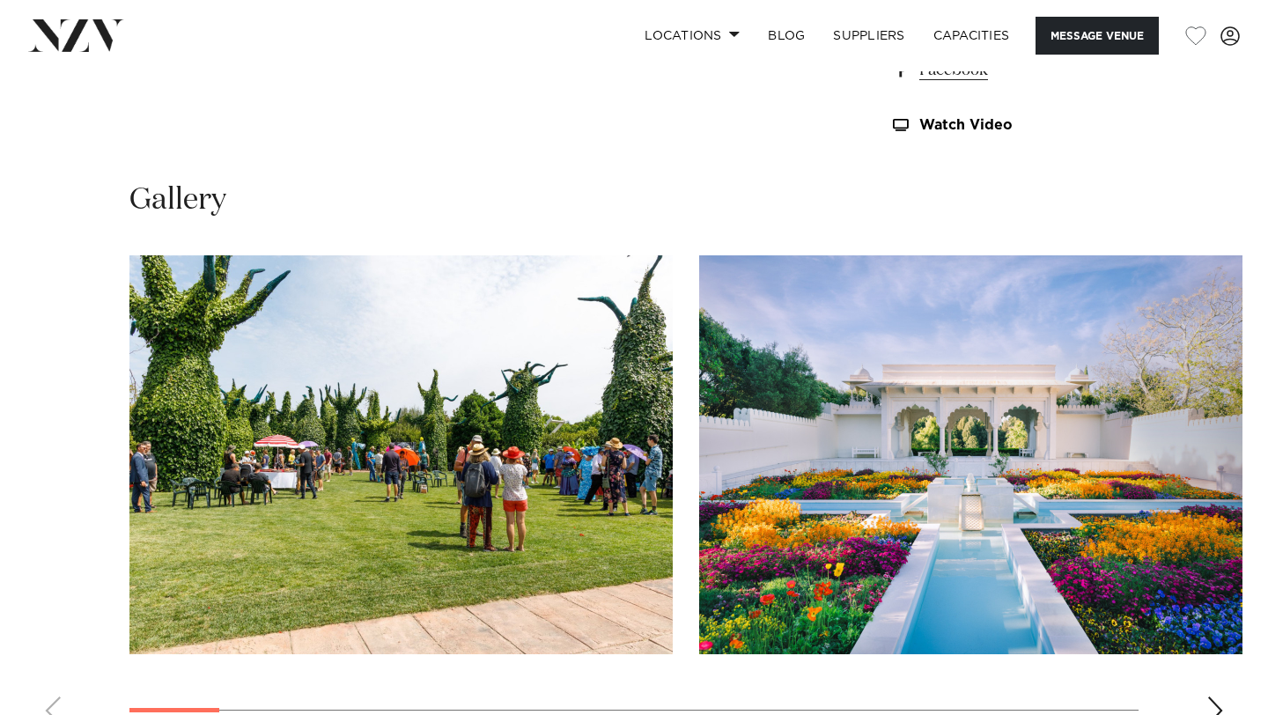
scroll to position [1526, 0]
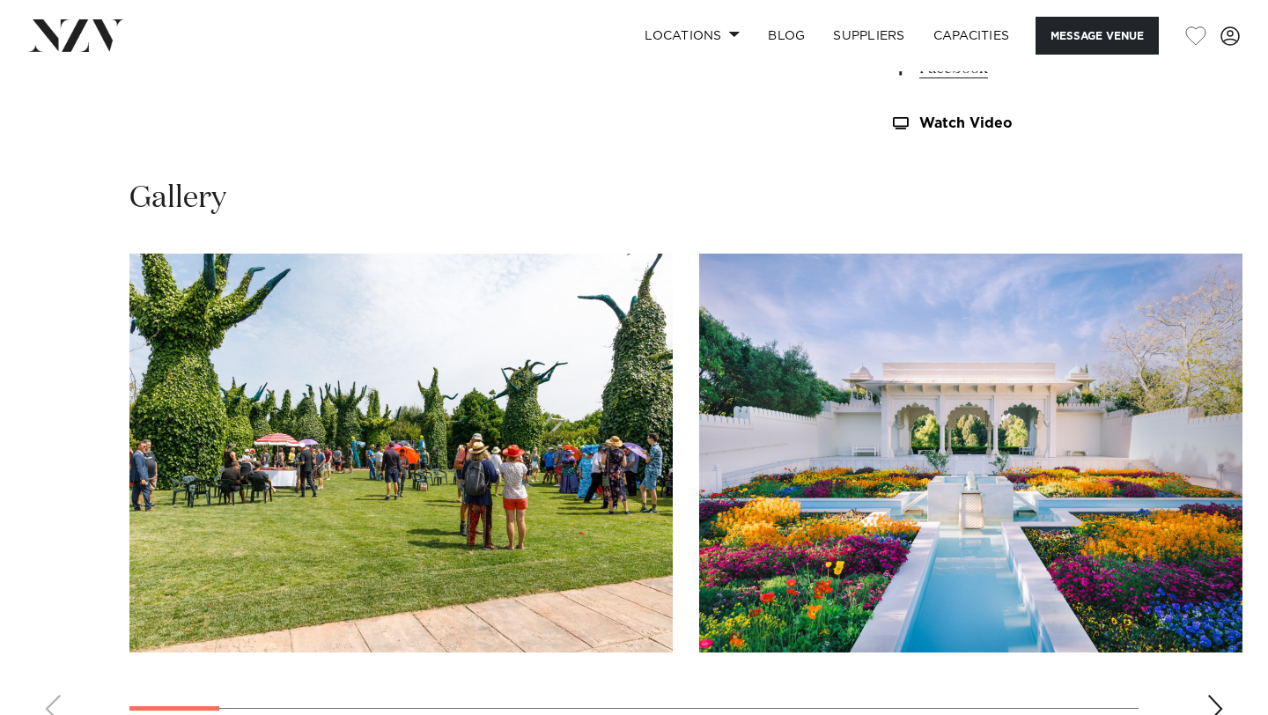
click at [1217, 695] on div "Next slide" at bounding box center [1216, 709] width 18 height 28
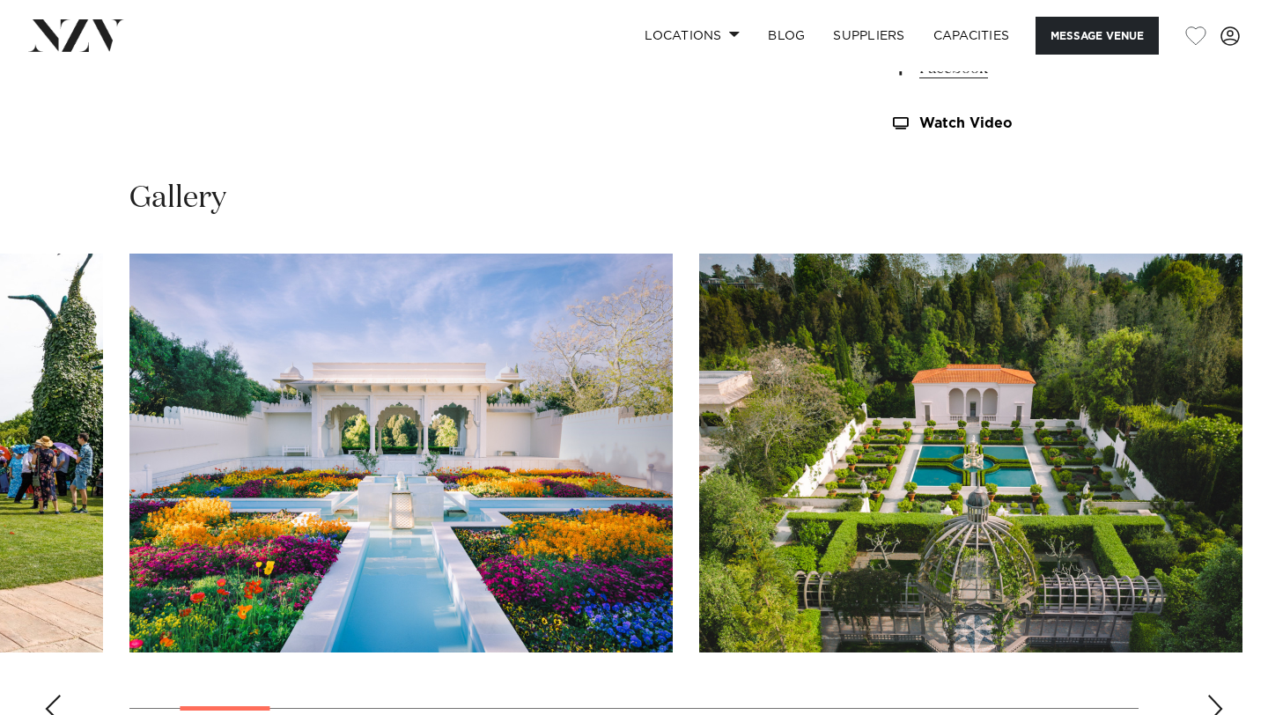
click at [1217, 695] on div "Next slide" at bounding box center [1216, 709] width 18 height 28
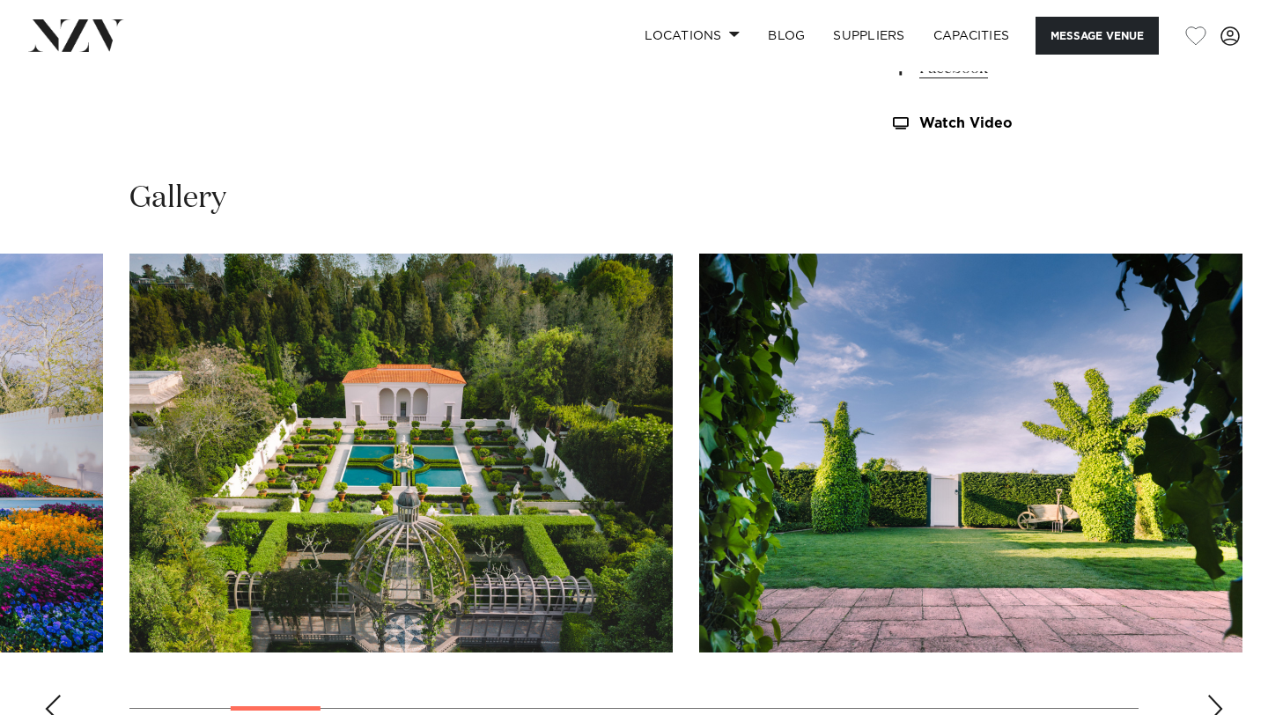
click at [1217, 695] on div "Next slide" at bounding box center [1216, 709] width 18 height 28
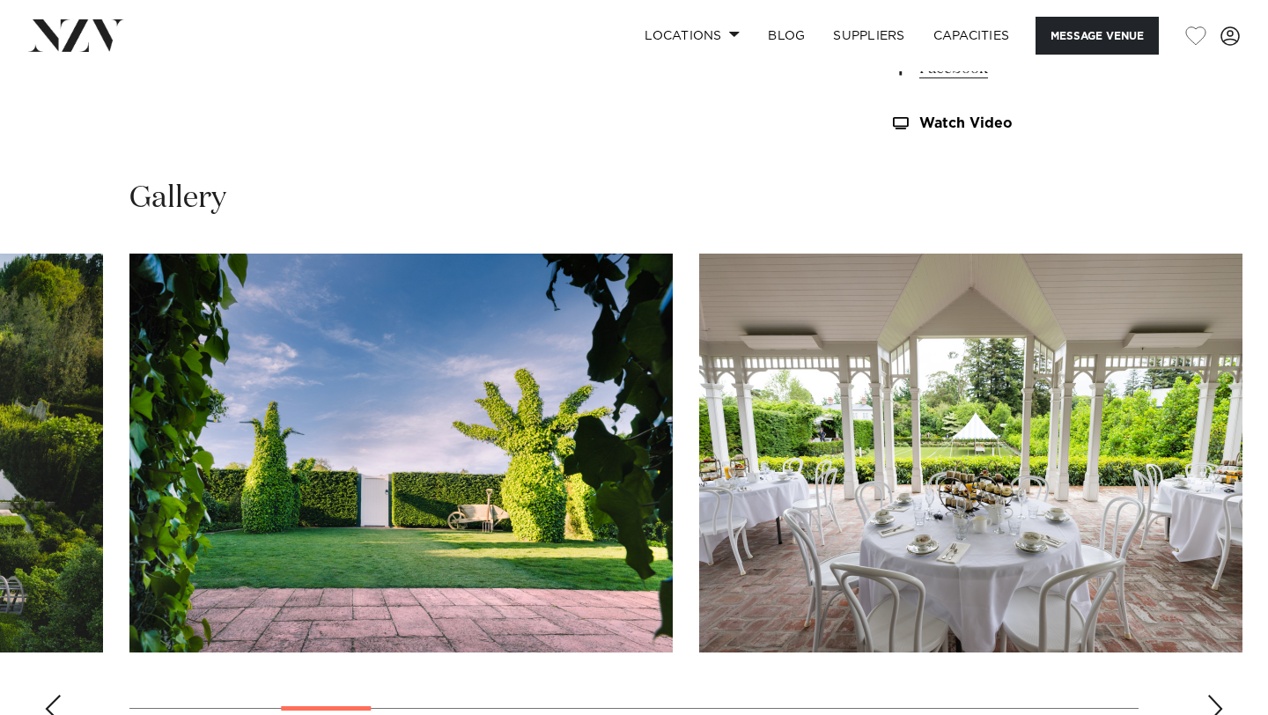
click at [1111, 499] on img "5 / 20" at bounding box center [970, 453] width 543 height 399
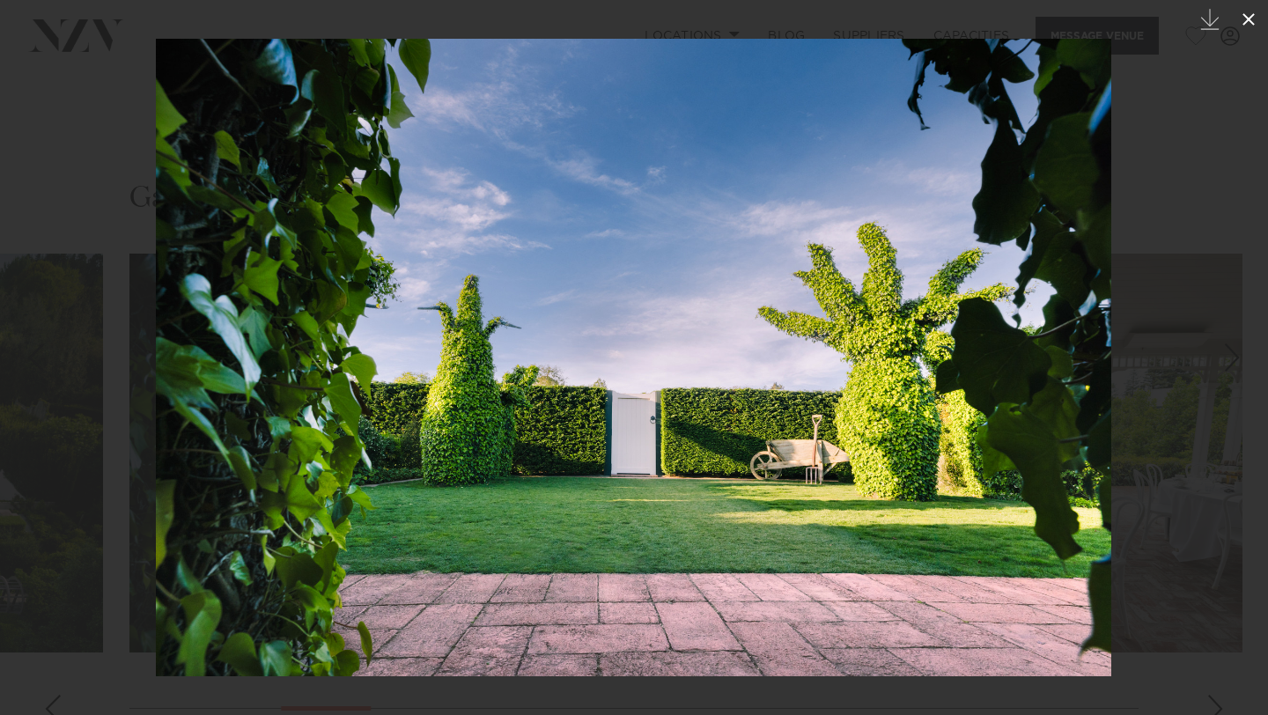
click at [1252, 23] on icon at bounding box center [1249, 19] width 12 height 12
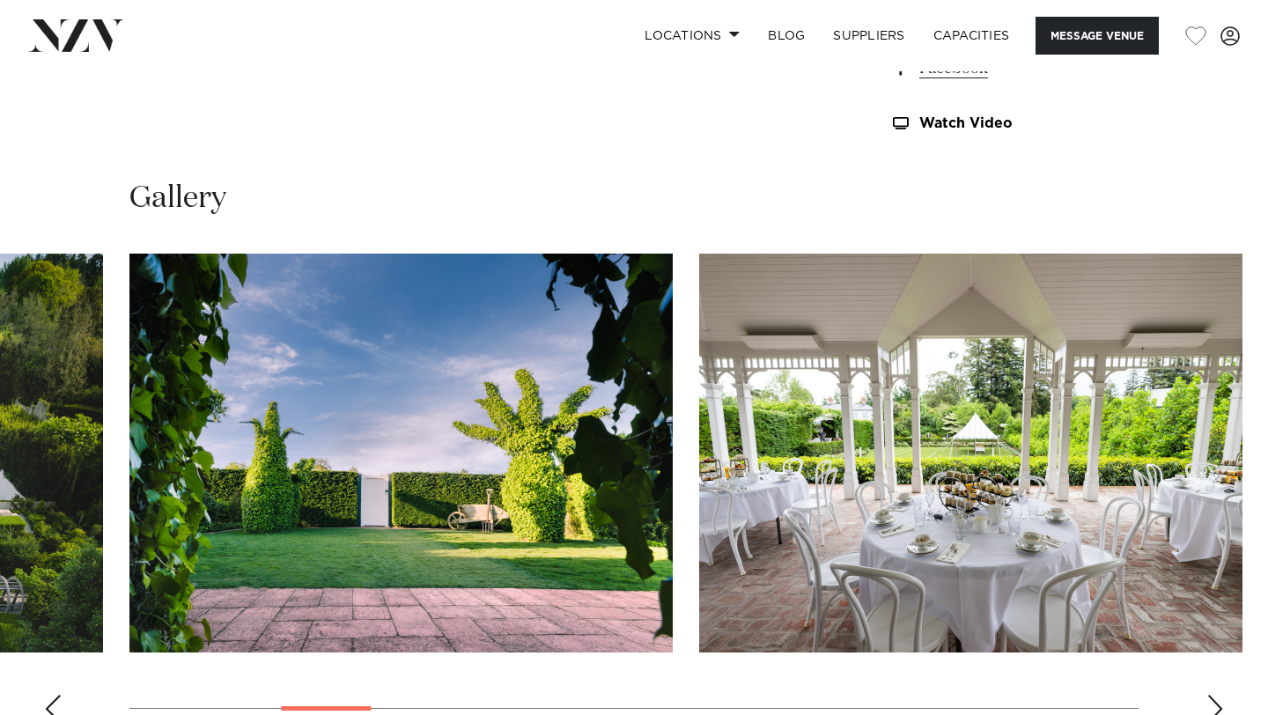
click at [897, 384] on img "5 / 20" at bounding box center [970, 453] width 543 height 399
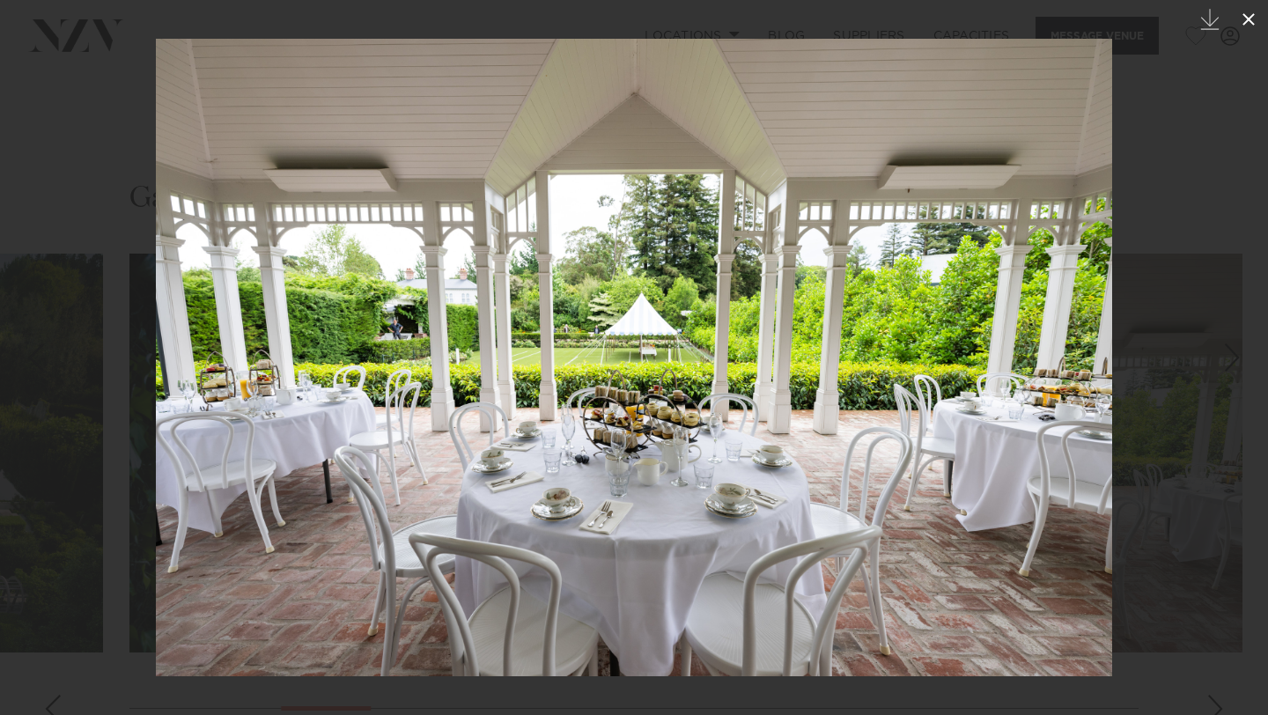
click at [1250, 19] on icon at bounding box center [1249, 19] width 12 height 12
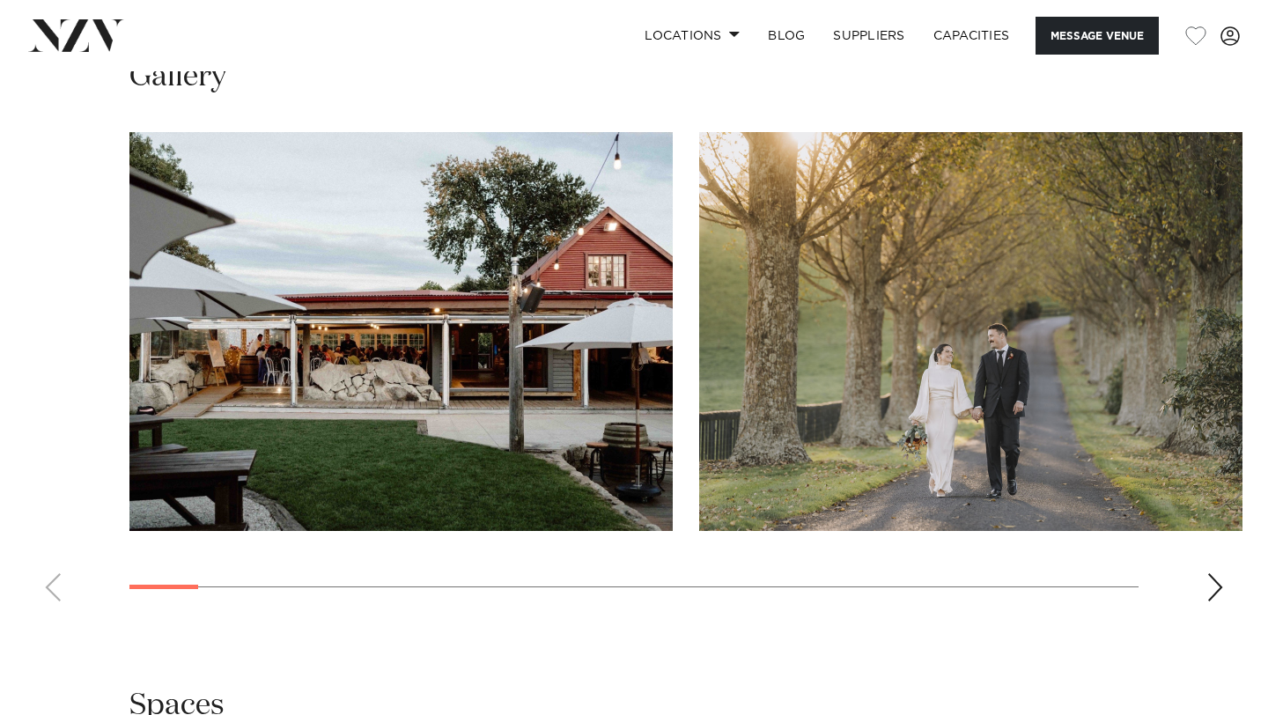
scroll to position [1620, 0]
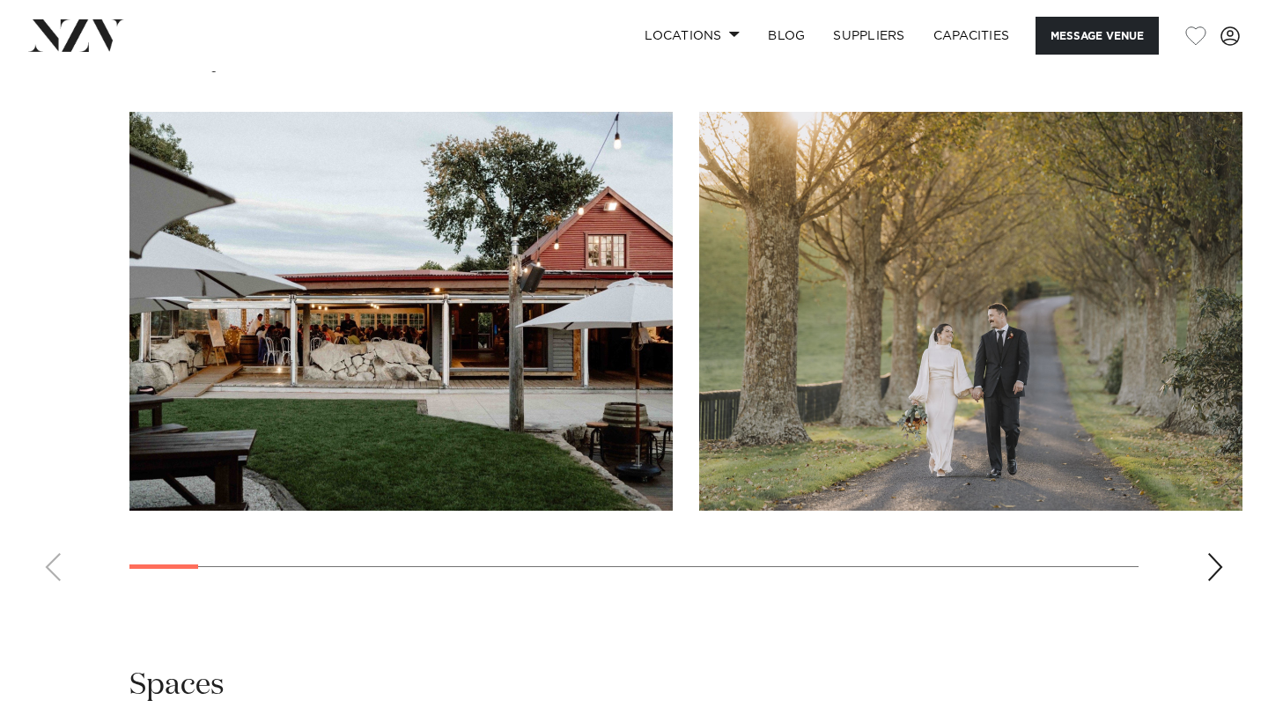
click at [1209, 569] on div "Next slide" at bounding box center [1216, 567] width 18 height 28
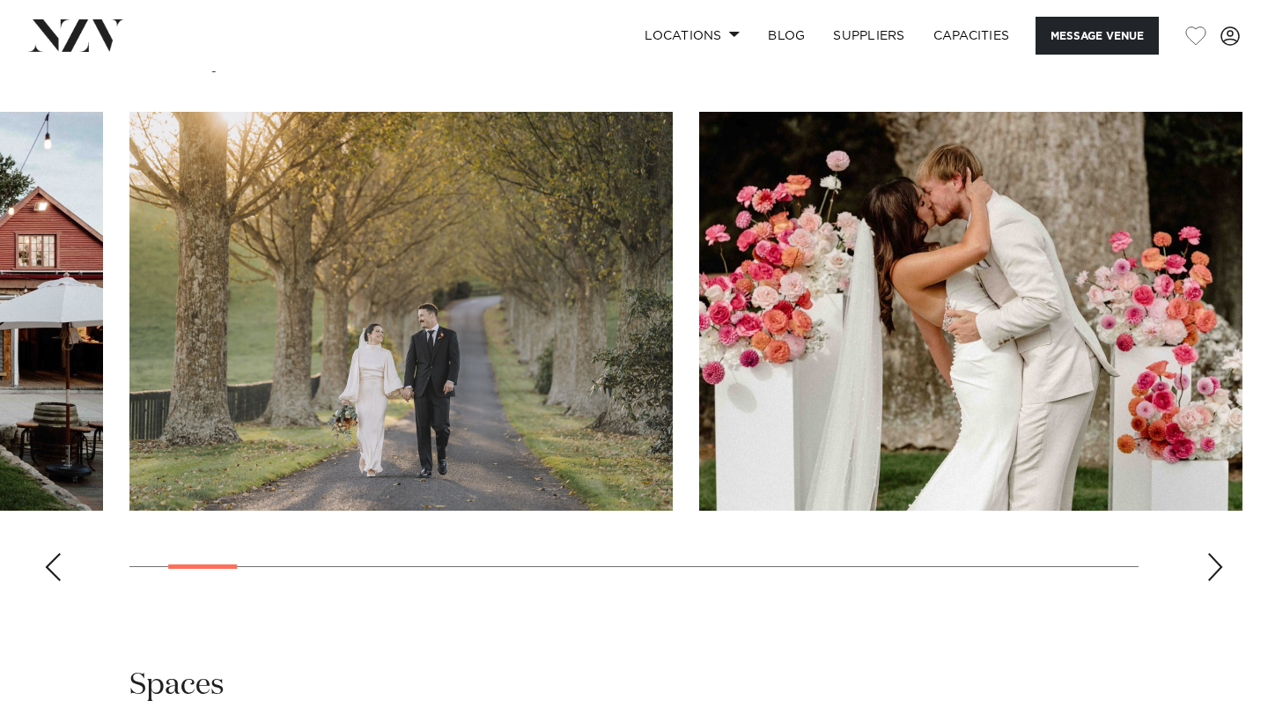
click at [1209, 569] on div "Next slide" at bounding box center [1216, 567] width 18 height 28
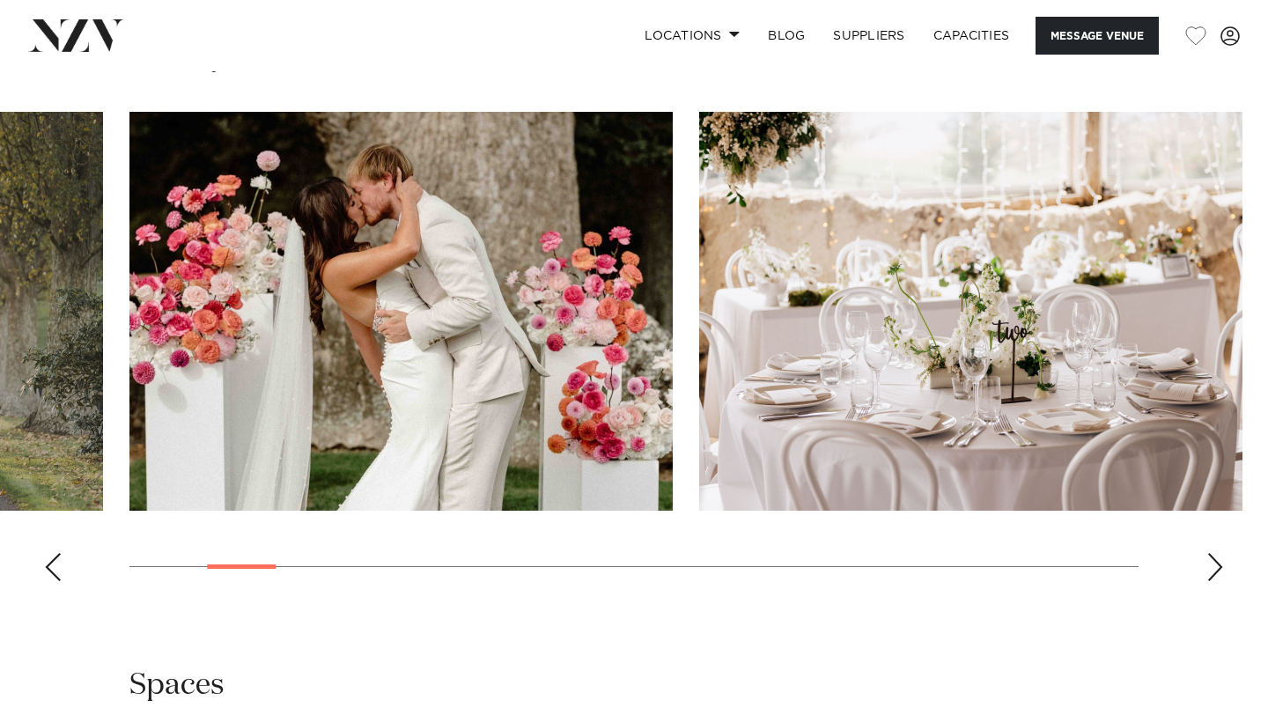
click at [1209, 569] on div "Next slide" at bounding box center [1216, 567] width 18 height 28
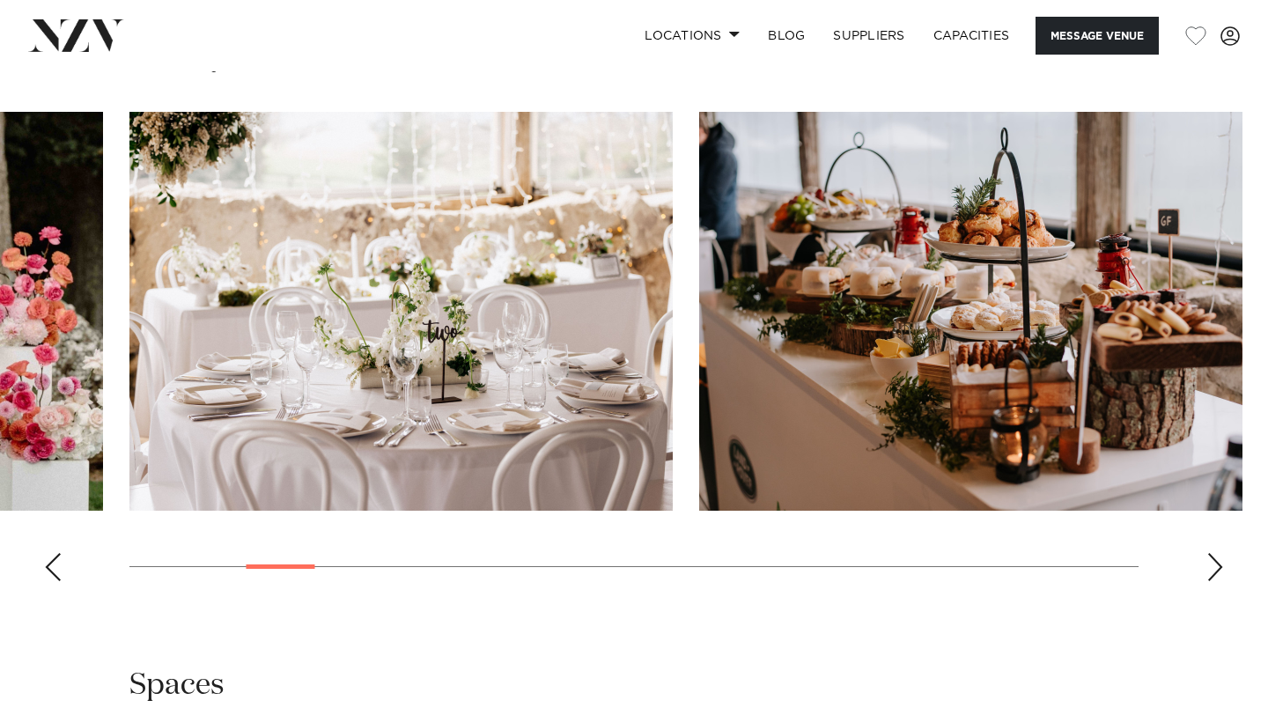
click at [1209, 569] on div "Next slide" at bounding box center [1216, 567] width 18 height 28
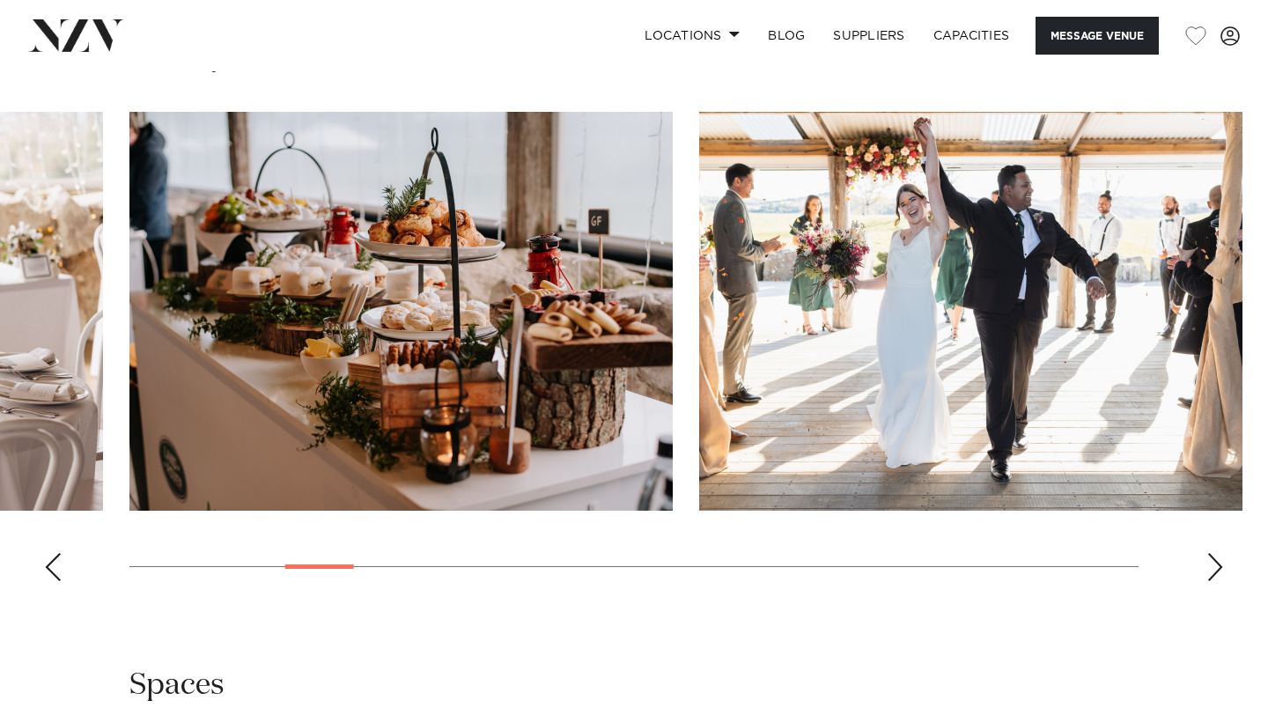
click at [1209, 569] on div "Next slide" at bounding box center [1216, 567] width 18 height 28
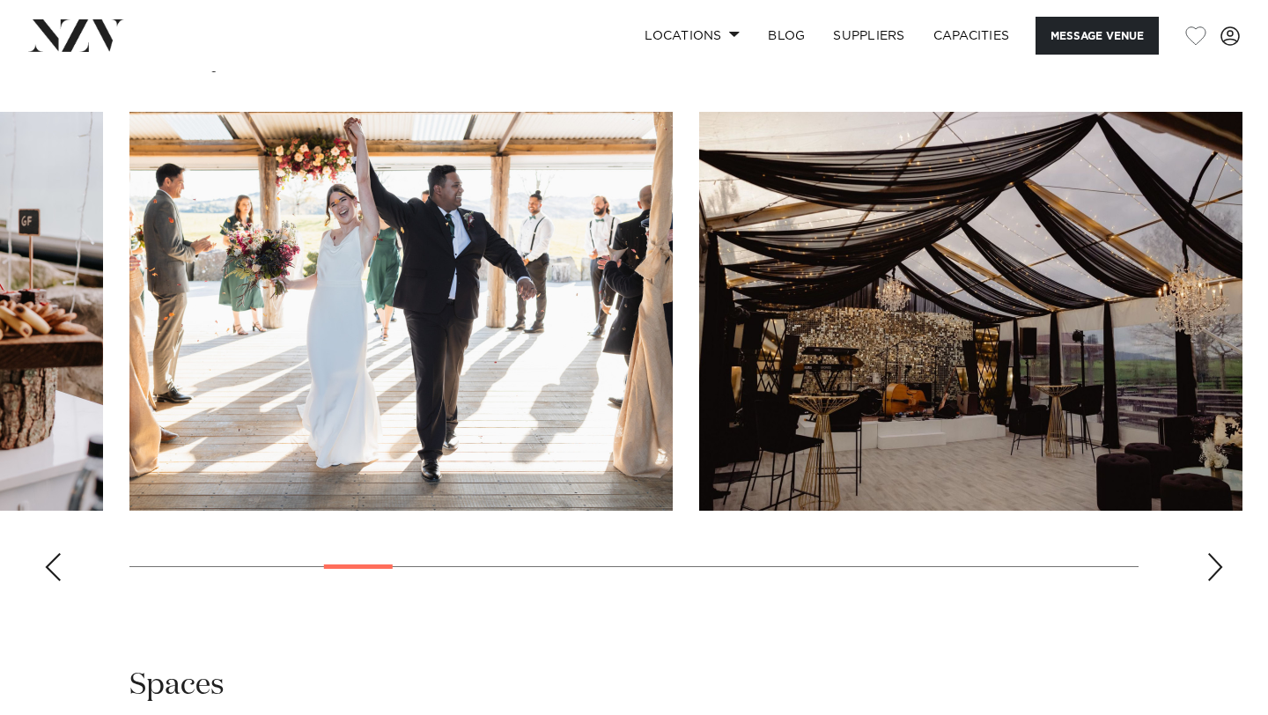
click at [1209, 569] on div "Next slide" at bounding box center [1216, 567] width 18 height 28
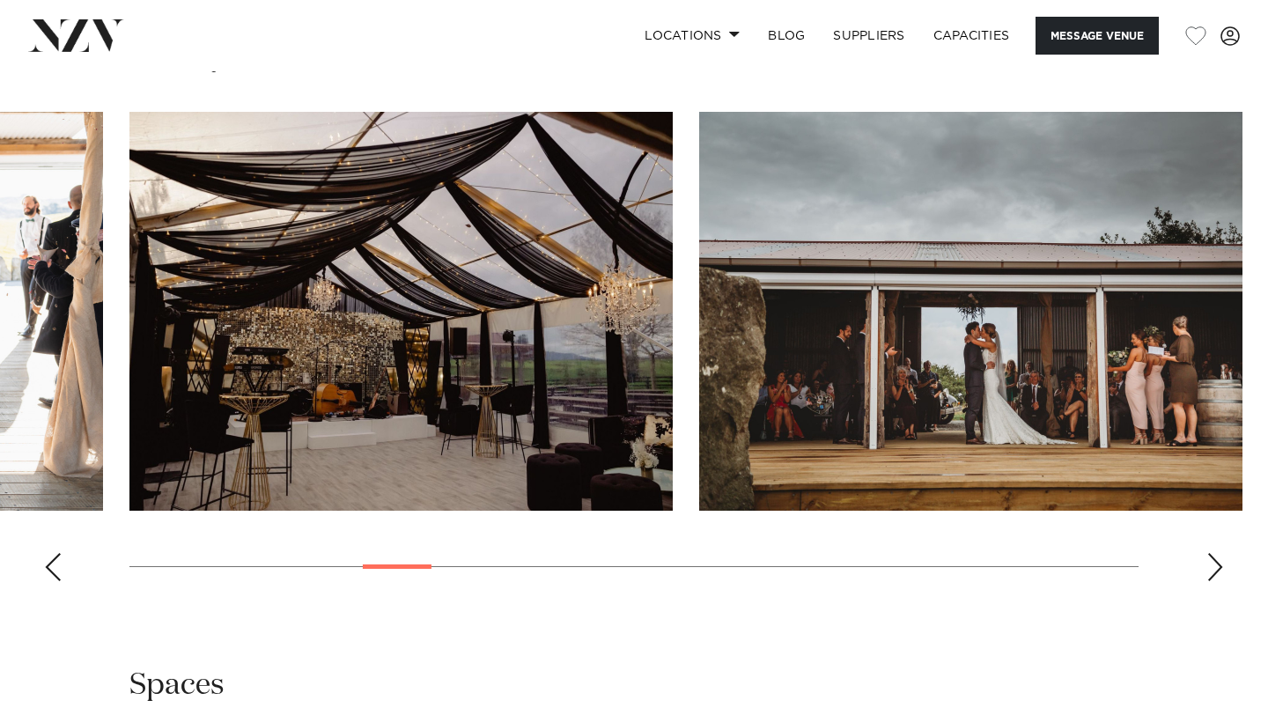
click at [1209, 569] on div "Next slide" at bounding box center [1216, 567] width 18 height 28
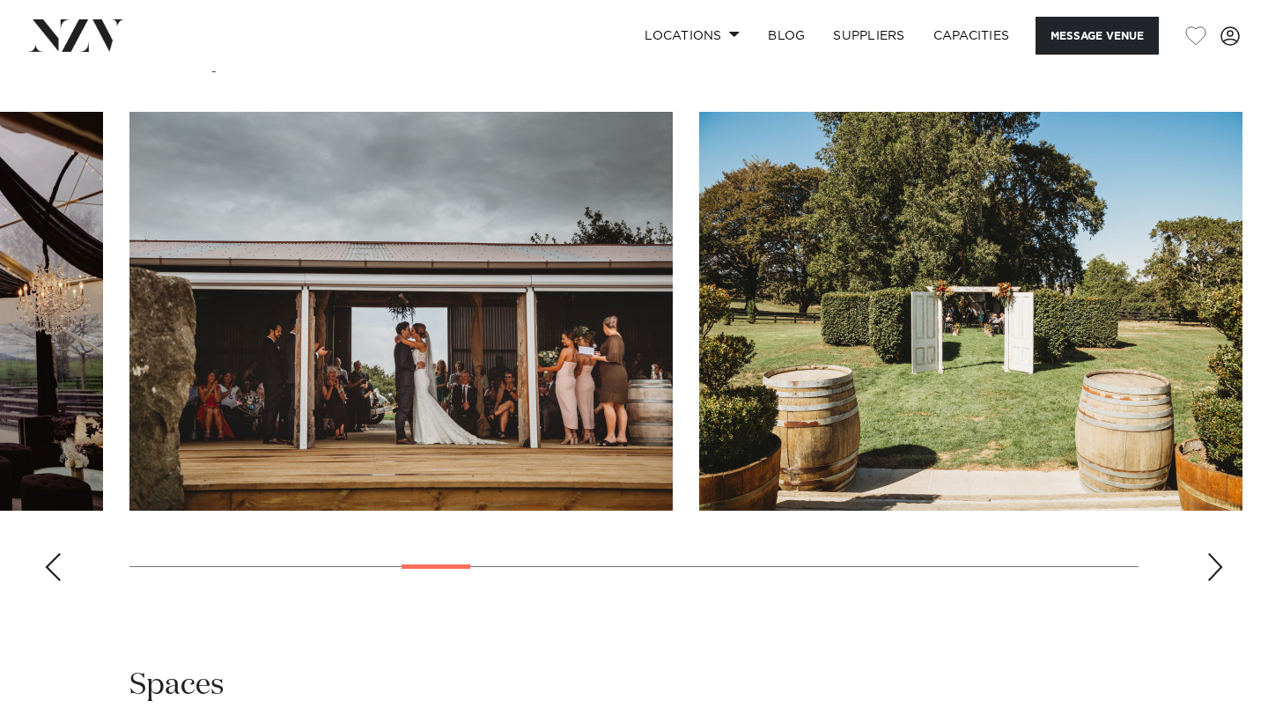
click at [1209, 569] on div "Next slide" at bounding box center [1216, 567] width 18 height 28
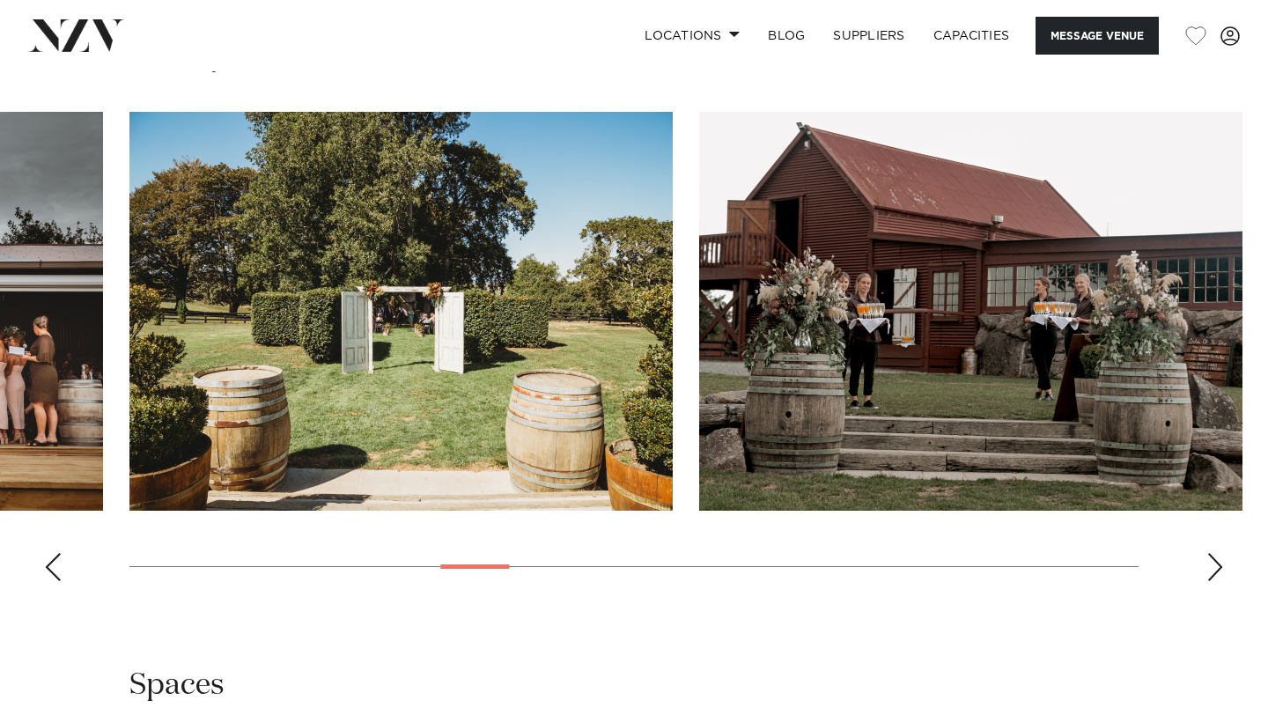
click at [1209, 569] on div "Next slide" at bounding box center [1216, 567] width 18 height 28
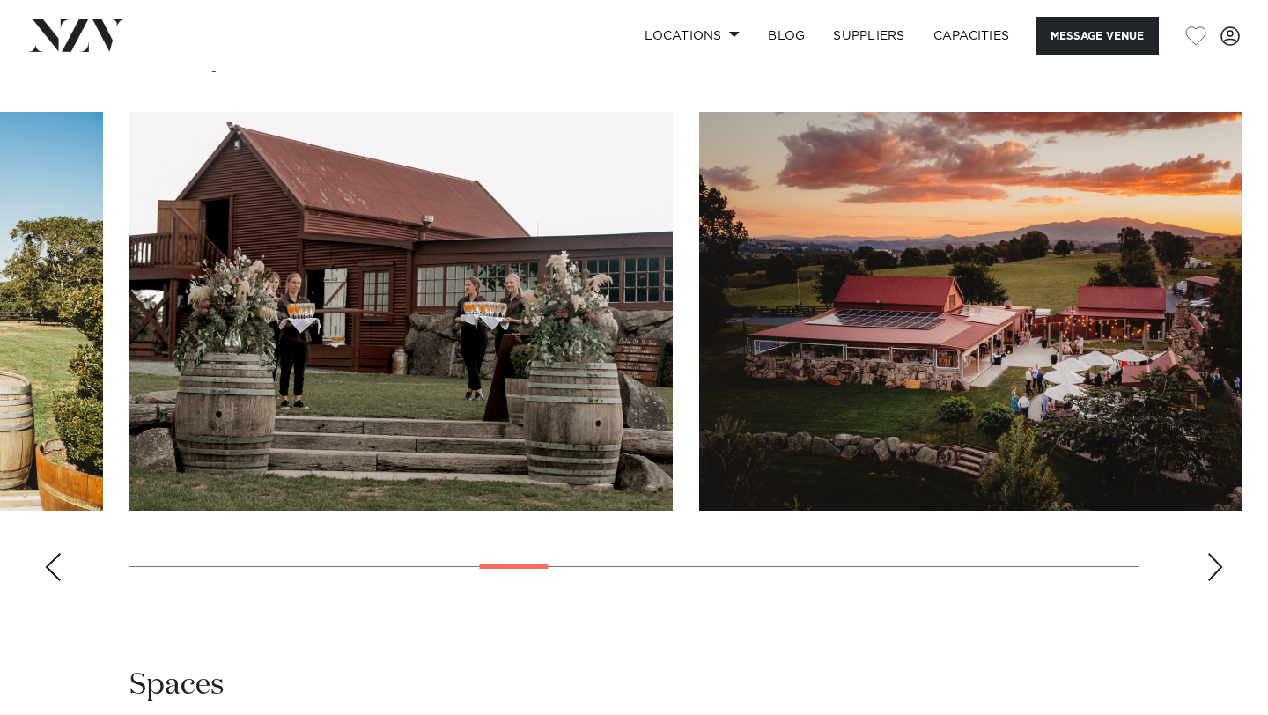
click at [1209, 569] on div "Next slide" at bounding box center [1216, 567] width 18 height 28
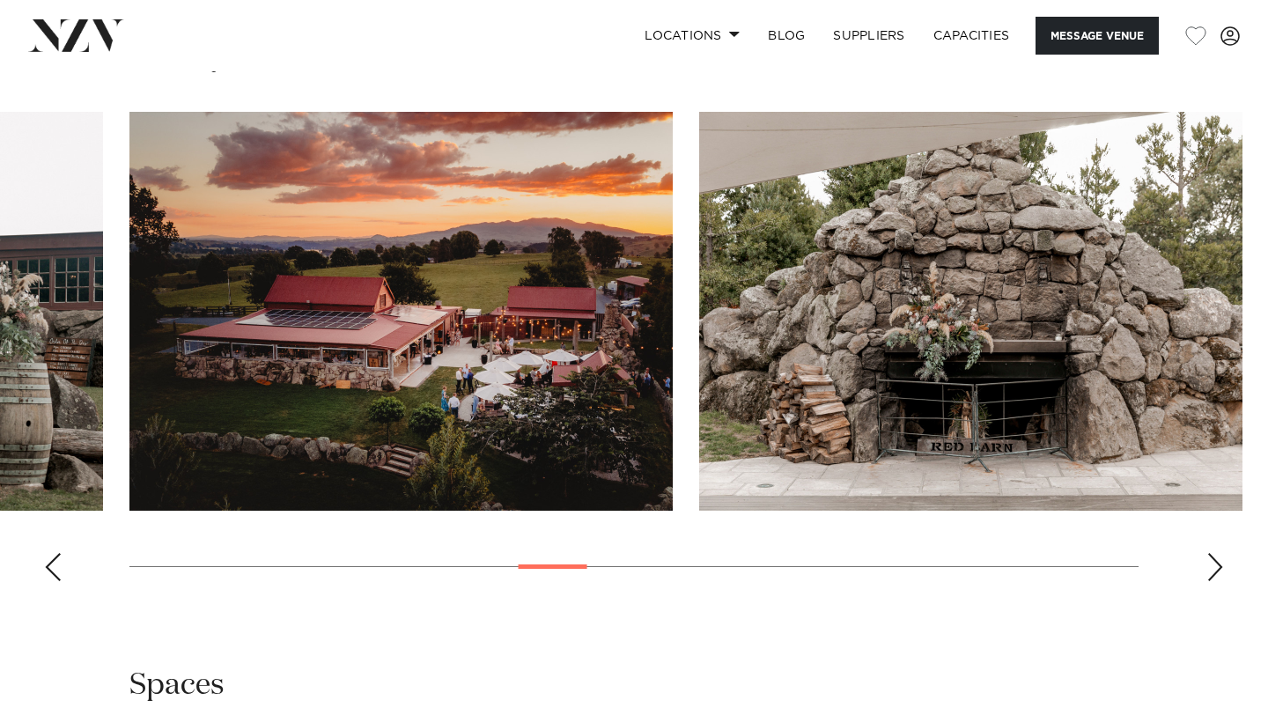
click at [1209, 569] on div "Next slide" at bounding box center [1216, 567] width 18 height 28
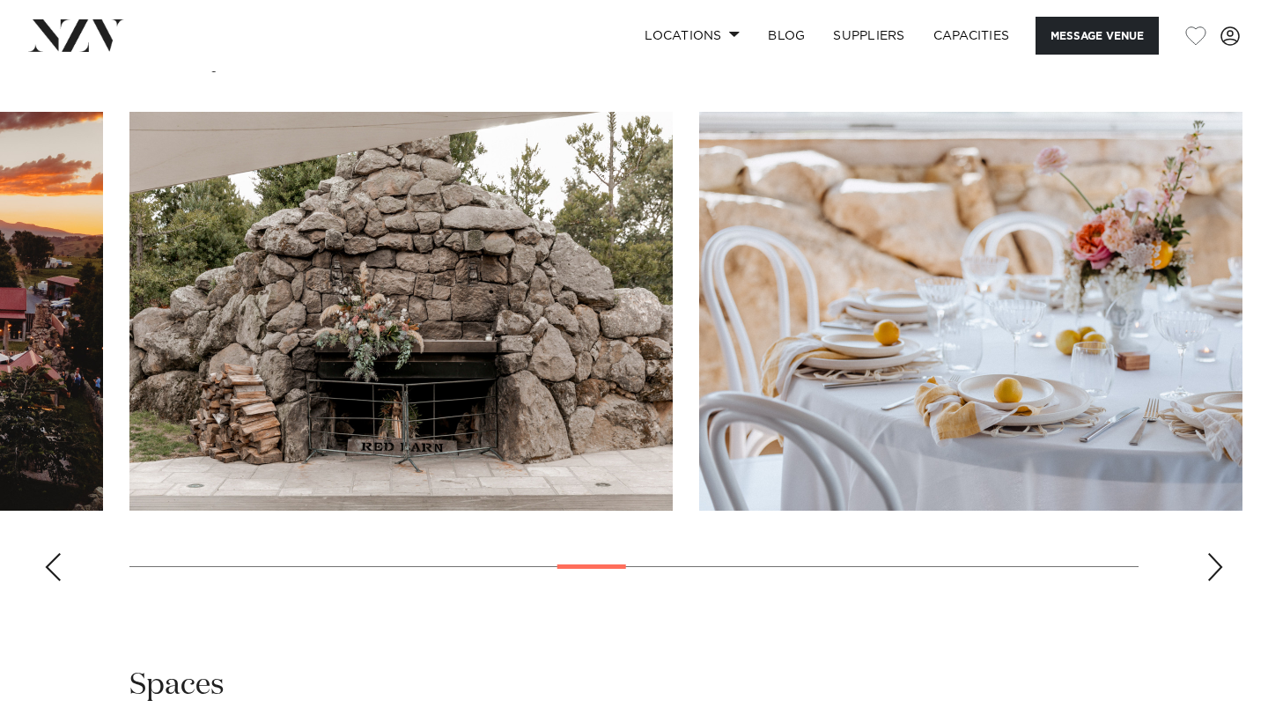
click at [1209, 569] on div "Next slide" at bounding box center [1216, 567] width 18 height 28
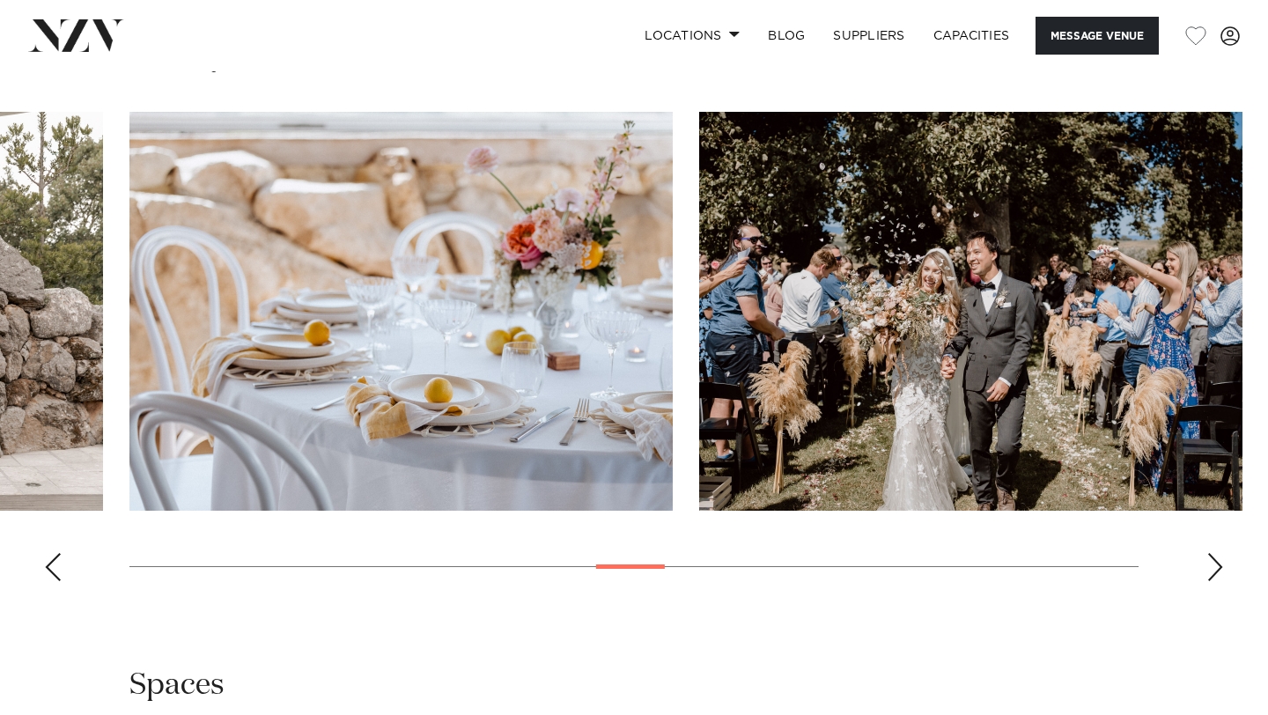
click at [1209, 569] on div "Next slide" at bounding box center [1216, 567] width 18 height 28
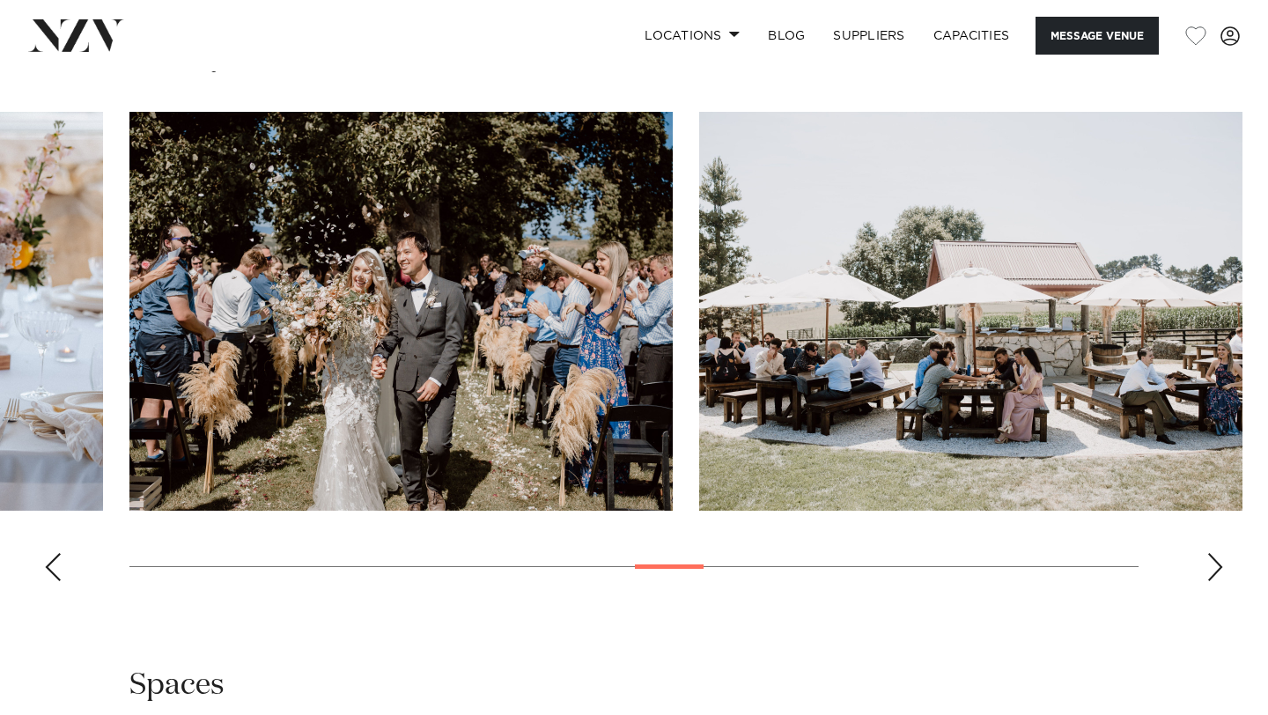
click at [1209, 569] on div "Next slide" at bounding box center [1216, 567] width 18 height 28
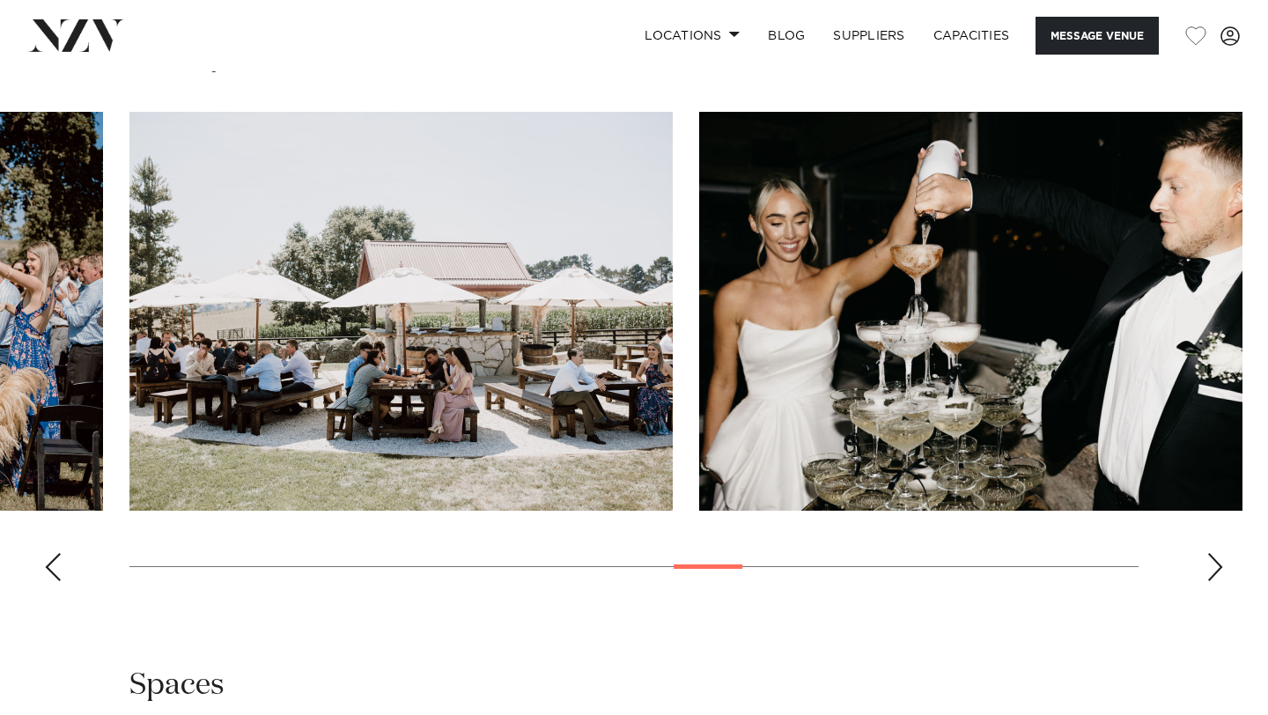
click at [1209, 569] on div "Next slide" at bounding box center [1216, 567] width 18 height 28
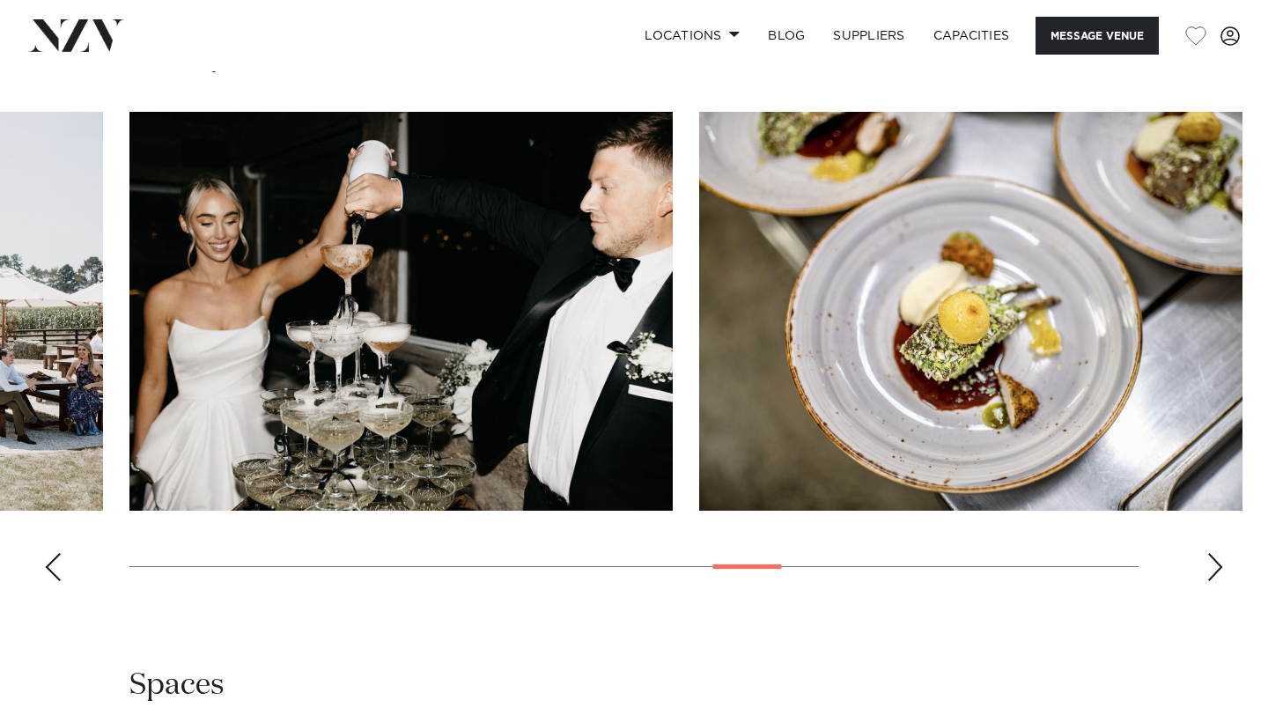
click at [1209, 569] on div "Next slide" at bounding box center [1216, 567] width 18 height 28
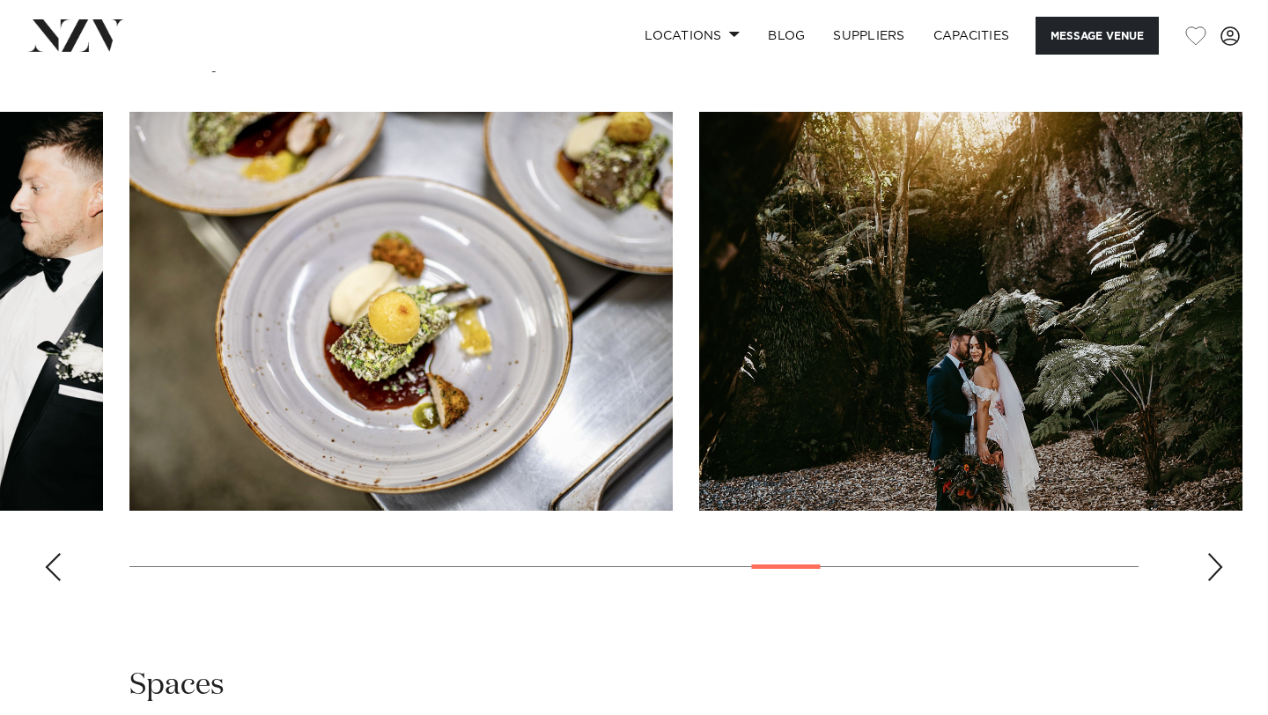
click at [1209, 569] on div "Next slide" at bounding box center [1216, 567] width 18 height 28
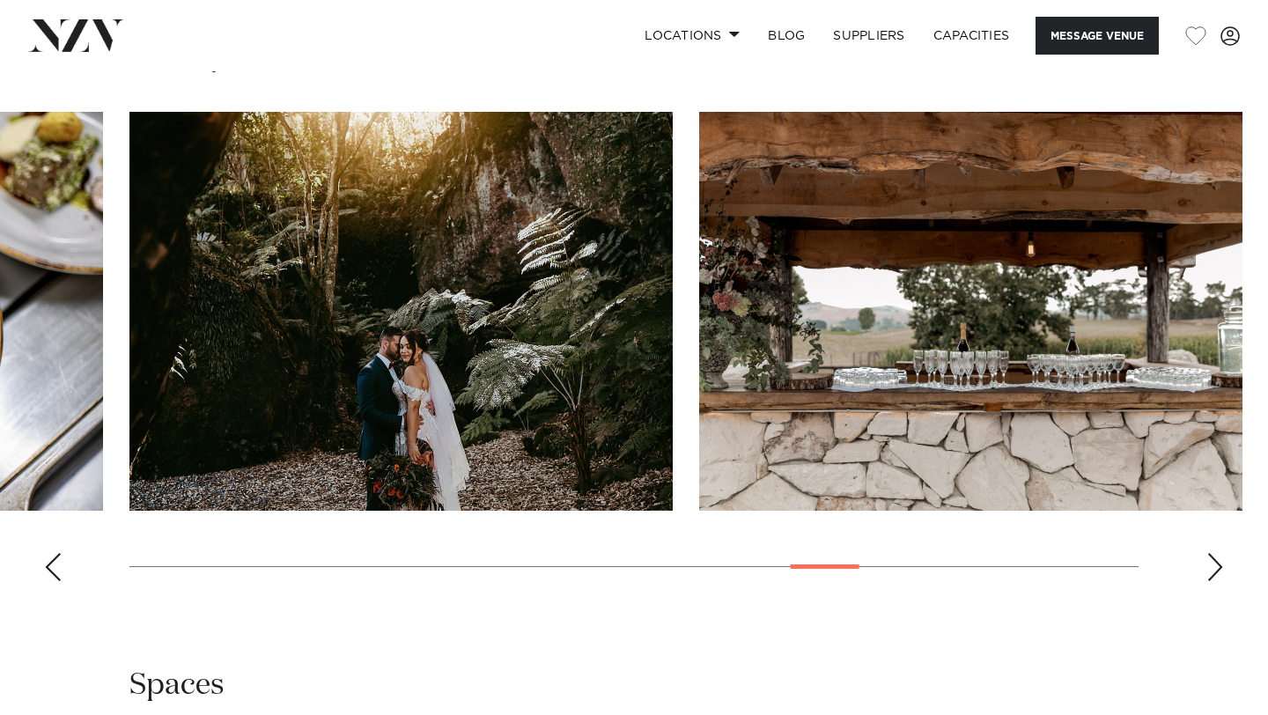
click at [1217, 574] on div "Next slide" at bounding box center [1216, 567] width 18 height 28
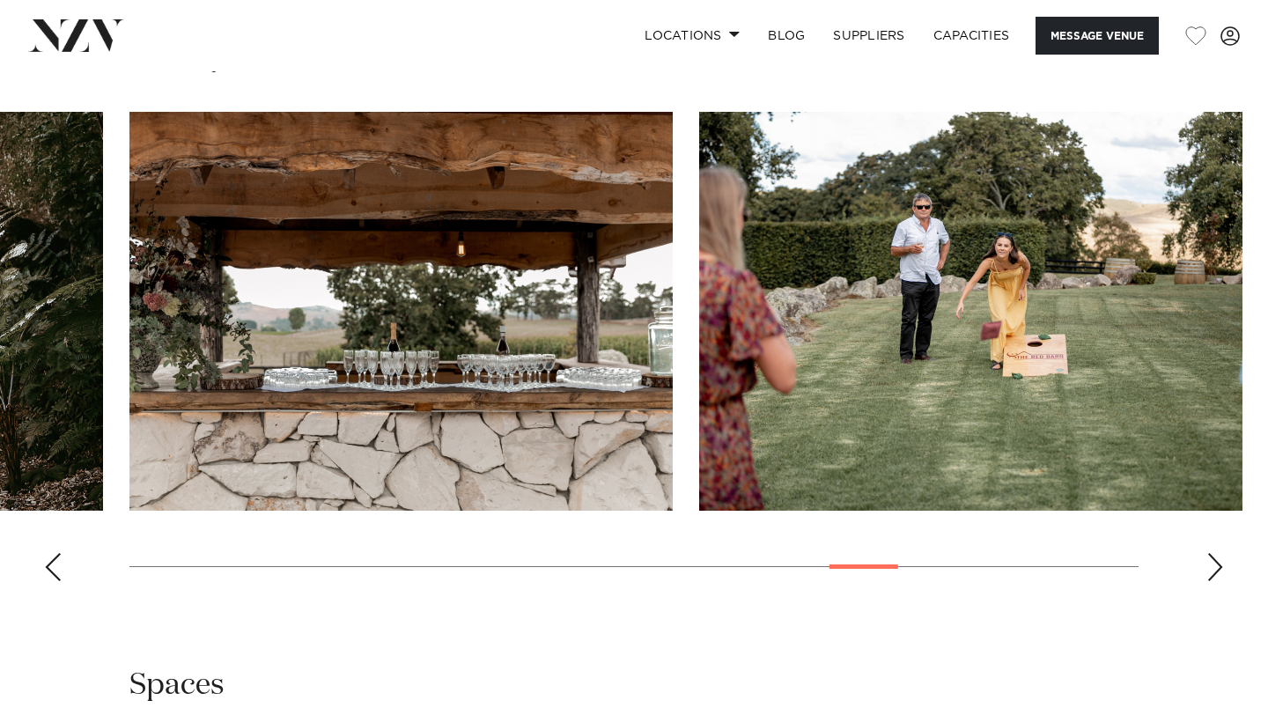
click at [1217, 574] on div "Next slide" at bounding box center [1216, 567] width 18 height 28
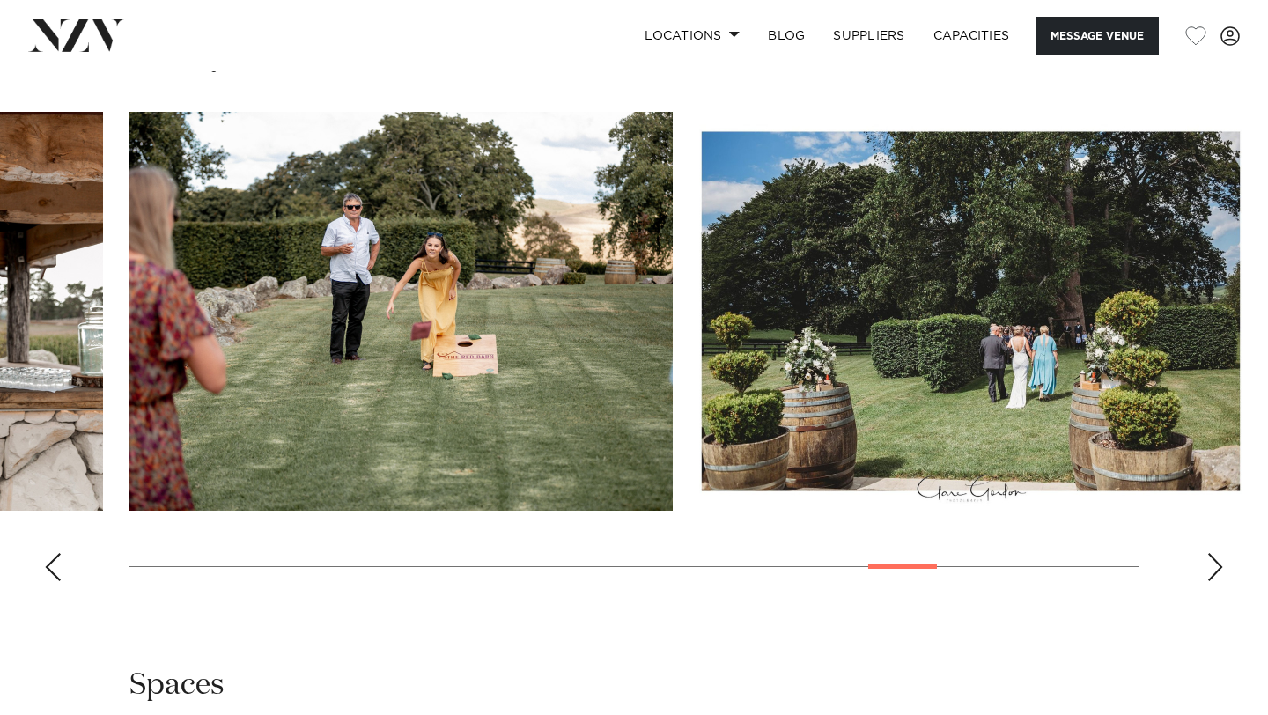
click at [1217, 574] on div "Next slide" at bounding box center [1216, 567] width 18 height 28
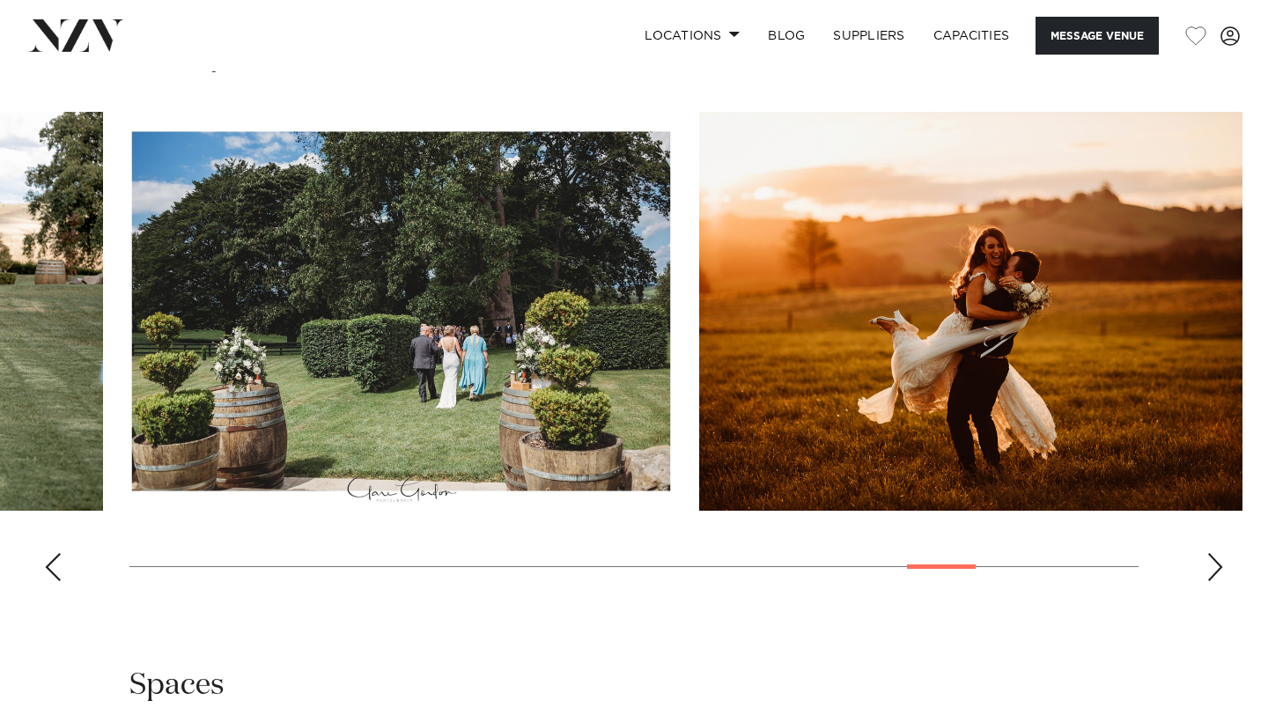
click at [1217, 574] on div "Next slide" at bounding box center [1216, 567] width 18 height 28
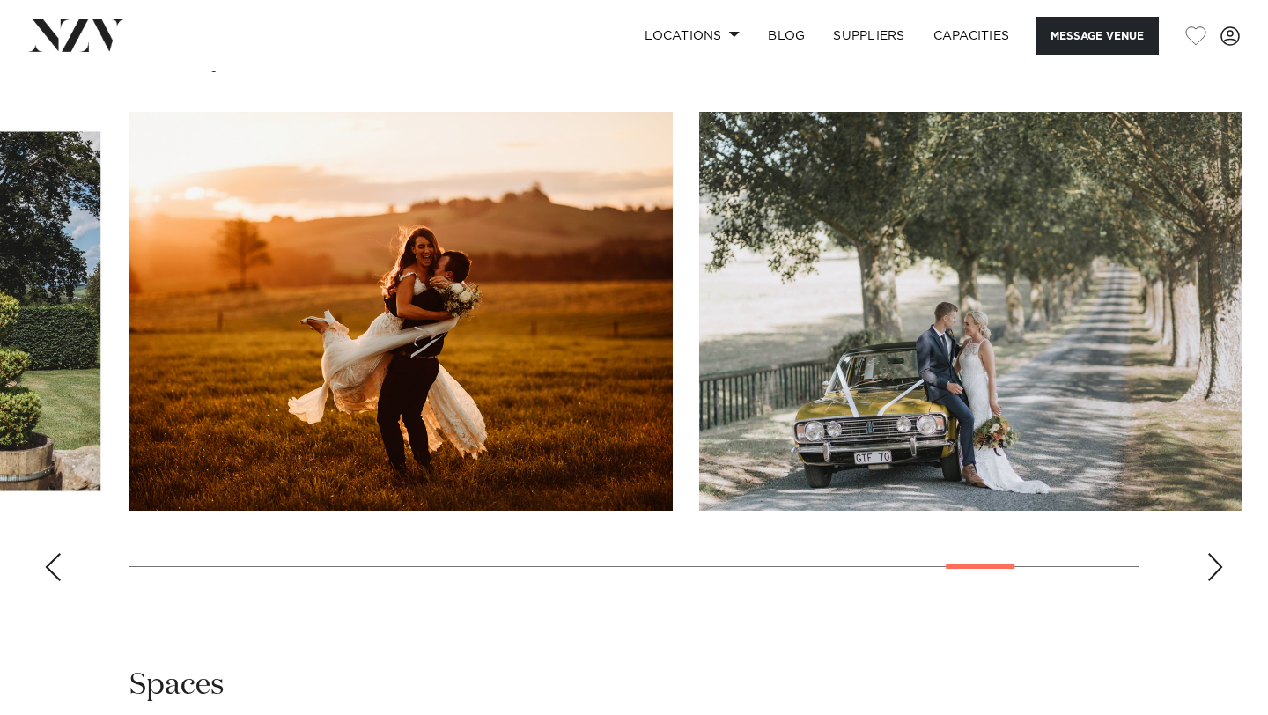
click at [1217, 574] on div "Next slide" at bounding box center [1216, 567] width 18 height 28
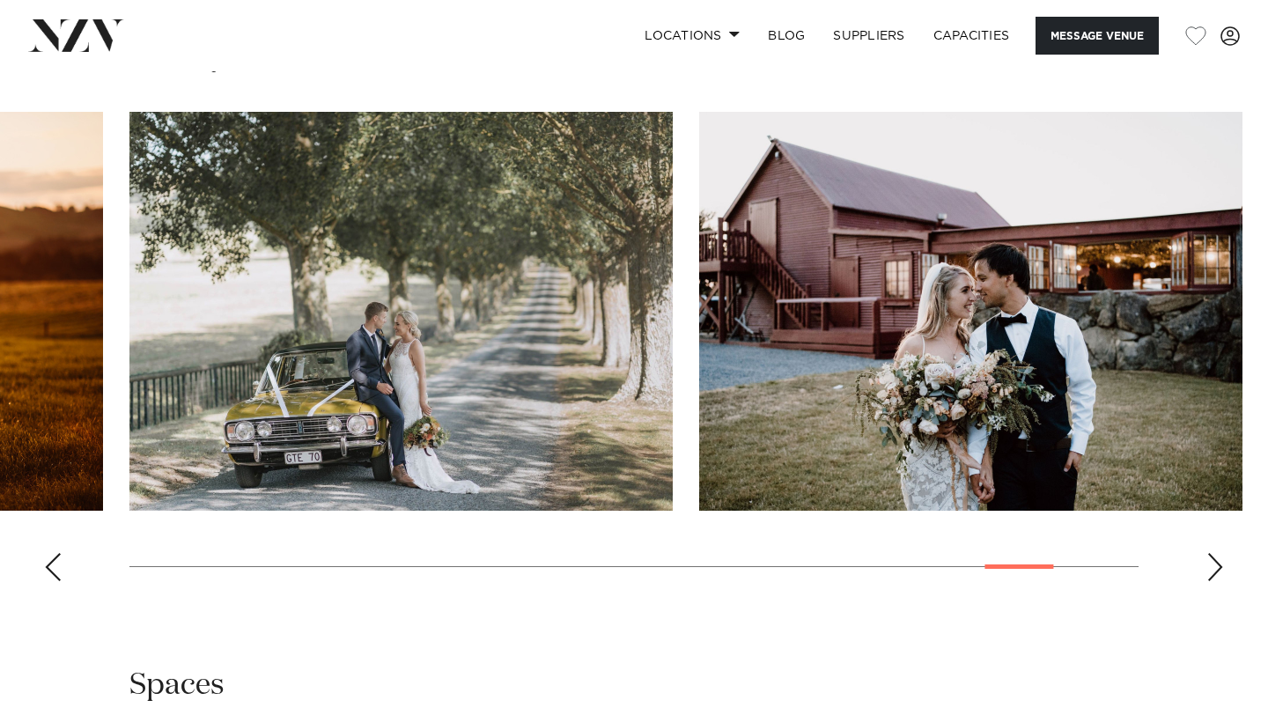
click at [1217, 574] on div "Next slide" at bounding box center [1216, 567] width 18 height 28
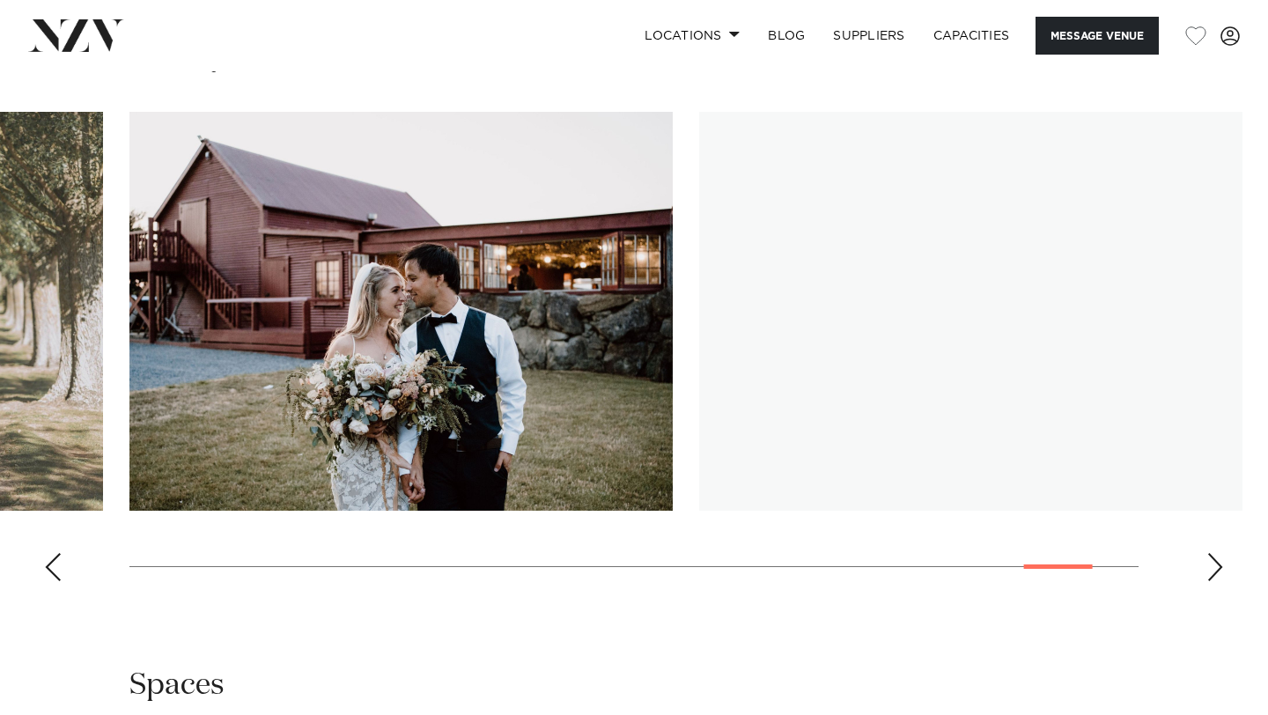
click at [1217, 574] on div "Next slide" at bounding box center [1216, 567] width 18 height 28
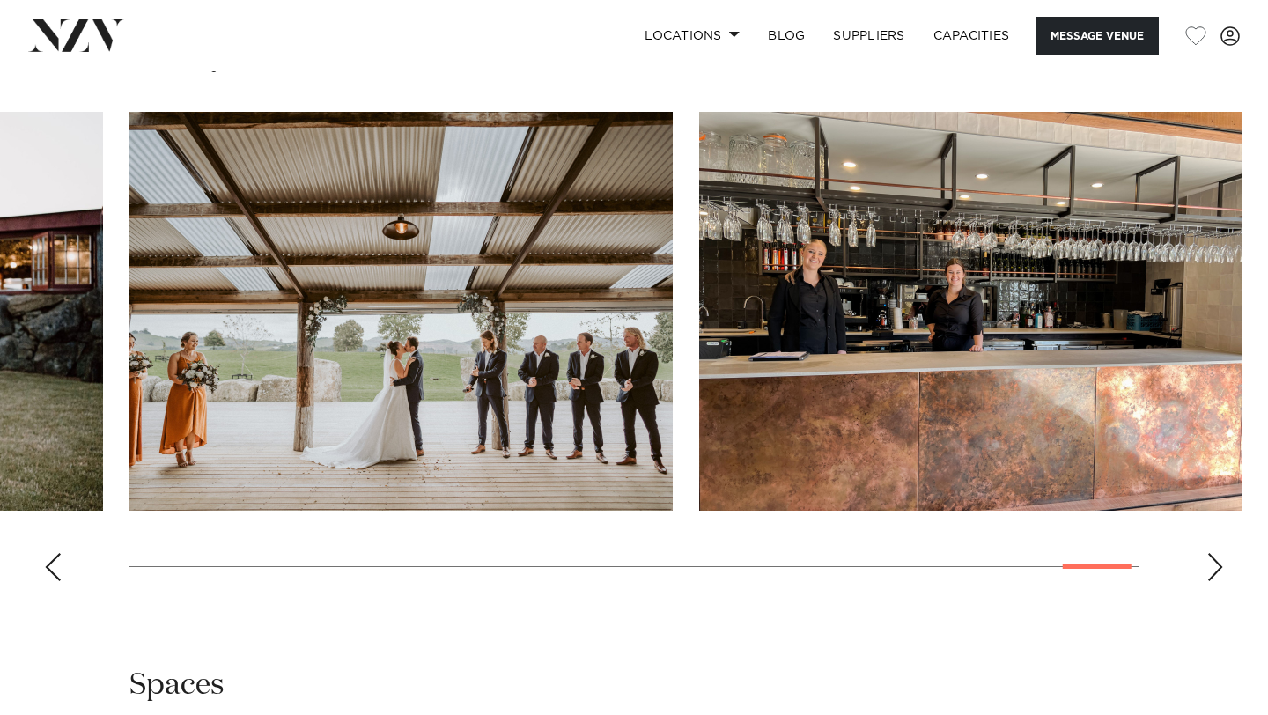
click at [1217, 574] on div "Next slide" at bounding box center [1216, 567] width 18 height 28
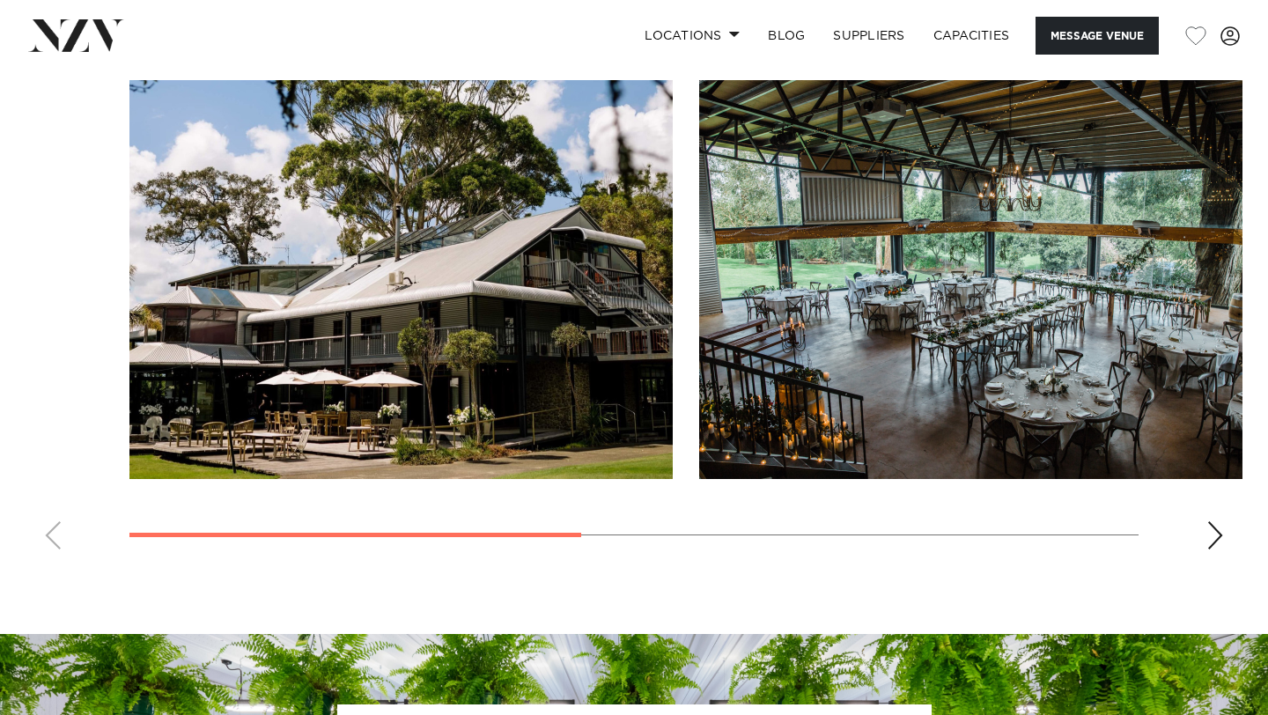
scroll to position [1316, 0]
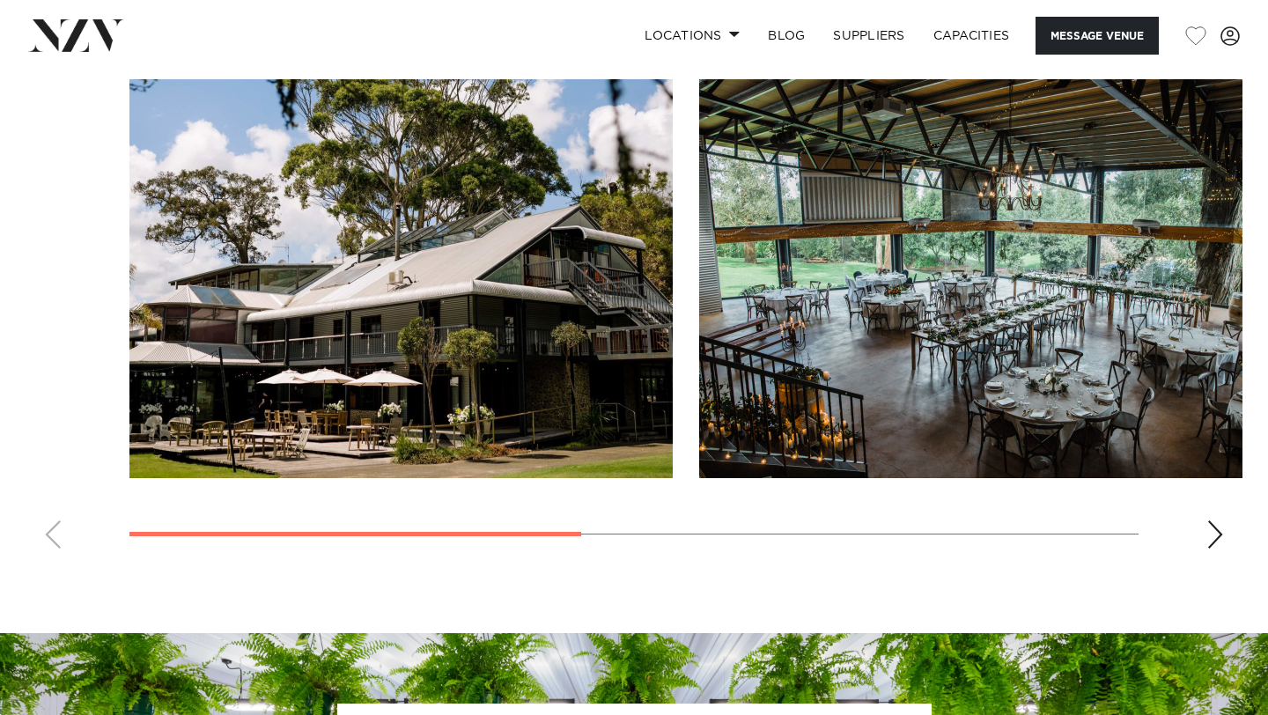
click at [1214, 535] on div "Next slide" at bounding box center [1216, 534] width 18 height 28
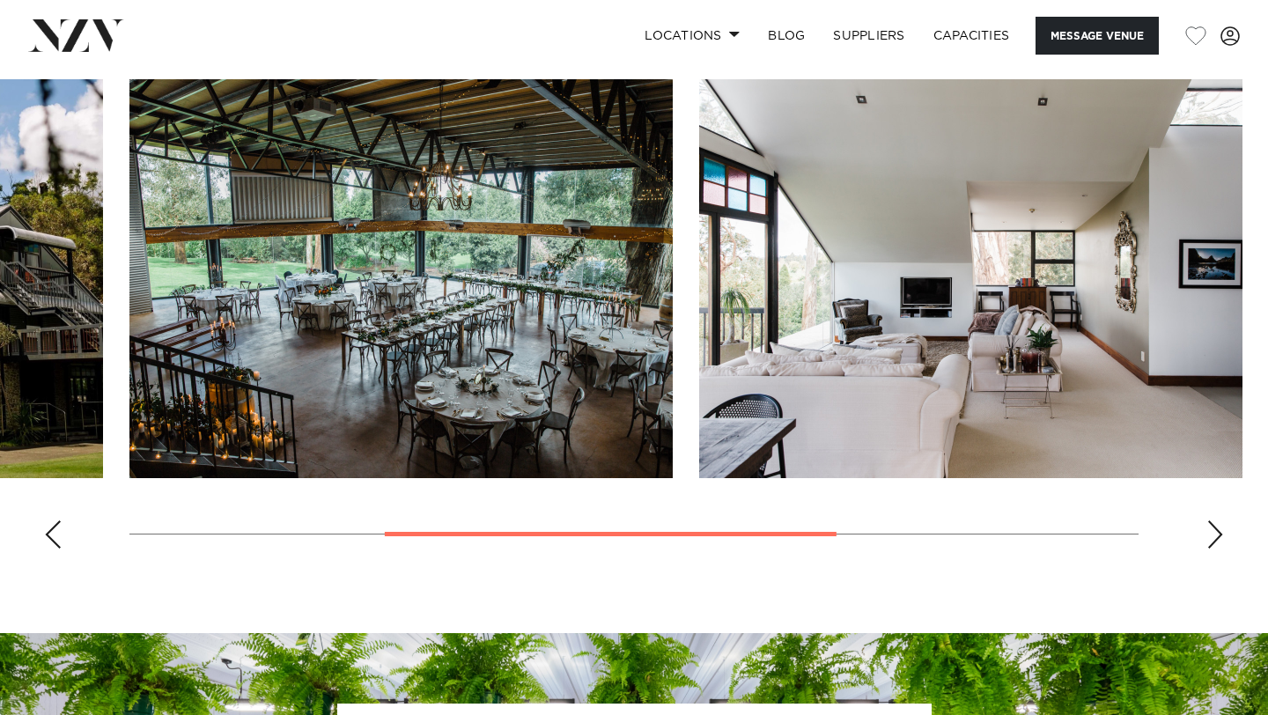
click at [1214, 535] on div "Next slide" at bounding box center [1216, 534] width 18 height 28
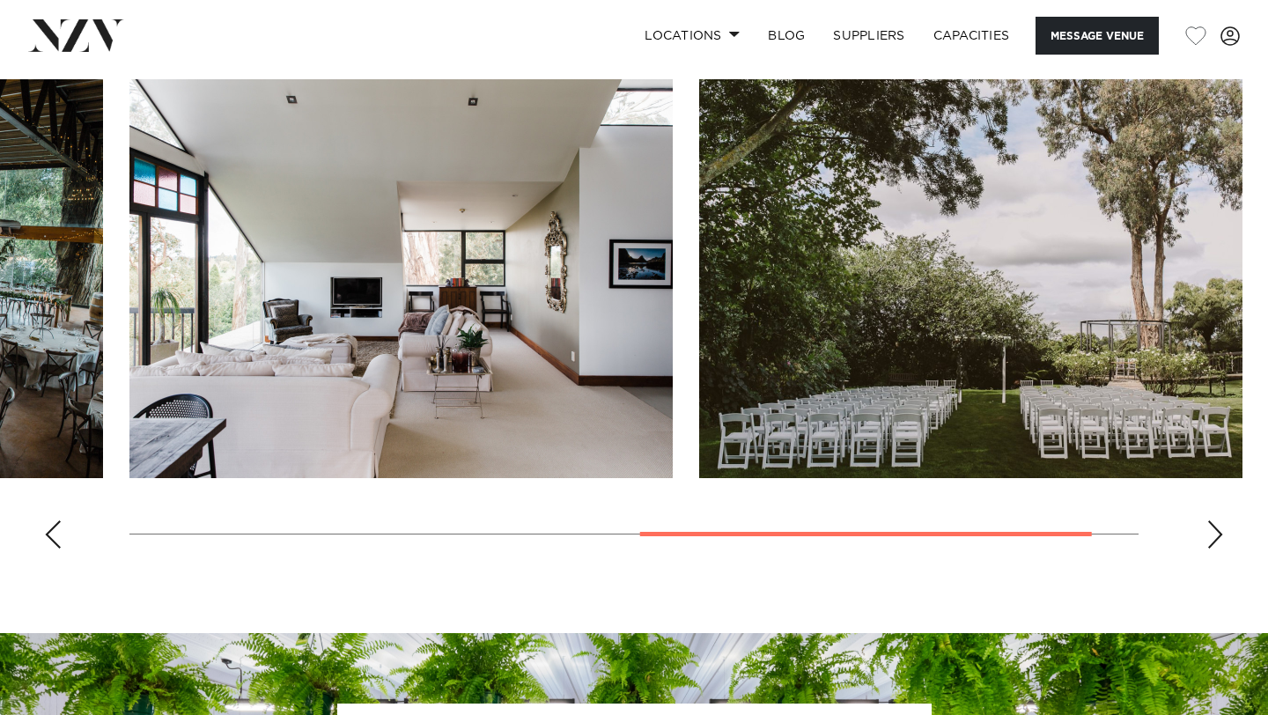
click at [1214, 535] on div "Next slide" at bounding box center [1216, 534] width 18 height 28
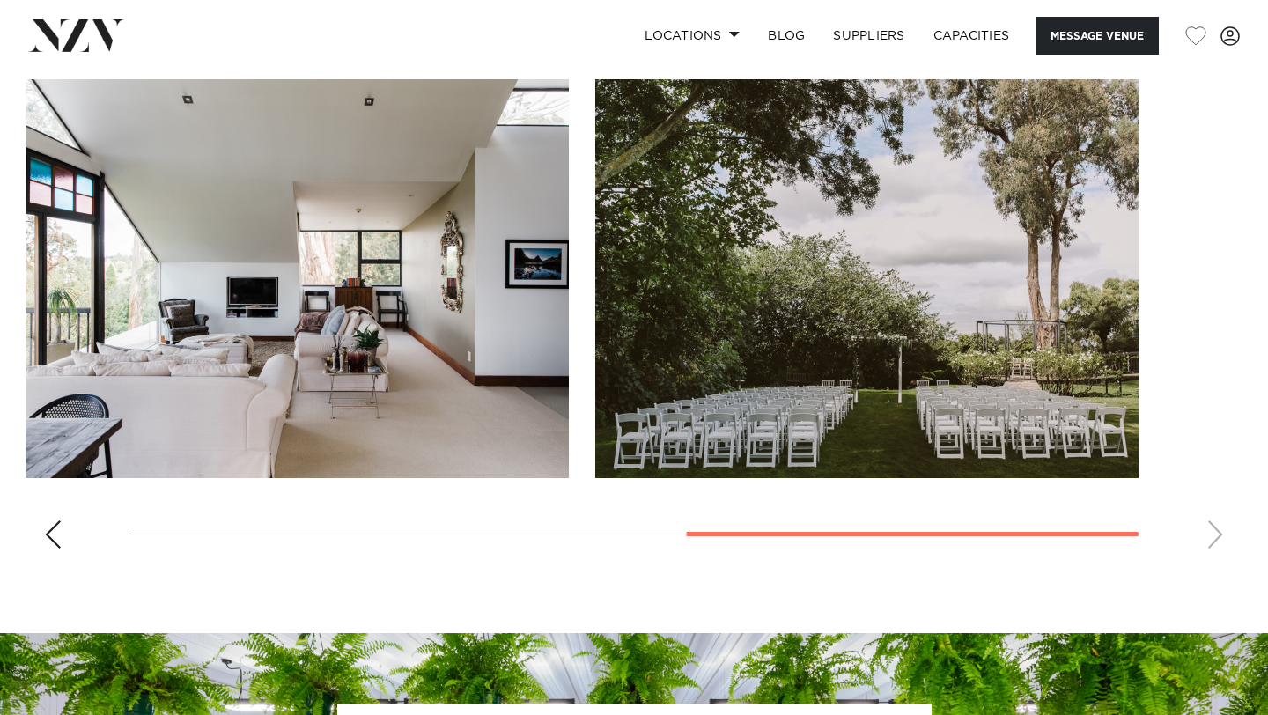
click at [1214, 535] on swiper-container at bounding box center [634, 320] width 1268 height 483
click at [55, 535] on div "Previous slide" at bounding box center [53, 534] width 18 height 28
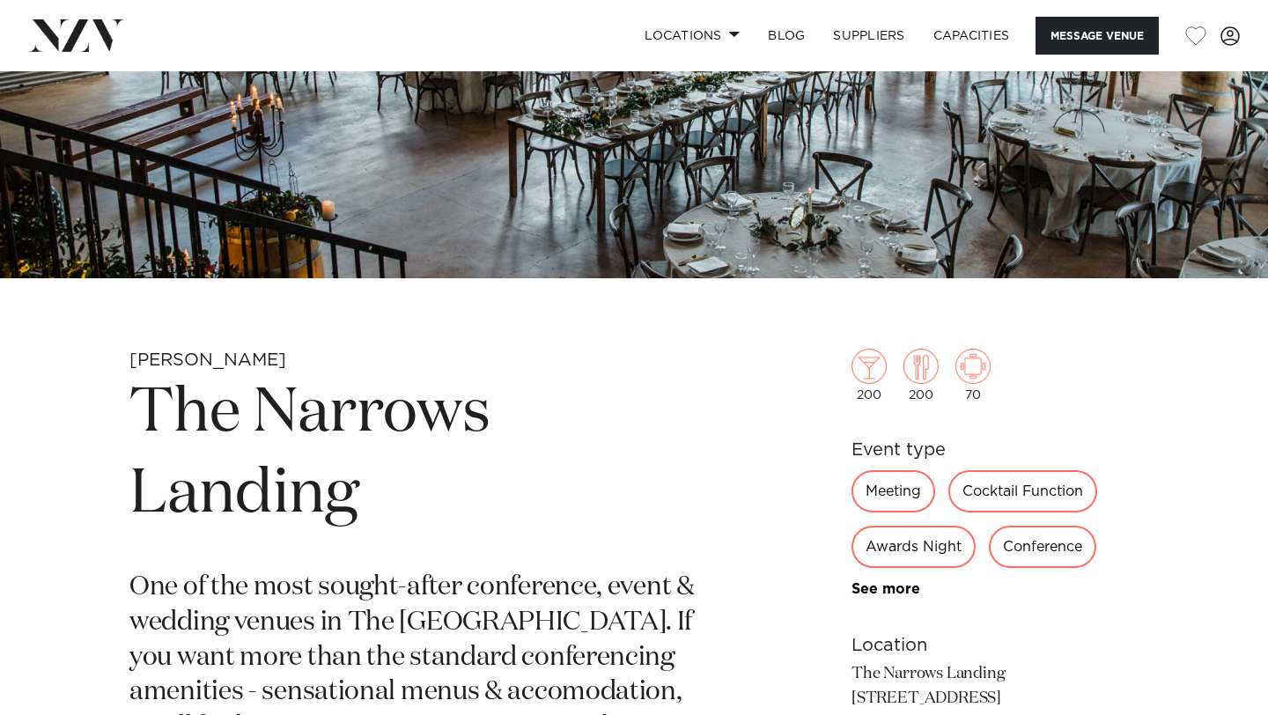
scroll to position [0, 0]
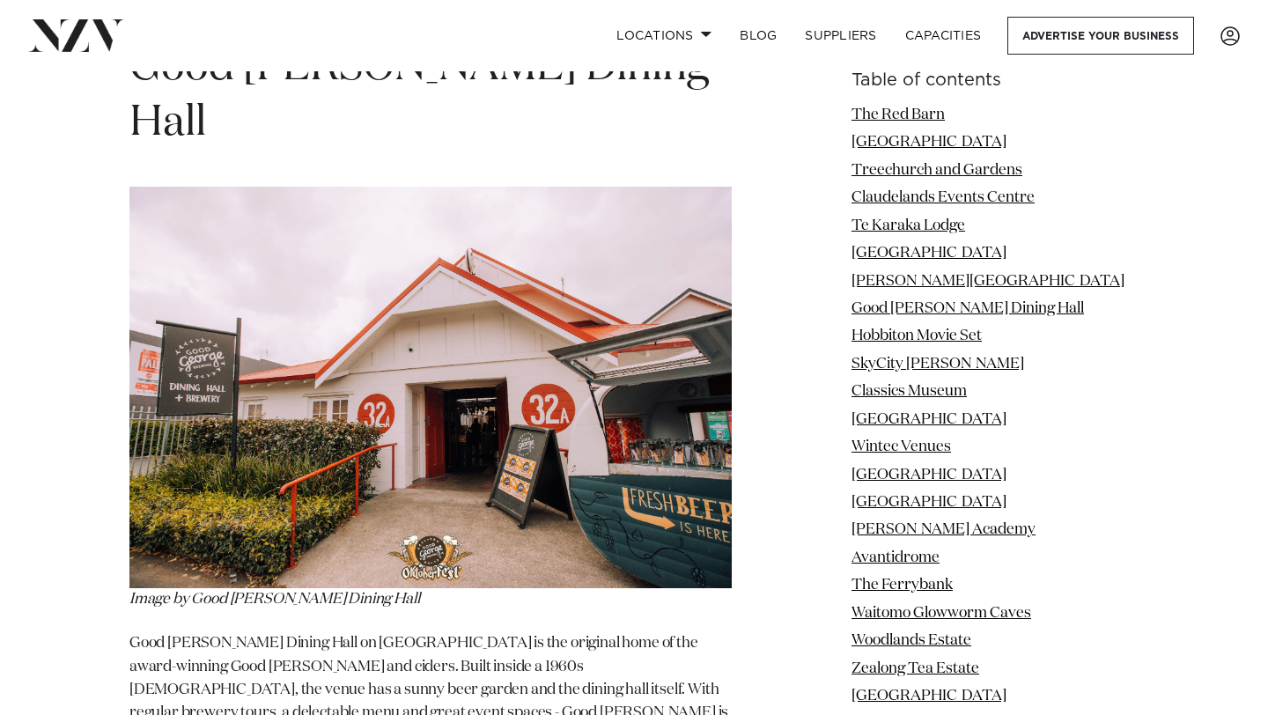
scroll to position [7198, 0]
click at [461, 349] on img at bounding box center [430, 387] width 602 height 402
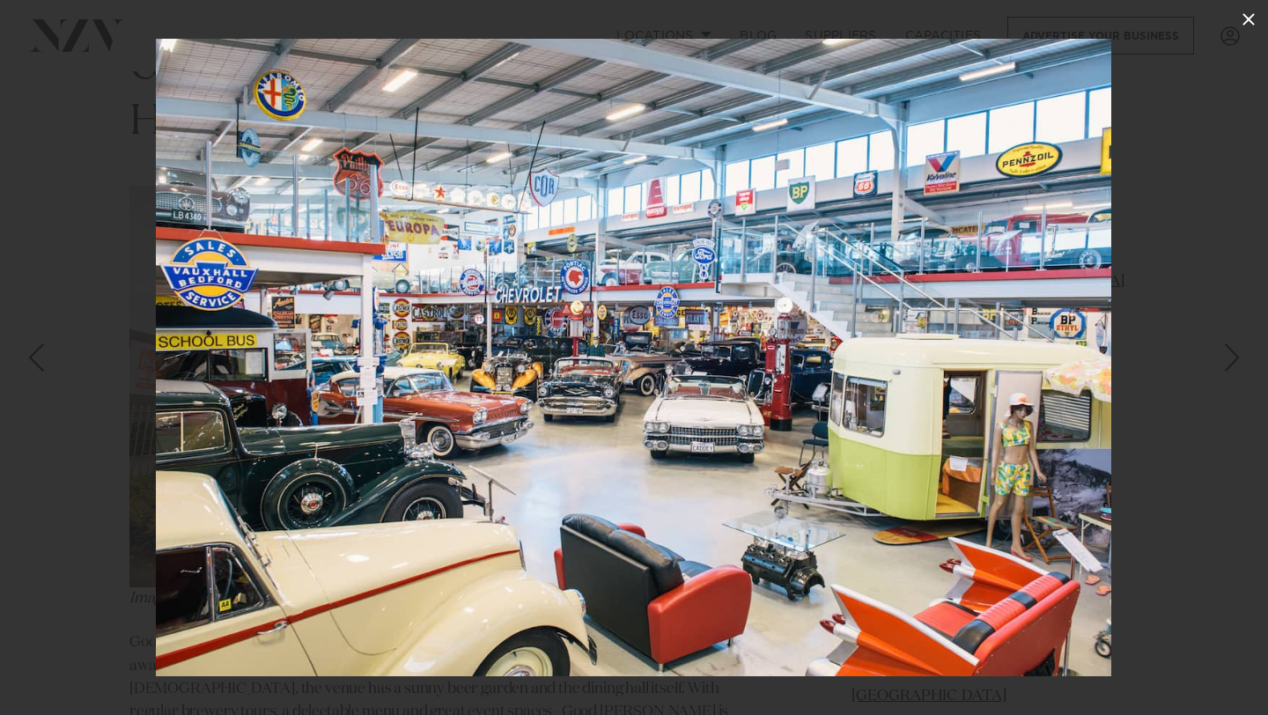
click at [1251, 18] on icon at bounding box center [1248, 19] width 21 height 21
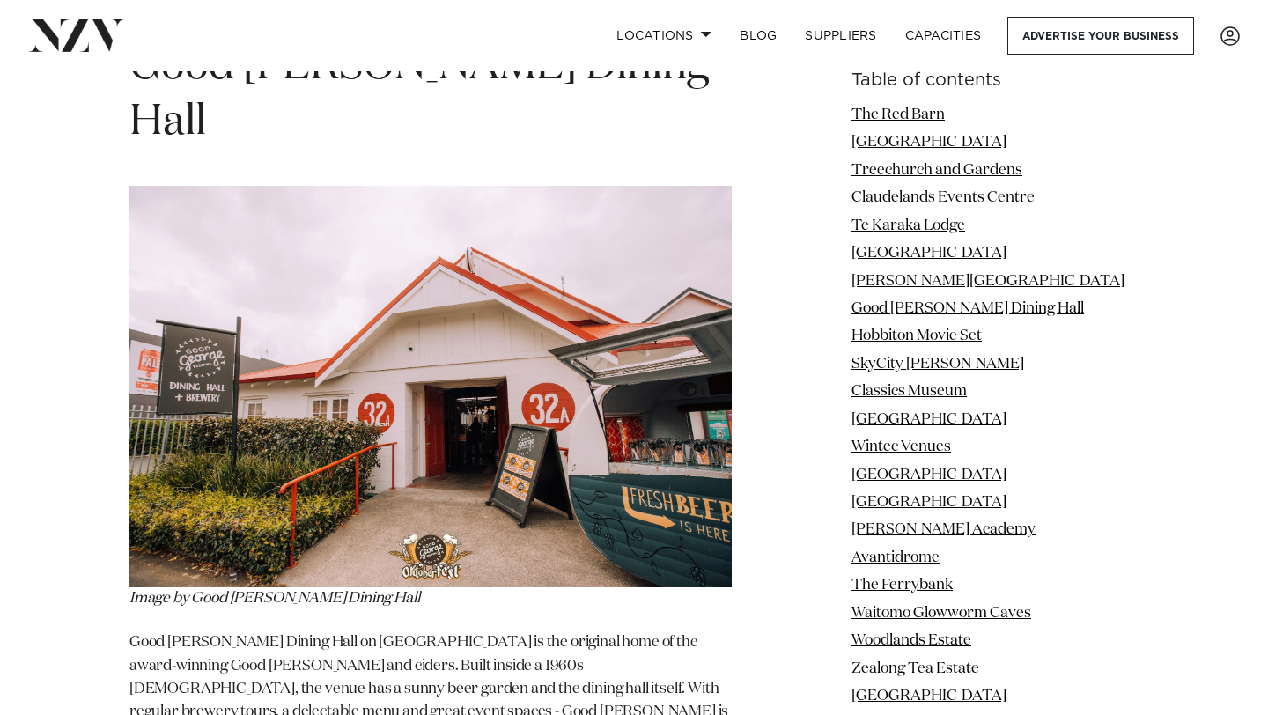
click at [566, 265] on img at bounding box center [430, 387] width 602 height 402
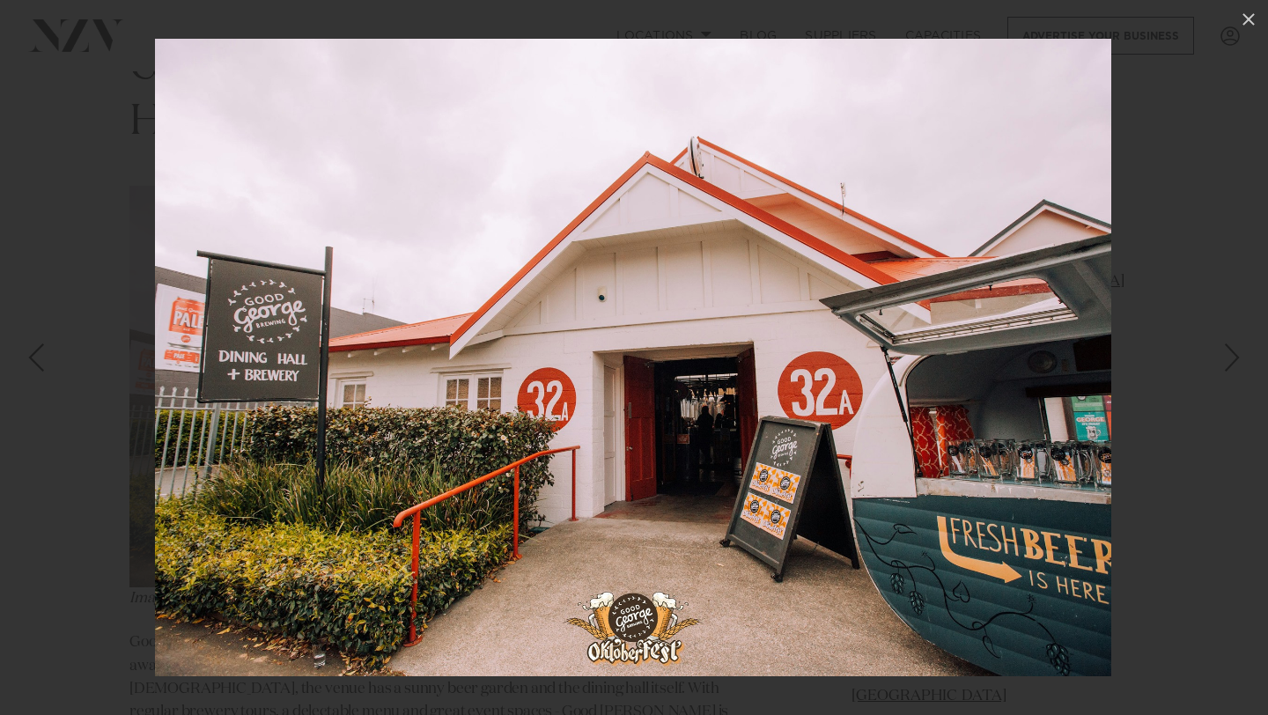
click at [1226, 358] on div "Next slide" at bounding box center [1233, 357] width 24 height 33
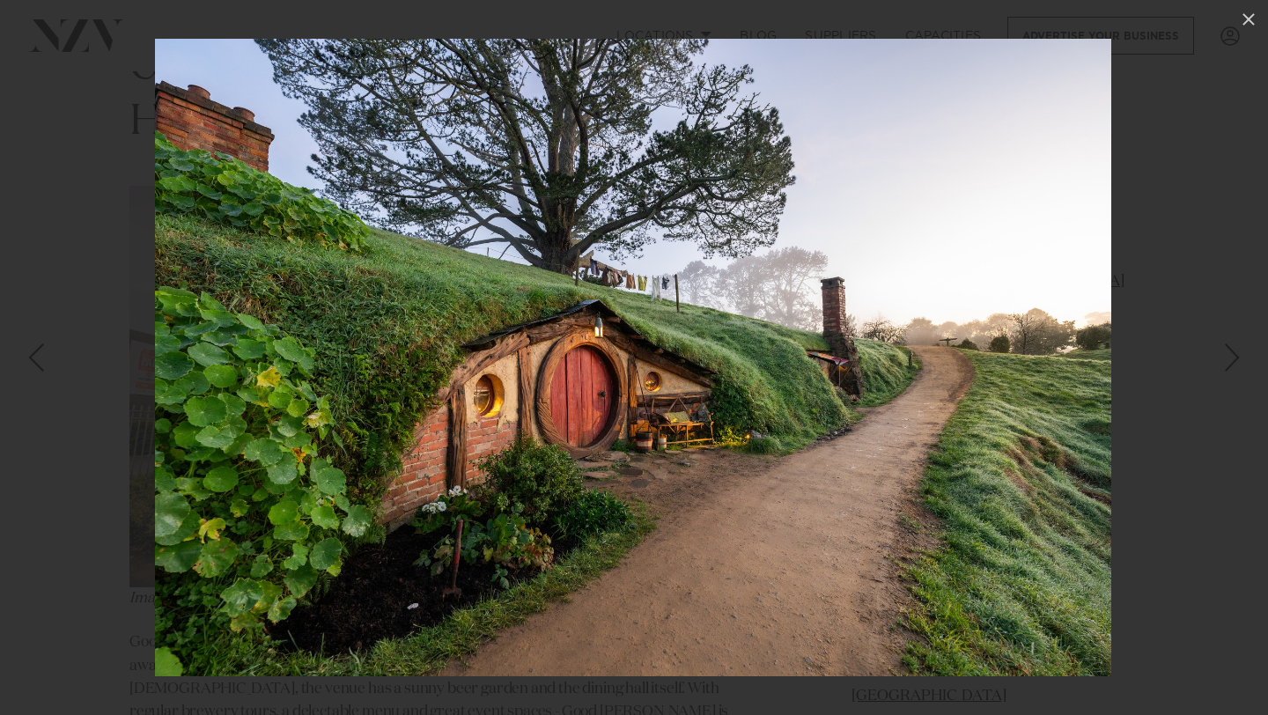
click at [1226, 358] on div "Next slide" at bounding box center [1233, 357] width 24 height 33
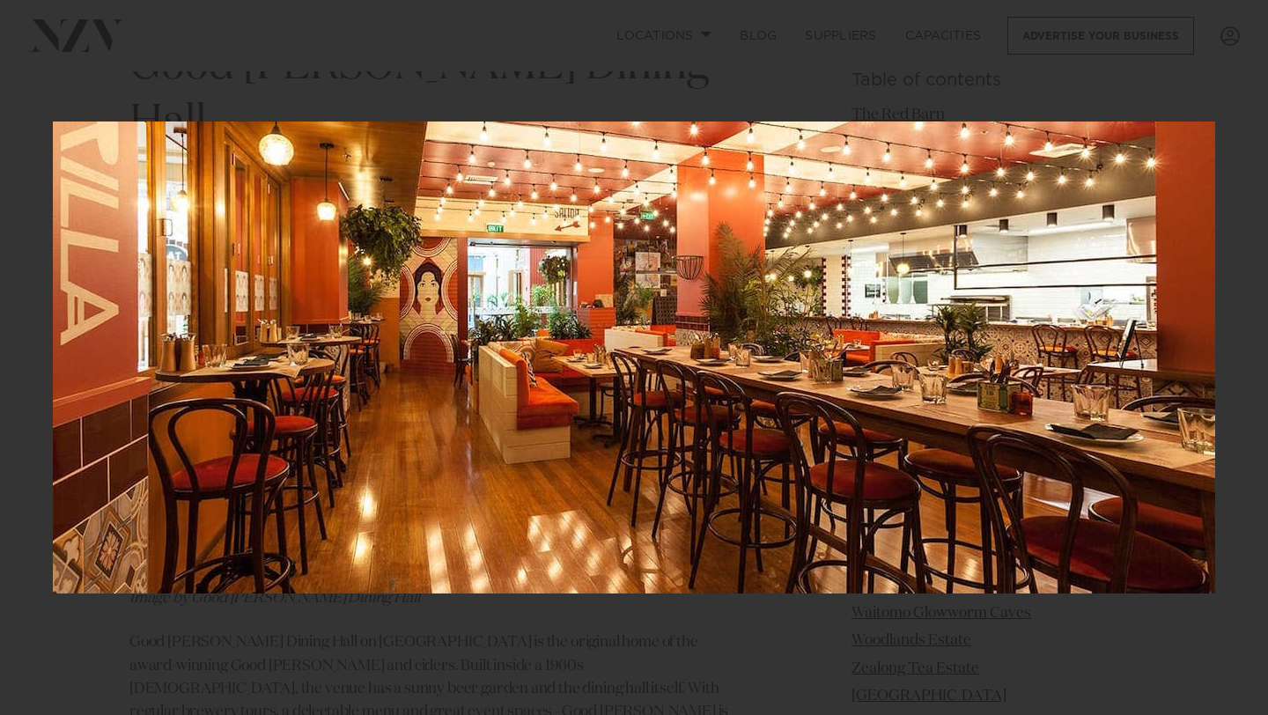
click at [1226, 358] on div "11 / 38" at bounding box center [634, 357] width 1268 height 715
click at [1226, 358] on div "Next slide" at bounding box center [1233, 357] width 24 height 33
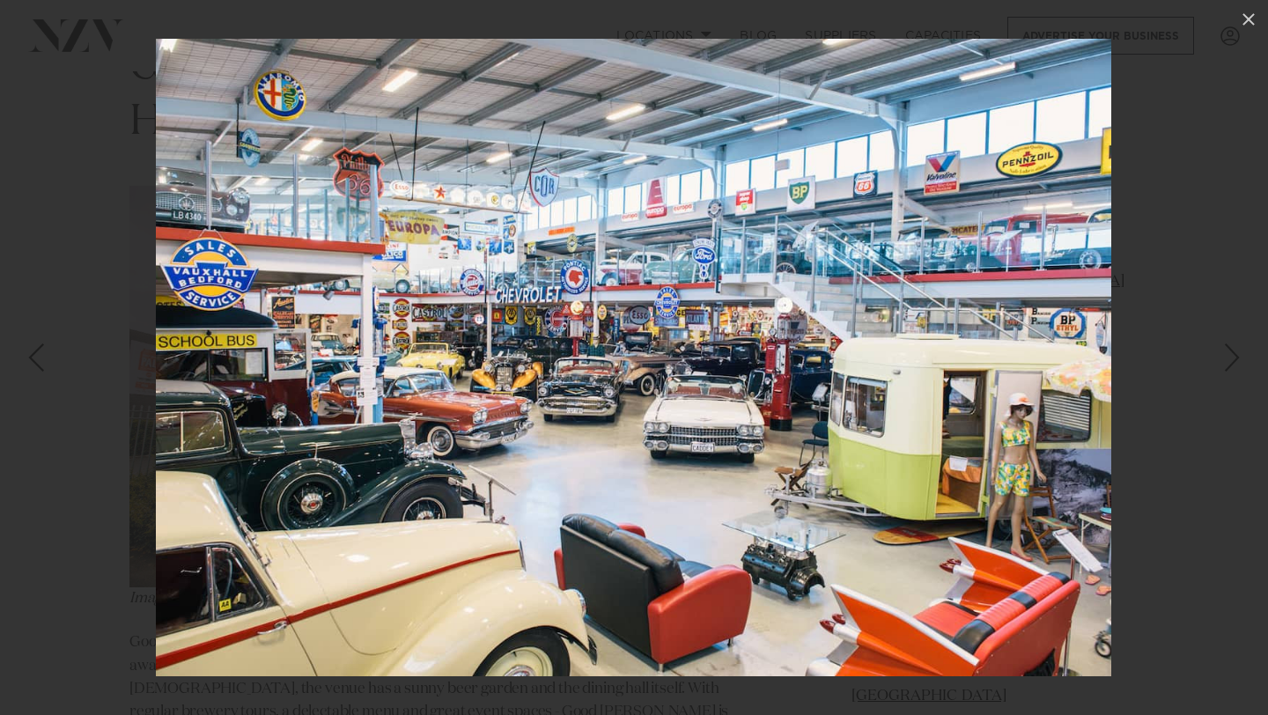
click at [1226, 358] on div "Next slide" at bounding box center [1233, 357] width 24 height 33
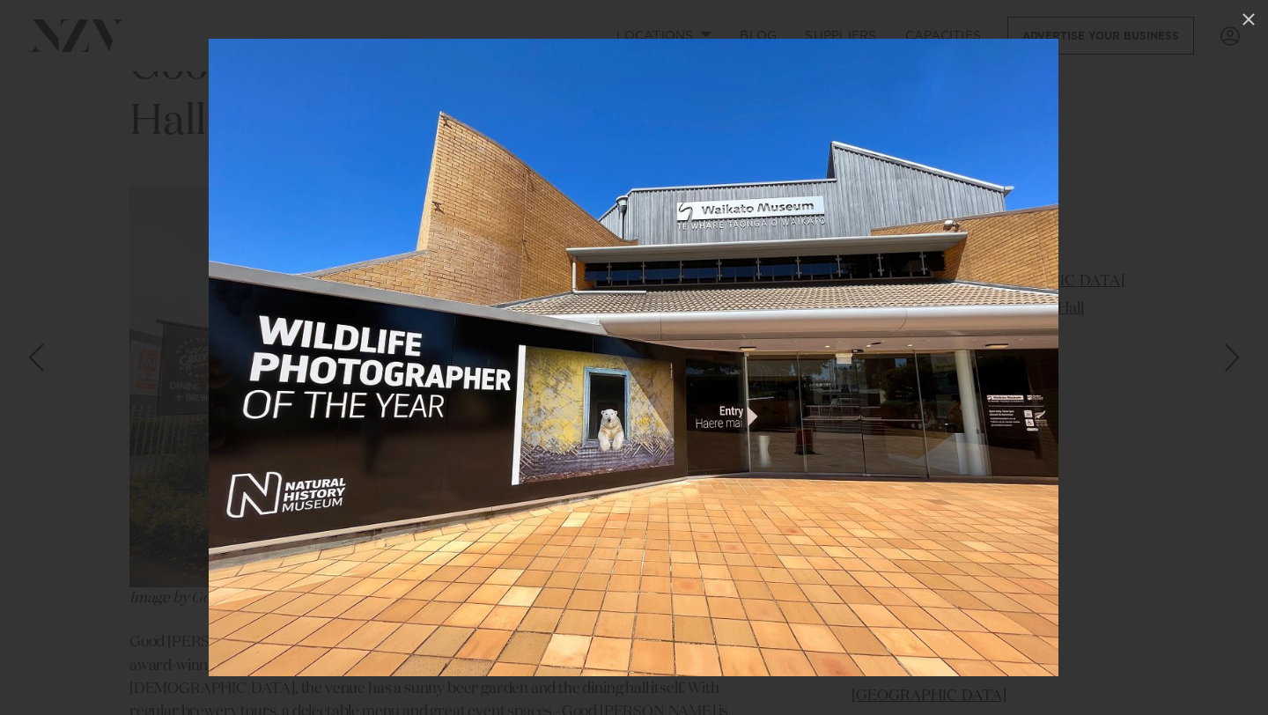
click at [1226, 358] on div "Next slide" at bounding box center [1233, 357] width 24 height 33
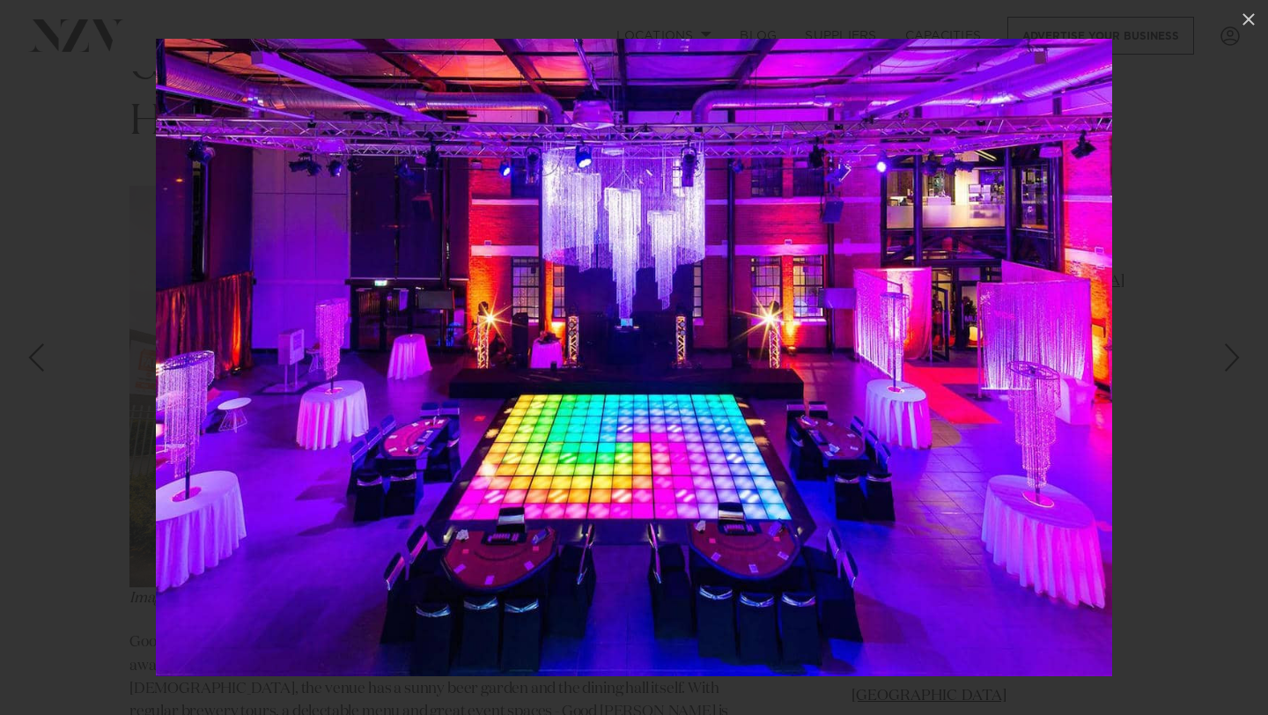
click at [1226, 358] on div "Next slide" at bounding box center [1233, 357] width 24 height 33
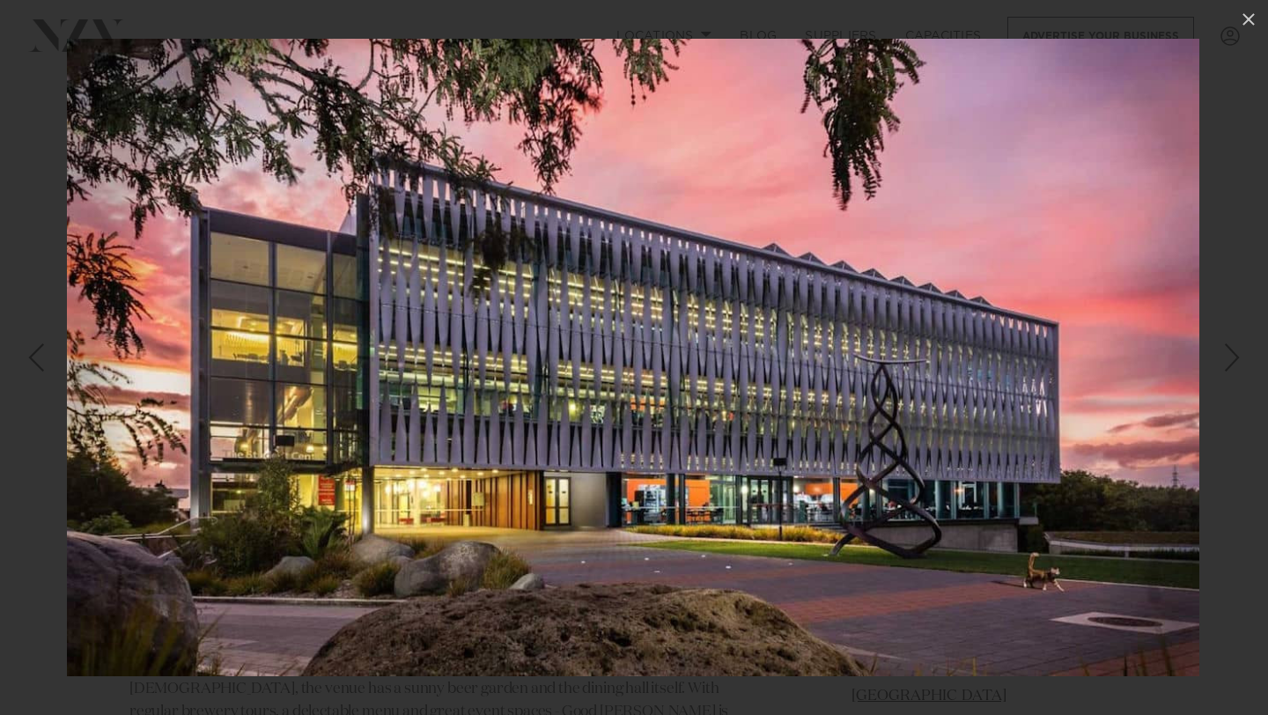
click at [1226, 358] on div "Next slide" at bounding box center [1233, 357] width 24 height 33
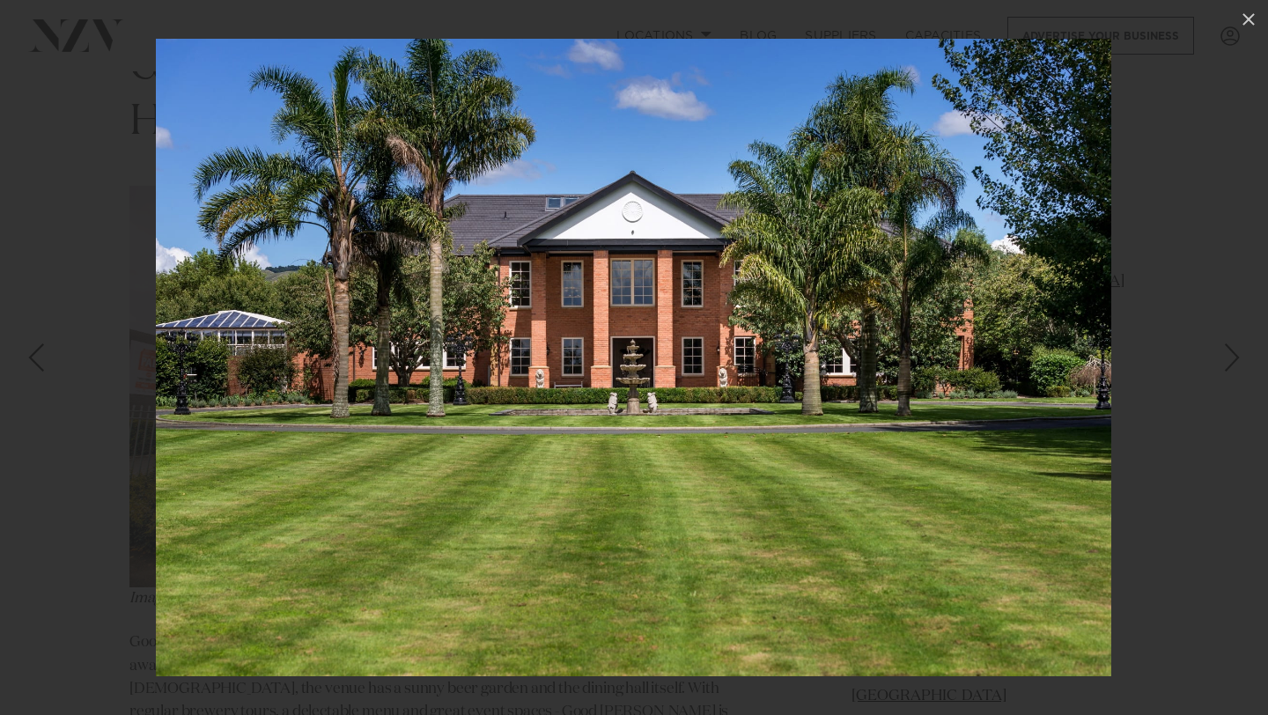
click at [1226, 358] on div "Next slide" at bounding box center [1233, 357] width 24 height 33
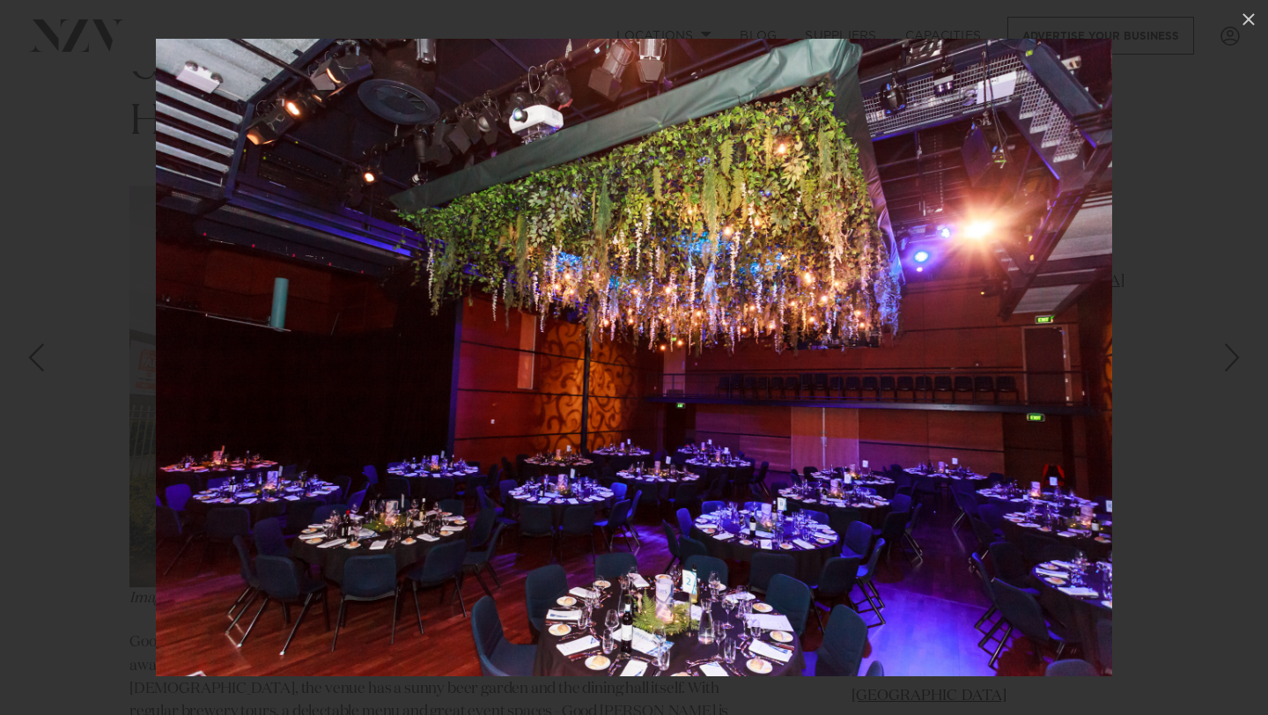
click at [1226, 358] on div "Next slide" at bounding box center [1233, 357] width 24 height 33
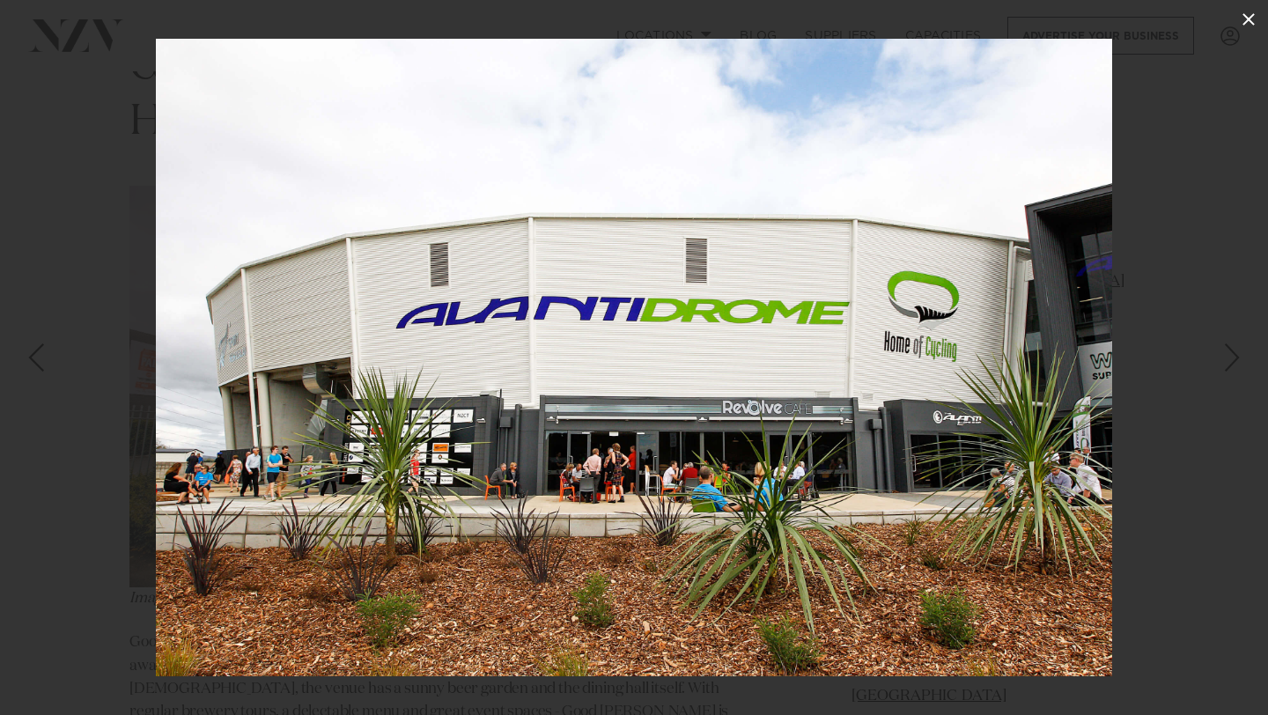
click at [1254, 12] on icon at bounding box center [1248, 19] width 21 height 21
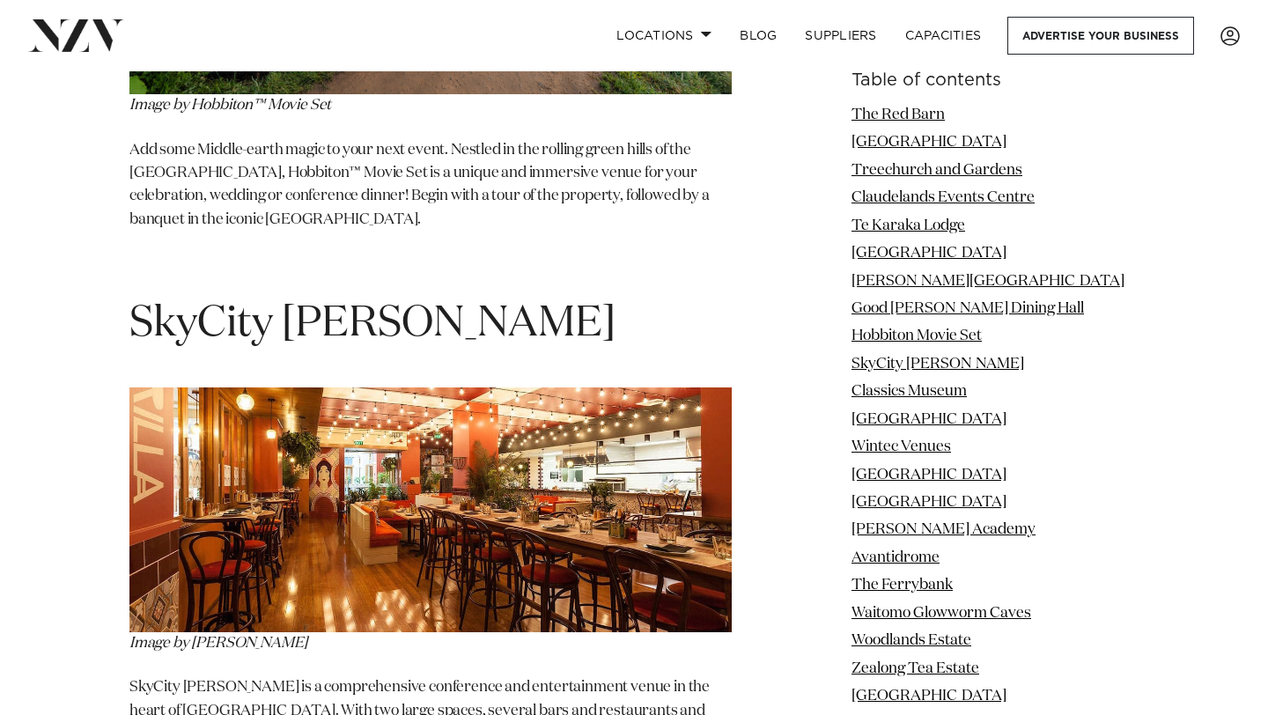
scroll to position [8390, 0]
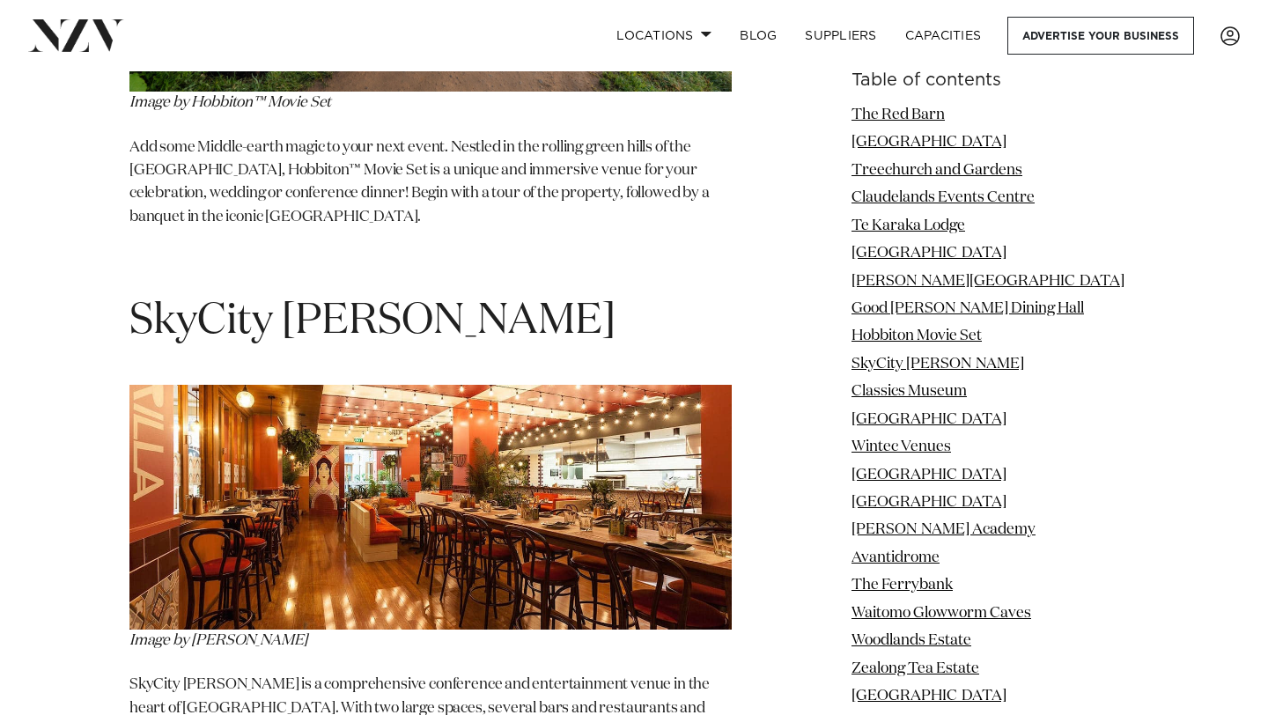
click at [498, 385] on img at bounding box center [430, 507] width 602 height 245
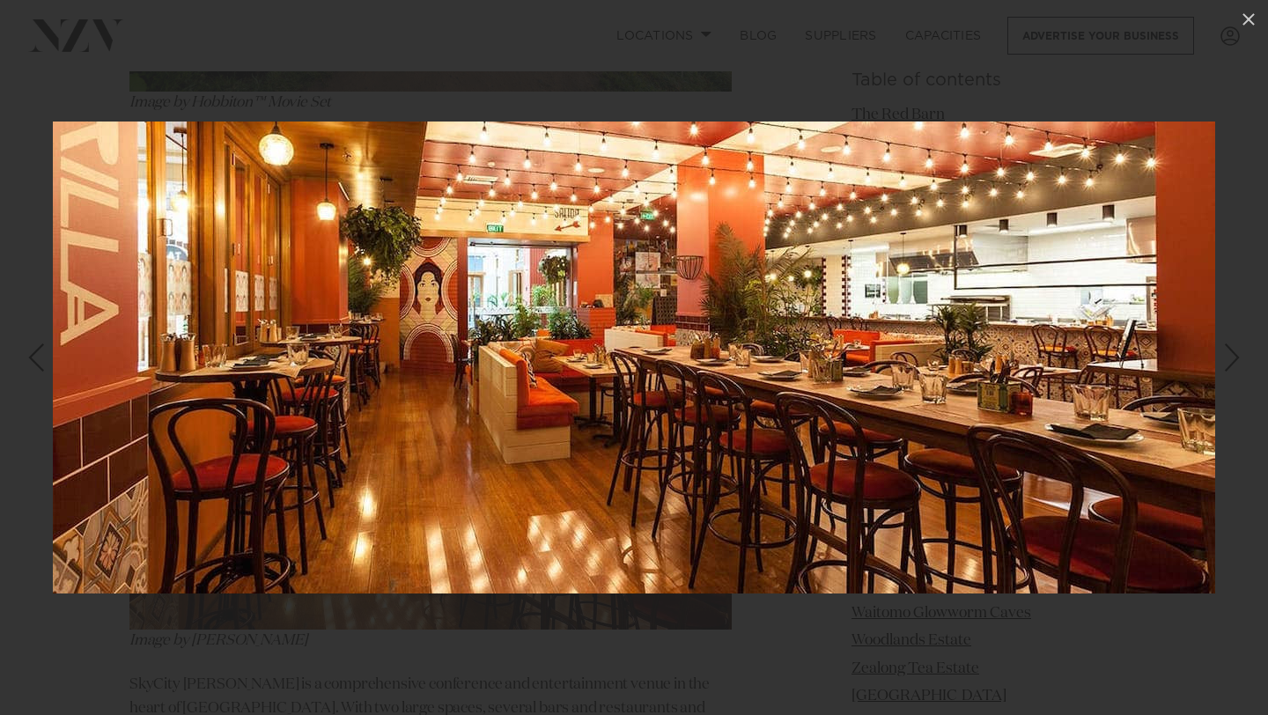
click at [1230, 369] on div "Next slide" at bounding box center [1233, 357] width 24 height 33
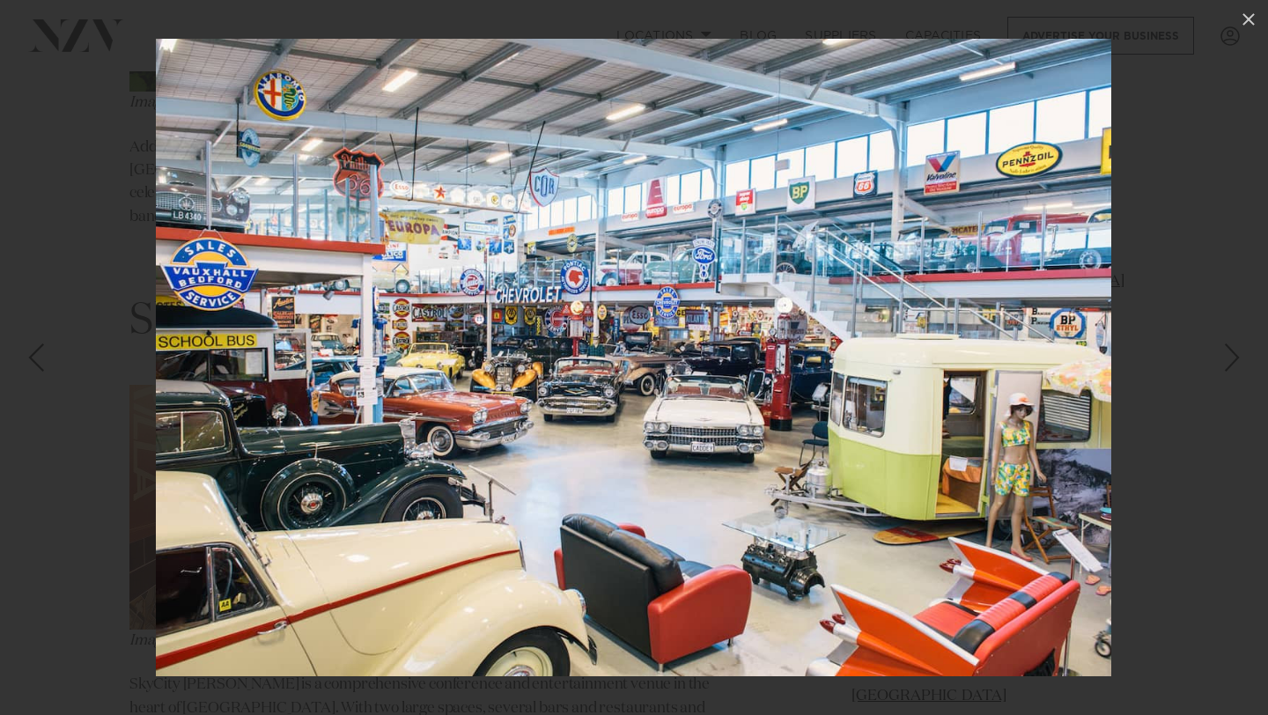
click at [1230, 369] on div "Next slide" at bounding box center [1233, 357] width 24 height 33
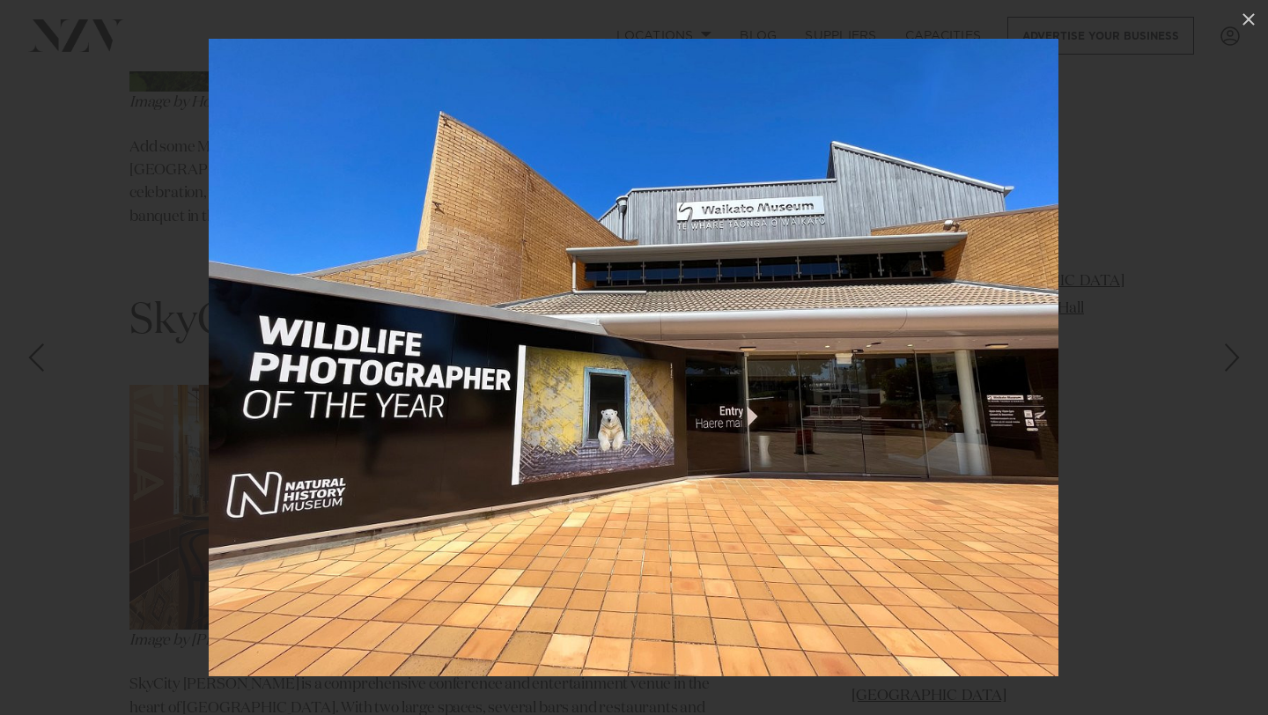
click at [1230, 369] on div "Next slide" at bounding box center [1233, 357] width 24 height 33
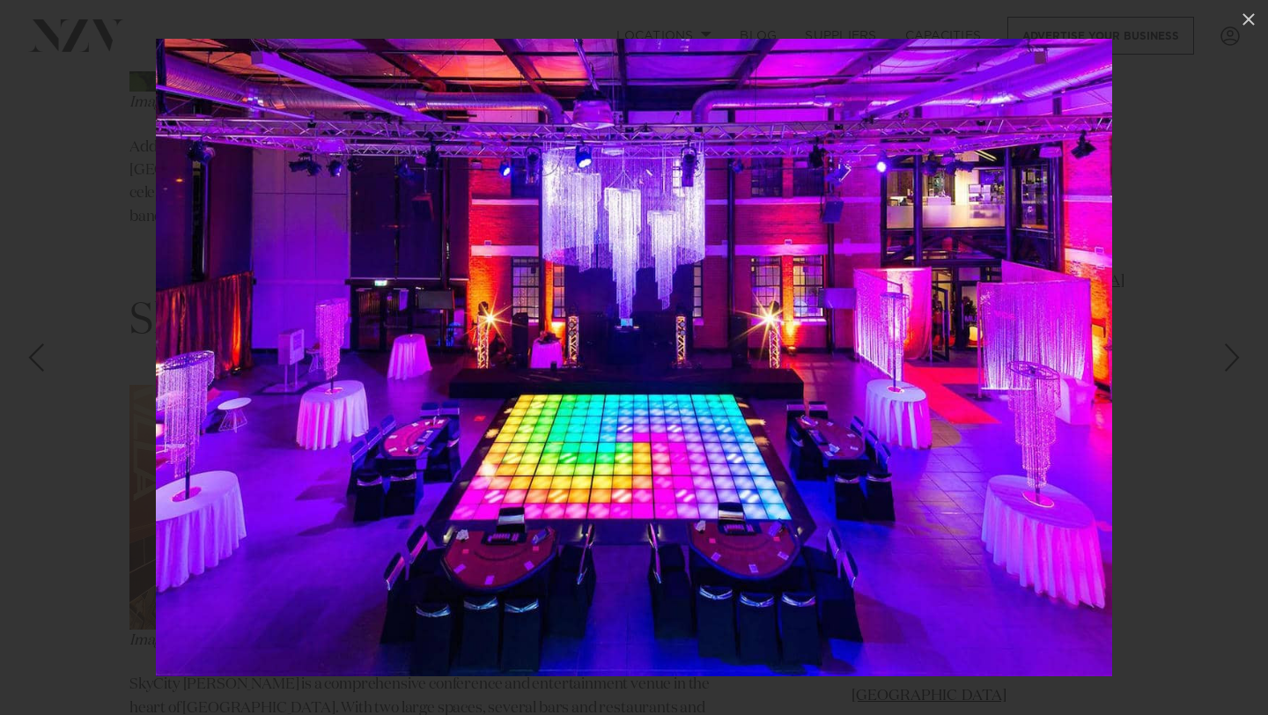
click at [1230, 369] on div "Next slide" at bounding box center [1233, 357] width 24 height 33
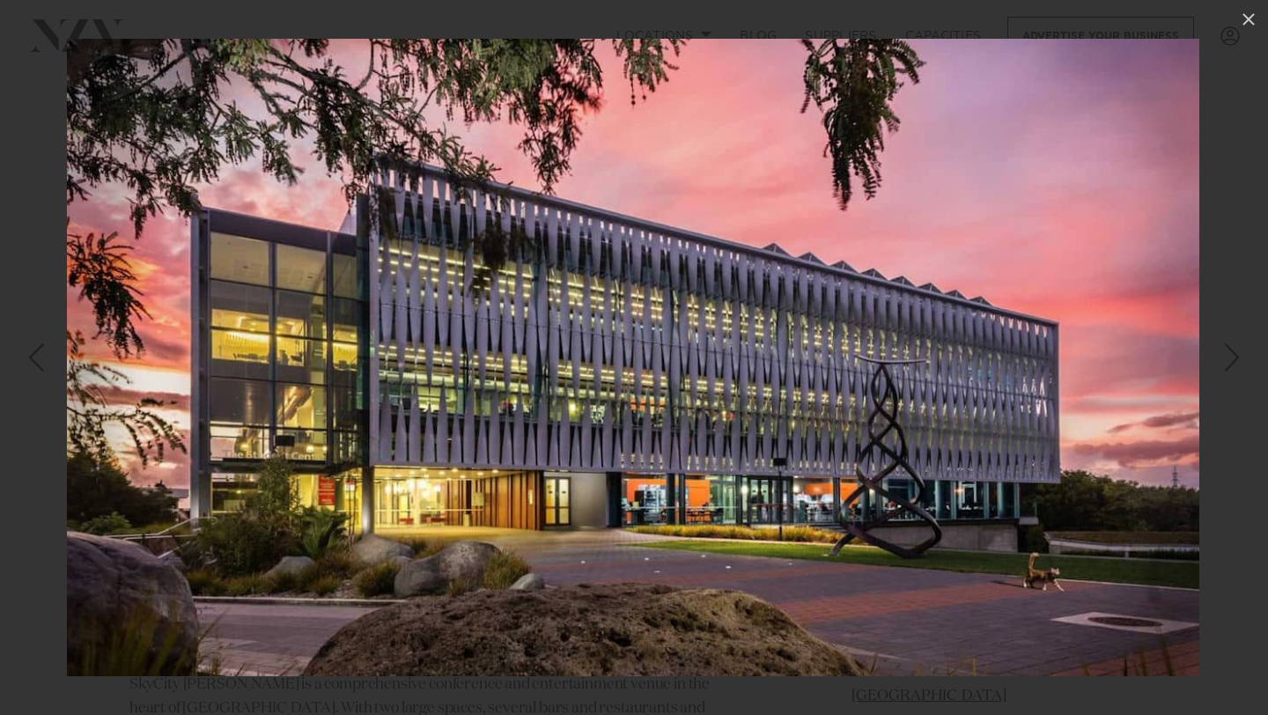
click at [1230, 369] on div "Next slide" at bounding box center [1233, 357] width 24 height 33
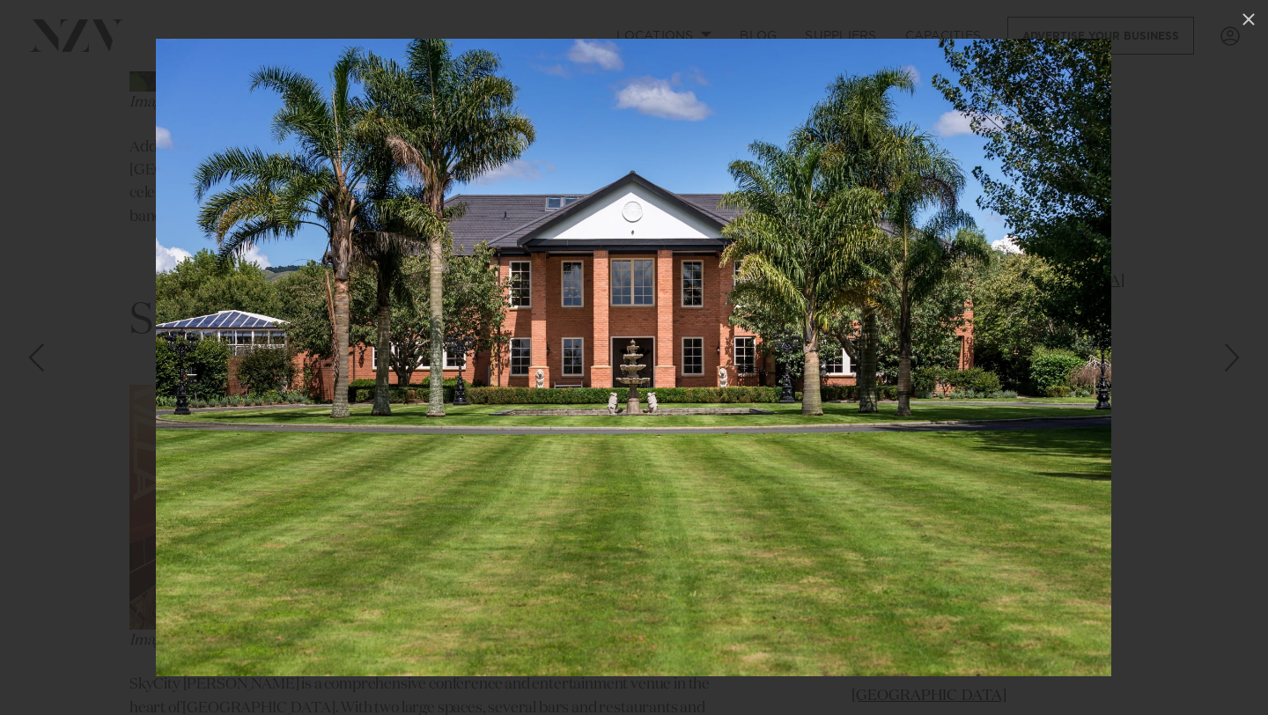
click at [1230, 369] on div "Next slide" at bounding box center [1233, 357] width 24 height 33
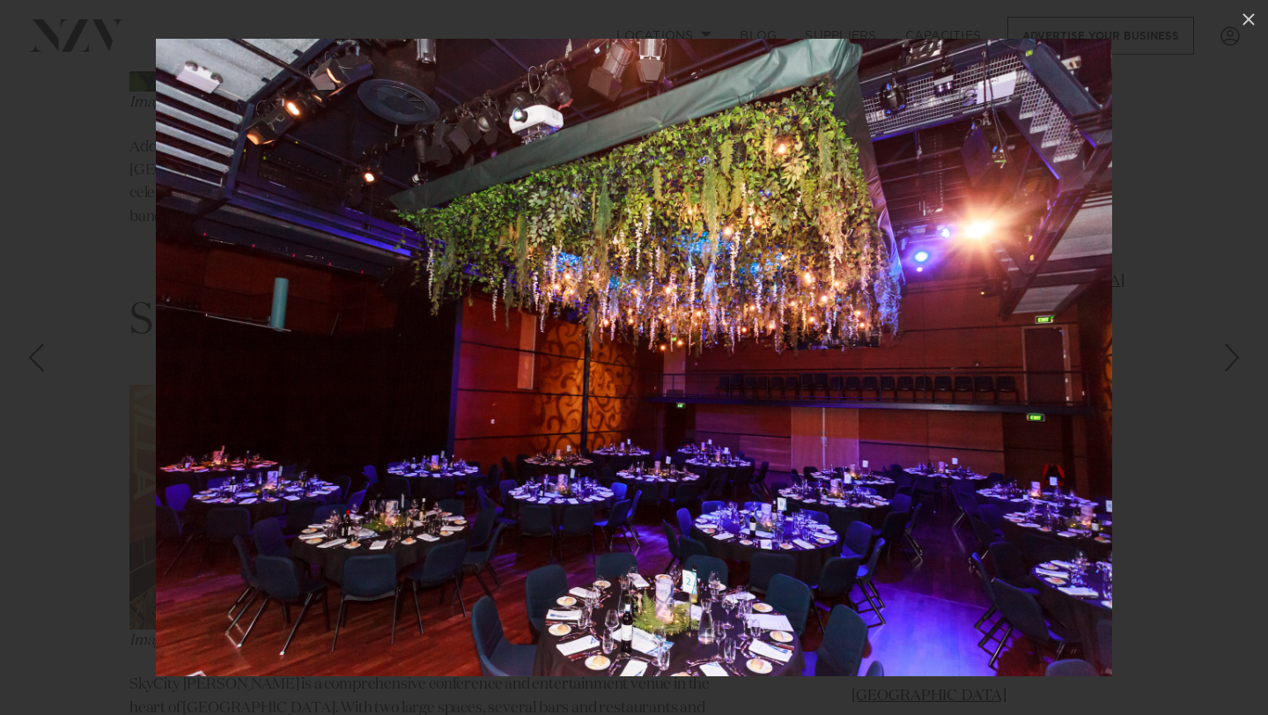
click at [1230, 369] on div "Next slide" at bounding box center [1233, 357] width 24 height 33
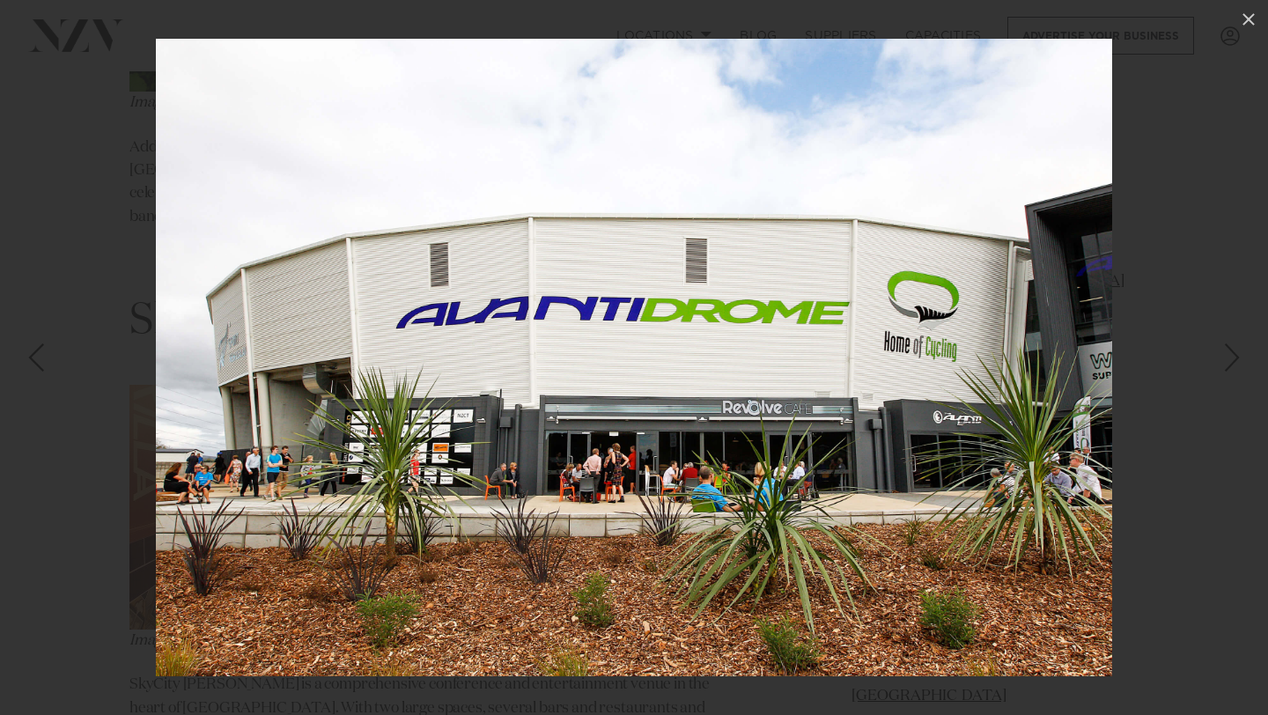
click at [1230, 369] on div "Next slide" at bounding box center [1233, 357] width 24 height 33
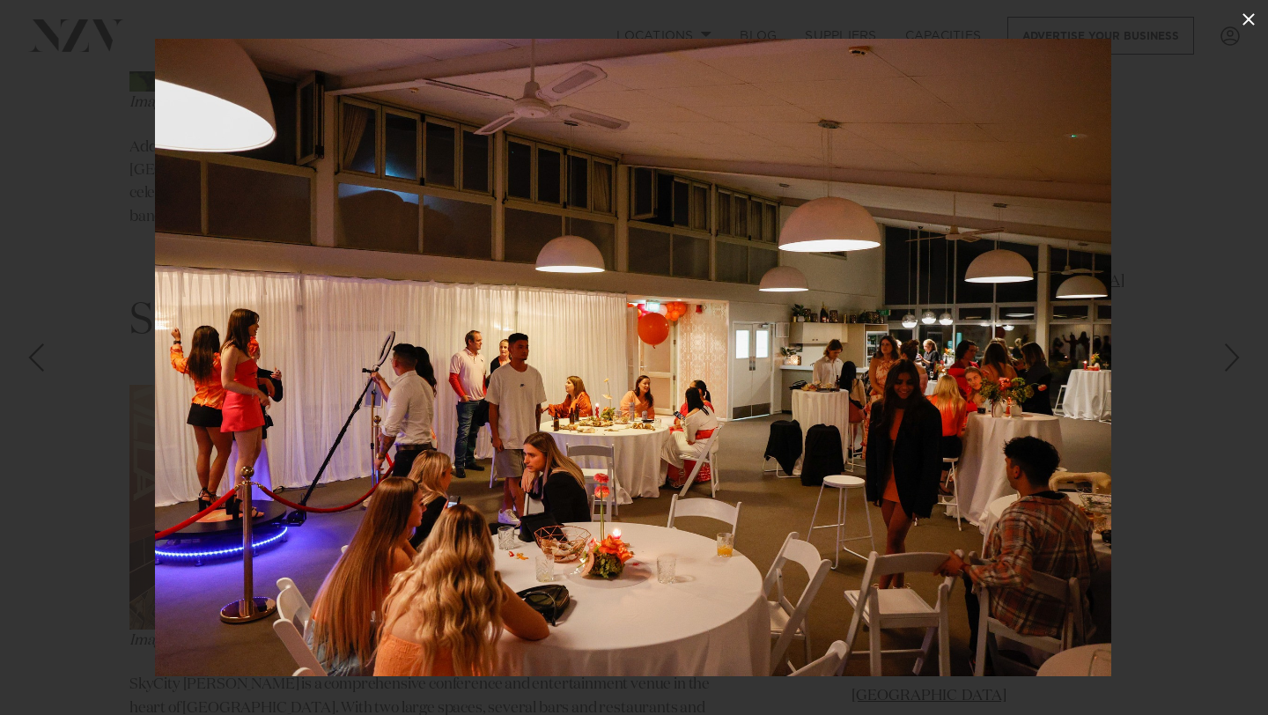
click at [1252, 18] on icon at bounding box center [1248, 19] width 21 height 21
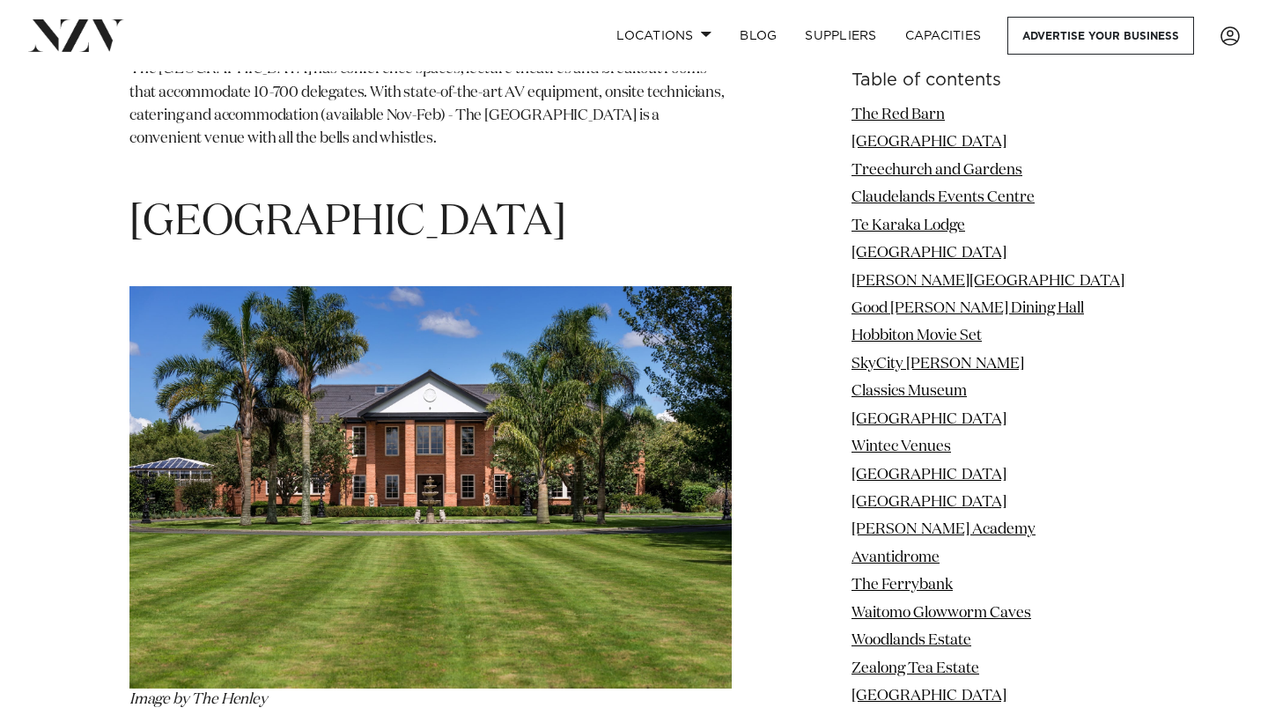
scroll to position [11731, 0]
click at [522, 378] on img at bounding box center [430, 488] width 602 height 402
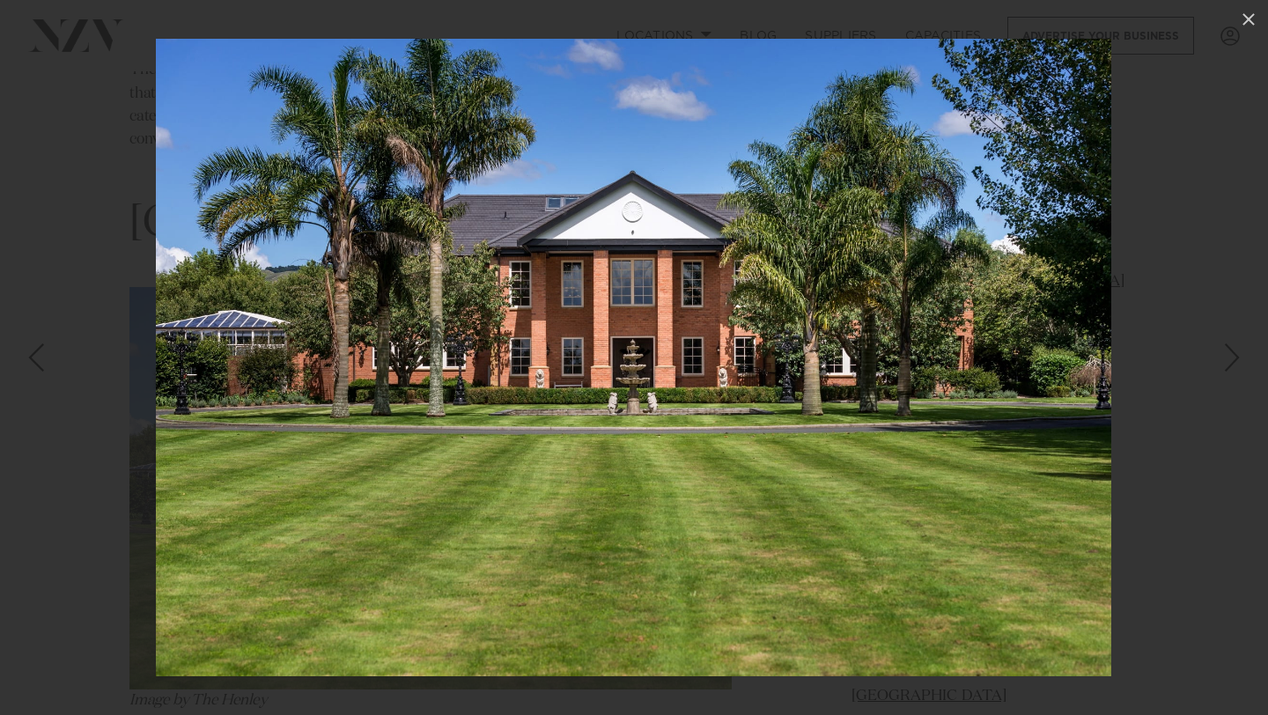
click at [1225, 364] on div "Next slide" at bounding box center [1233, 357] width 24 height 33
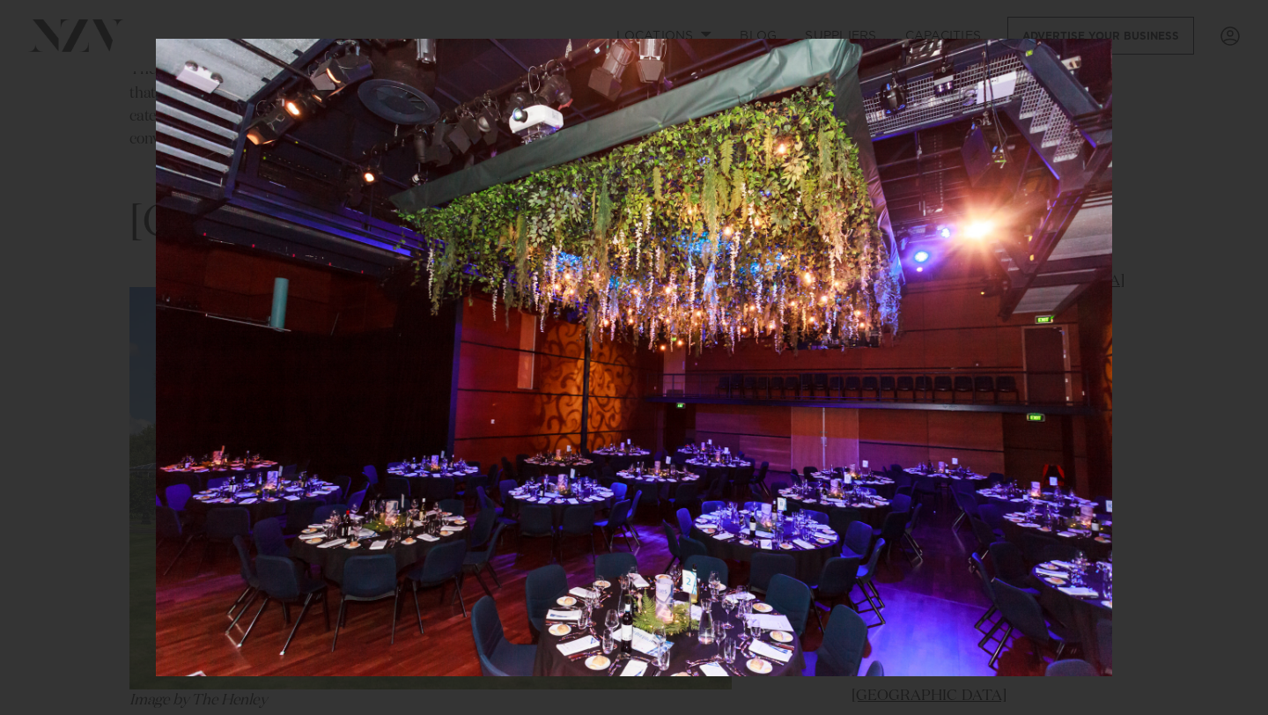
click at [1225, 364] on div "17 / 38" at bounding box center [634, 357] width 1268 height 715
click at [1225, 364] on div "Next slide" at bounding box center [1233, 357] width 24 height 33
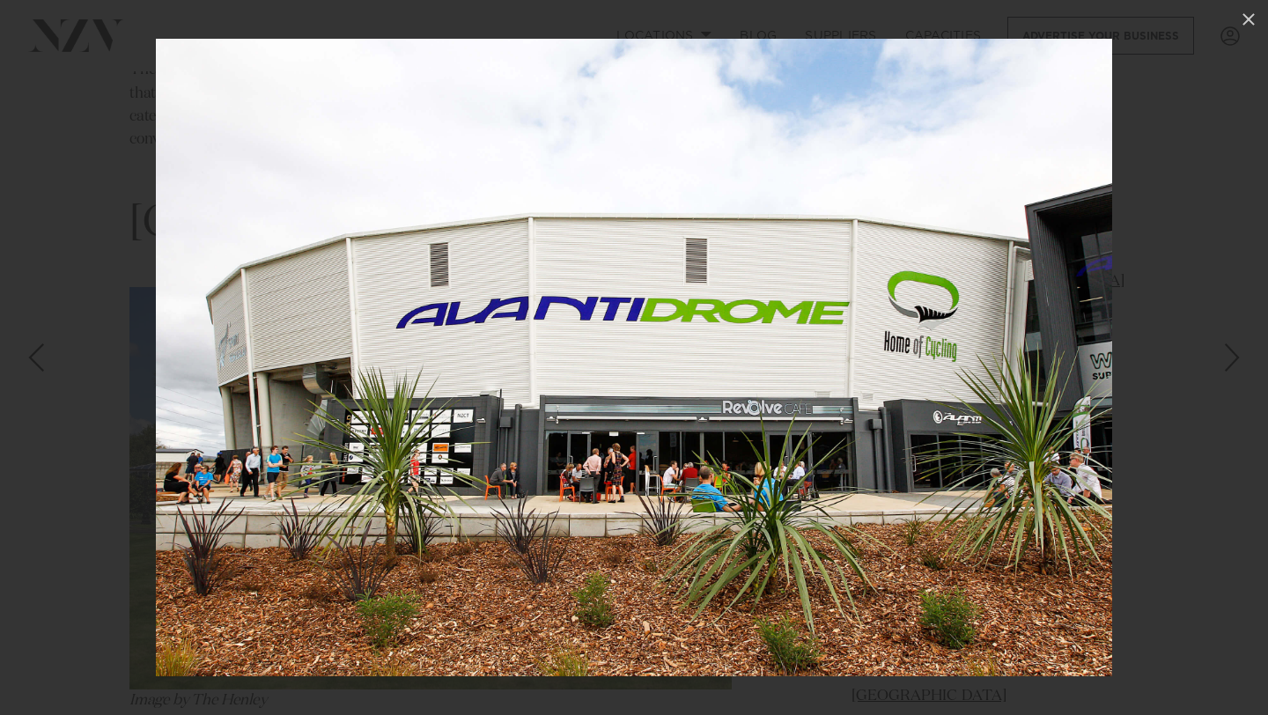
click at [1225, 364] on div "Next slide" at bounding box center [1233, 357] width 24 height 33
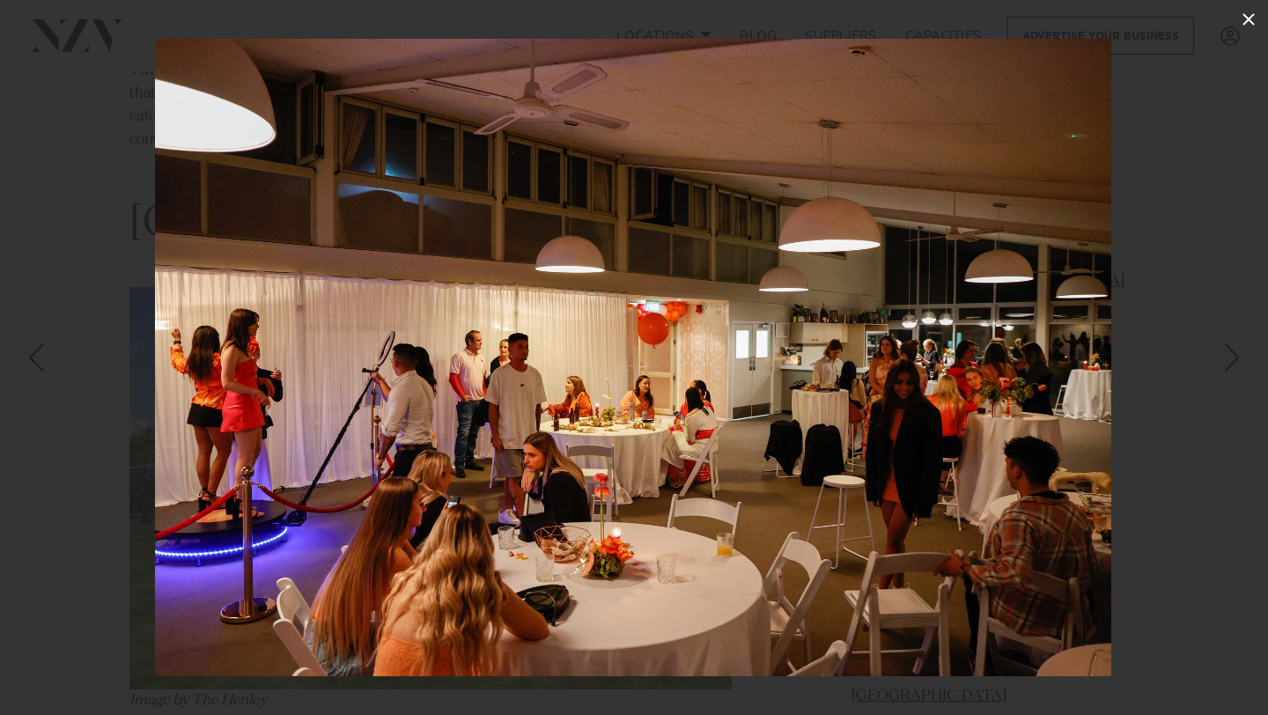
click at [1250, 16] on icon at bounding box center [1248, 19] width 21 height 21
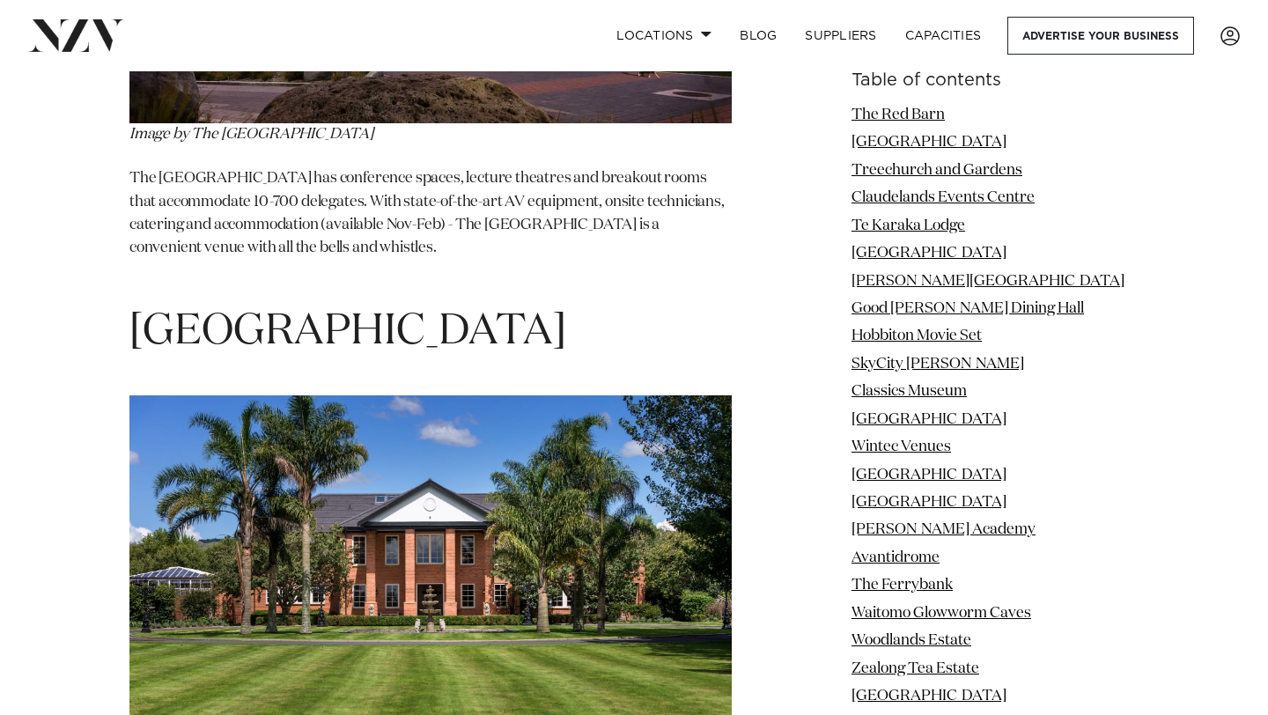
scroll to position [11622, 0]
click at [541, 413] on img at bounding box center [430, 597] width 602 height 402
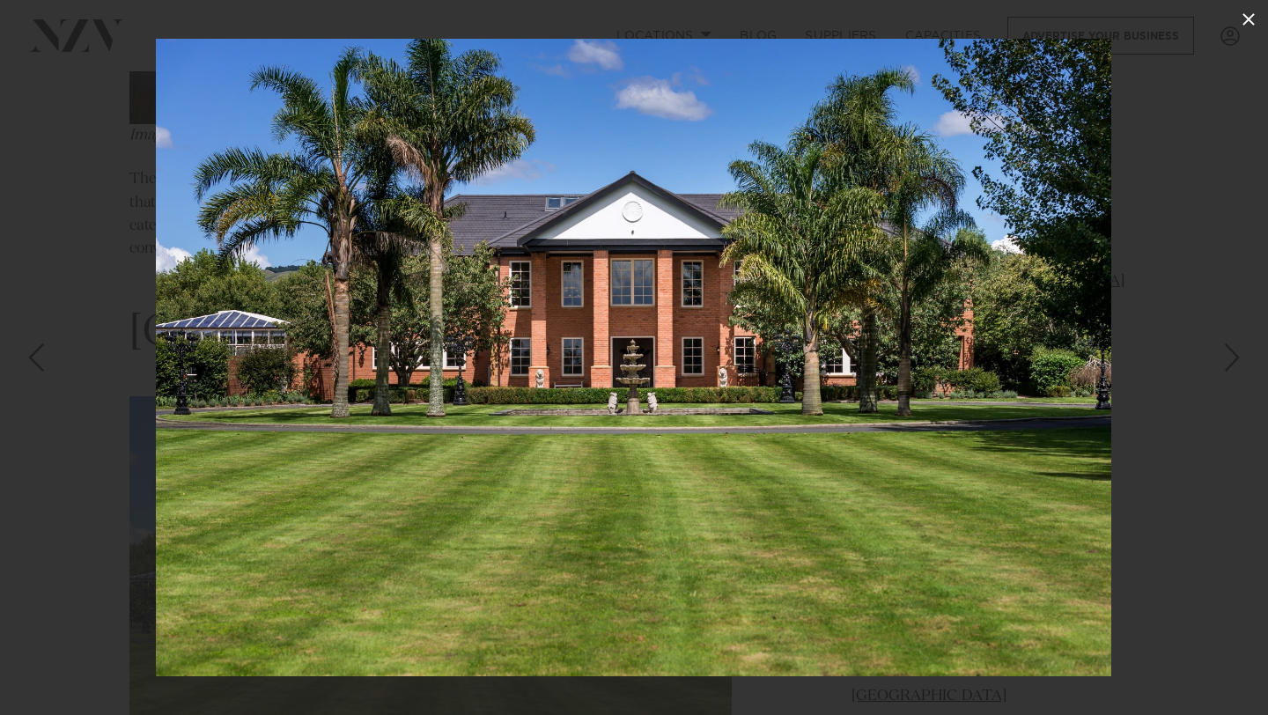
click at [1250, 24] on icon at bounding box center [1248, 19] width 21 height 21
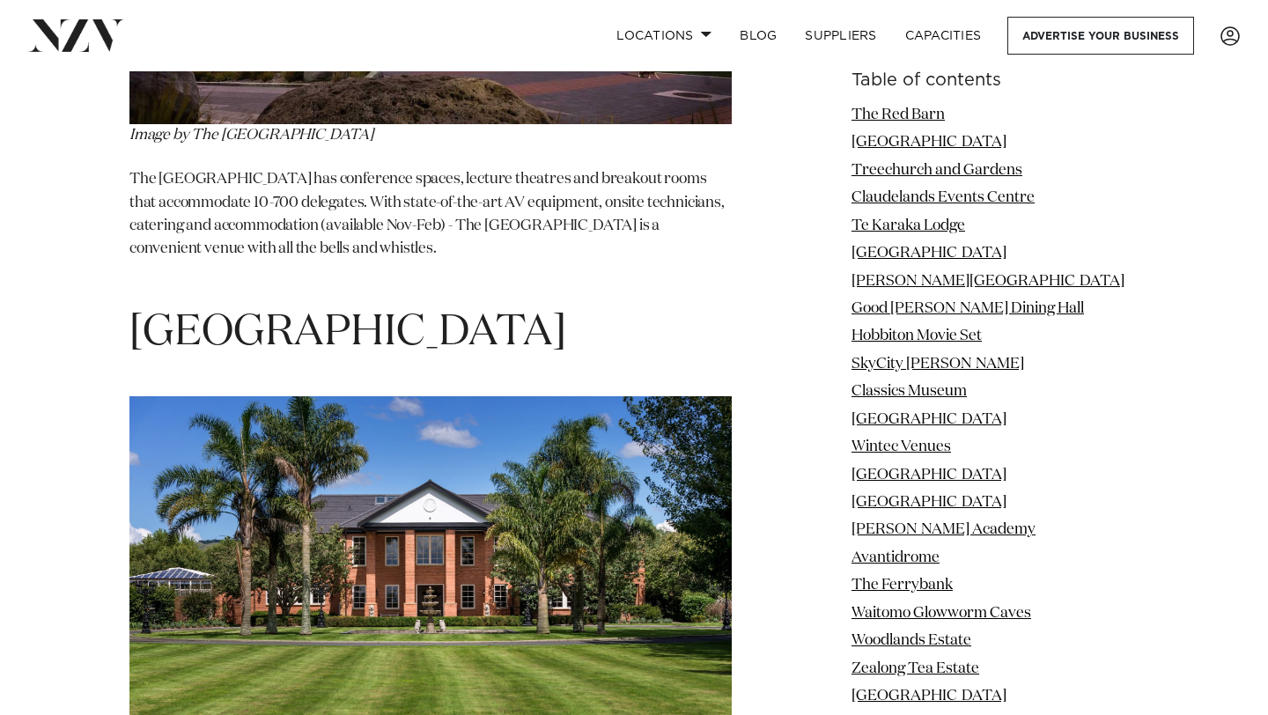
click at [203, 544] on img at bounding box center [430, 597] width 602 height 402
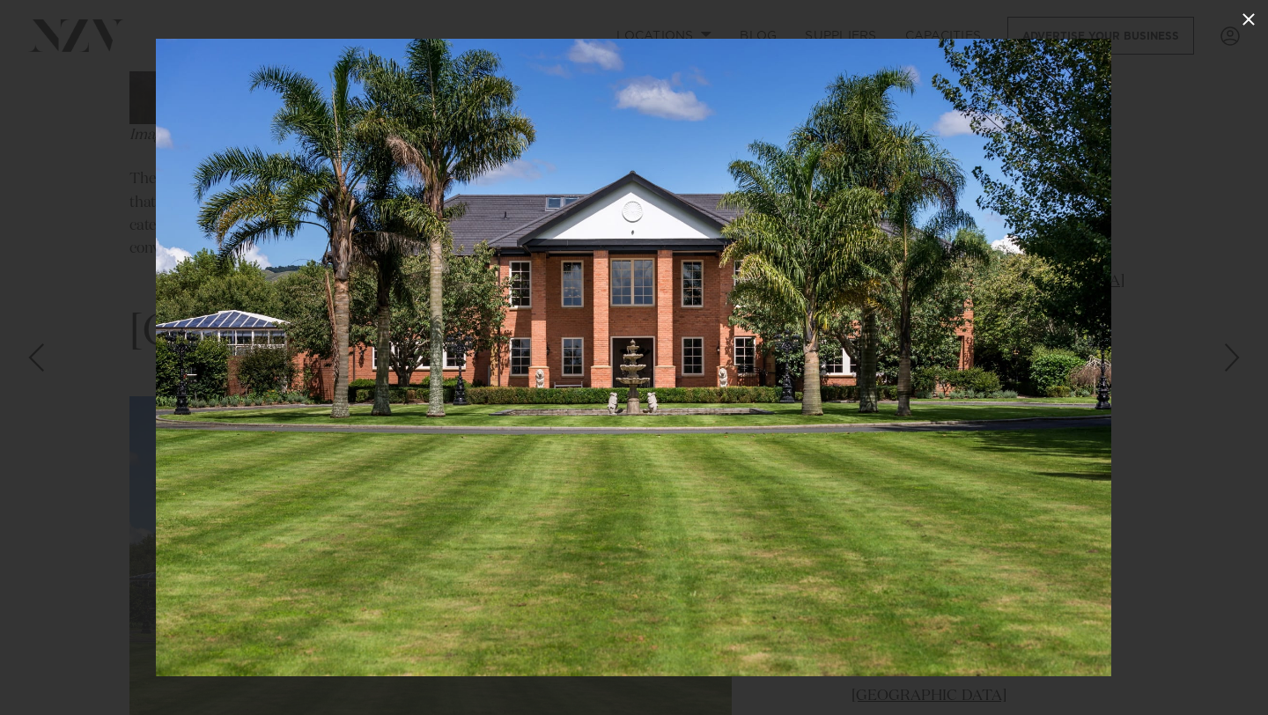
click at [1245, 25] on icon at bounding box center [1248, 19] width 21 height 21
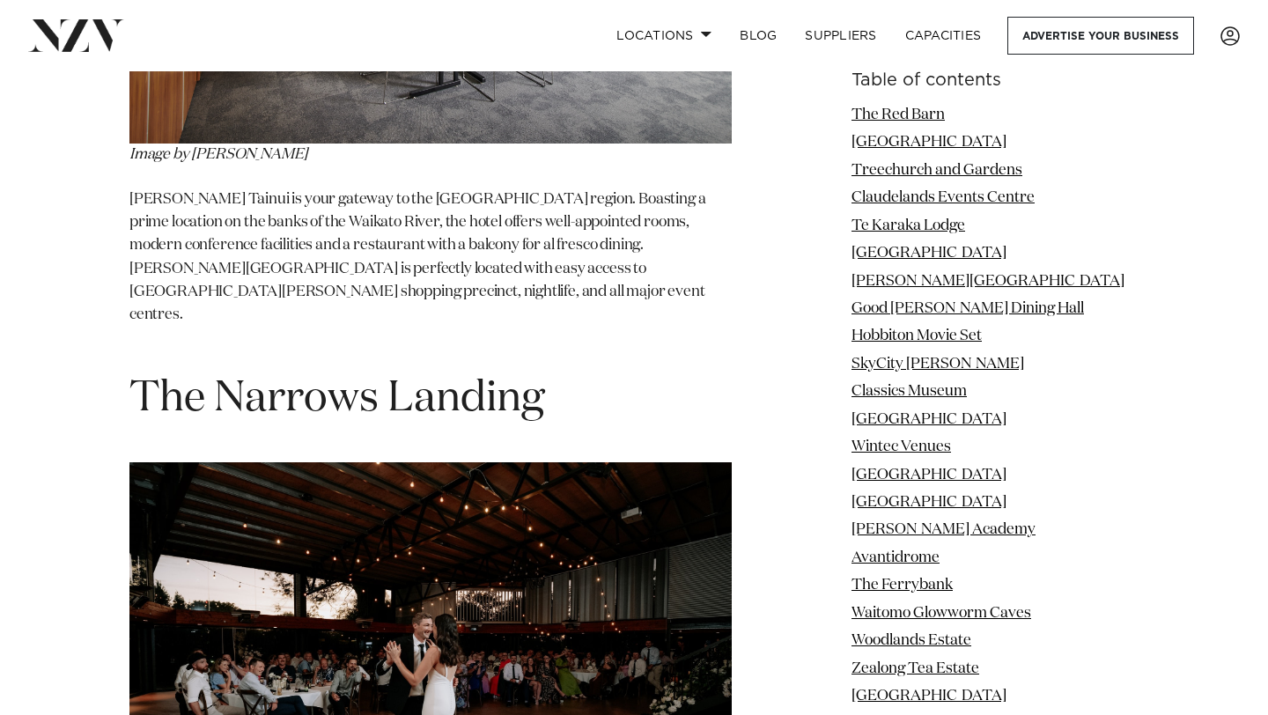
scroll to position [22842, 0]
